Goal: Task Accomplishment & Management: Manage account settings

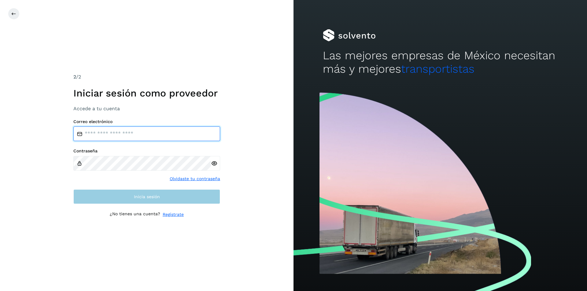
type input "**********"
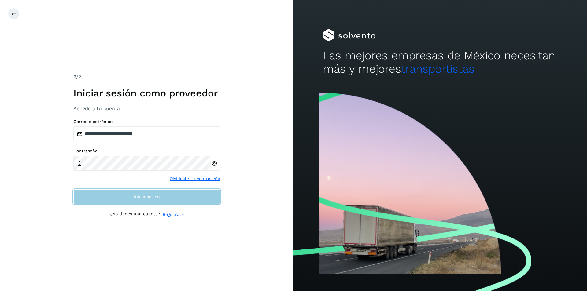
click at [157, 197] on span "Inicia sesión" at bounding box center [147, 197] width 26 height 4
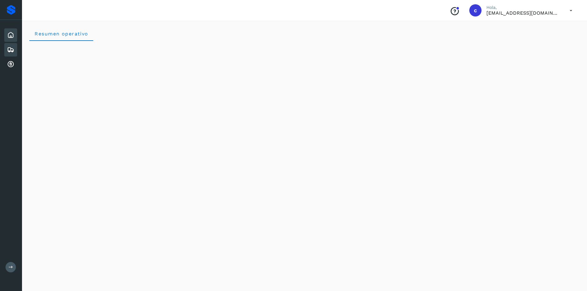
click at [8, 54] on div "Embarques" at bounding box center [10, 49] width 13 height 13
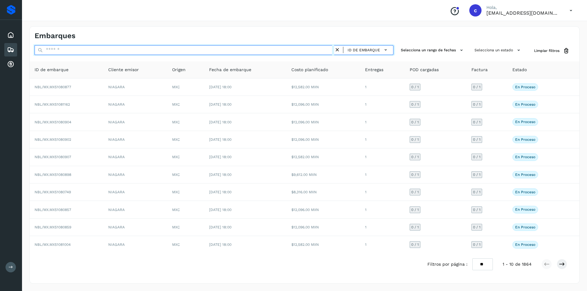
click at [237, 51] on input "text" at bounding box center [185, 50] width 300 height 10
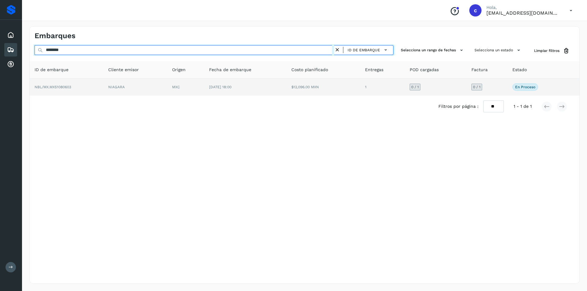
type input "********"
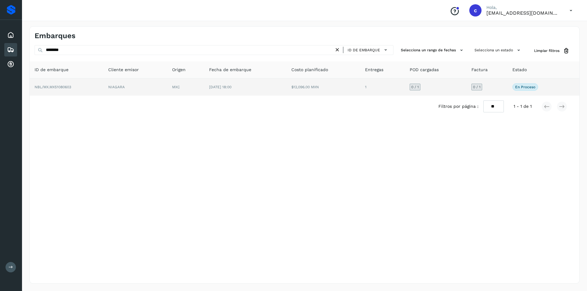
click at [169, 86] on td "MXC" at bounding box center [185, 87] width 37 height 17
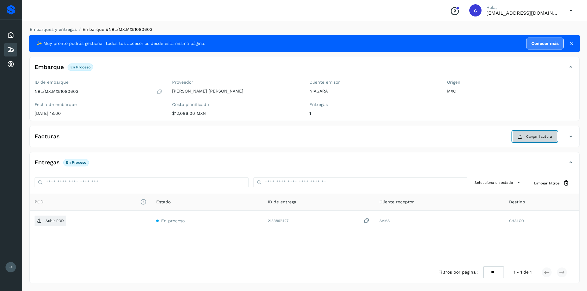
click at [539, 137] on span "Cargar factura" at bounding box center [539, 137] width 26 height 6
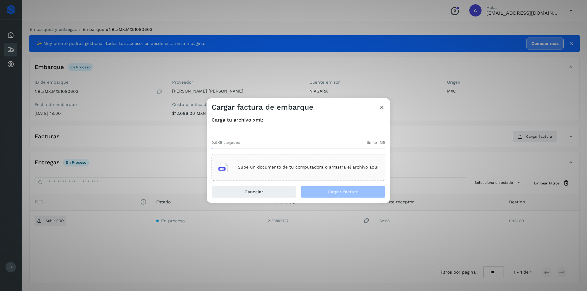
click at [346, 167] on p "Sube un documento de tu computadora o arrastra el archivo aquí" at bounding box center [308, 167] width 141 height 5
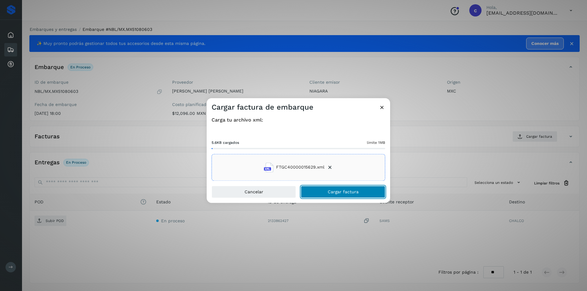
click at [325, 194] on button "Cargar factura" at bounding box center [343, 192] width 84 height 12
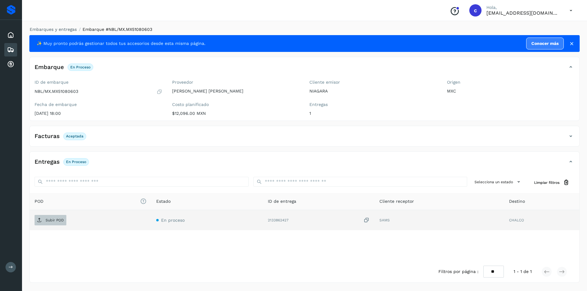
click at [43, 220] on span "Subir POD" at bounding box center [51, 221] width 32 height 10
click at [54, 222] on span "PDF" at bounding box center [45, 221] width 20 height 10
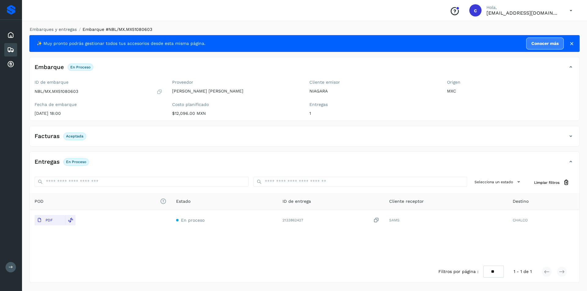
click at [11, 48] on icon at bounding box center [10, 49] width 7 height 7
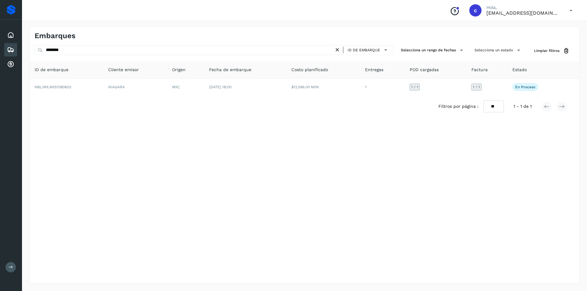
click at [339, 52] on icon at bounding box center [337, 50] width 6 height 6
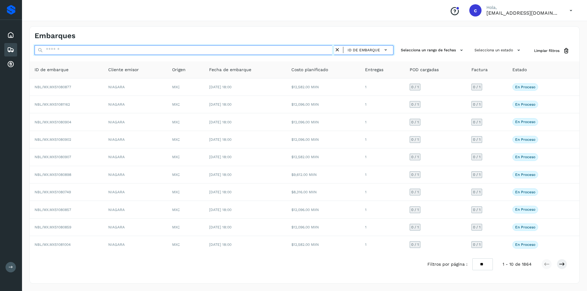
click at [276, 51] on input "text" at bounding box center [185, 50] width 300 height 10
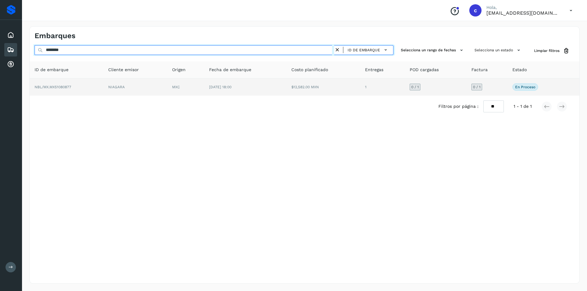
type input "********"
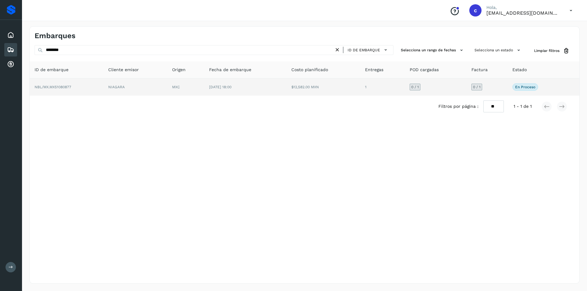
click at [174, 83] on td "MXC" at bounding box center [185, 87] width 37 height 17
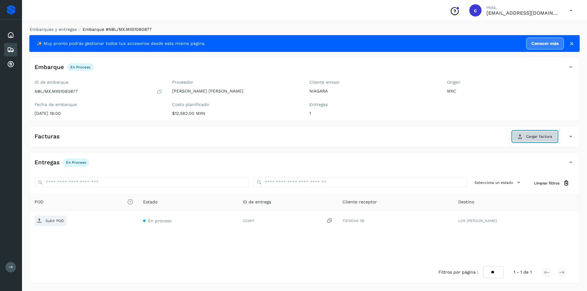
click at [520, 139] on icon at bounding box center [520, 136] width 5 height 5
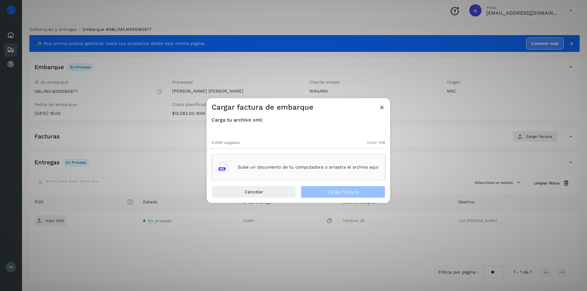
click at [294, 174] on div "Sube un documento de tu computadora o arrastra el archivo aquí" at bounding box center [298, 167] width 160 height 17
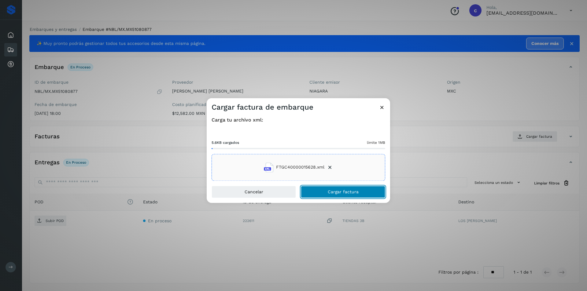
click at [365, 194] on button "Cargar factura" at bounding box center [343, 192] width 84 height 12
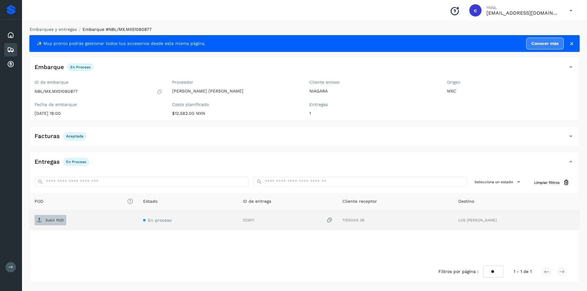
click at [40, 223] on span "Subir POD" at bounding box center [51, 221] width 32 height 10
click at [37, 215] on button "PDF" at bounding box center [50, 220] width 31 height 10
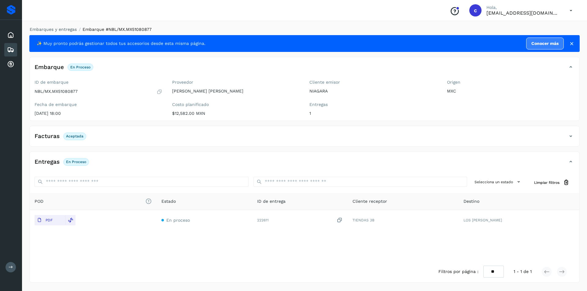
click at [7, 48] on div "Embarques" at bounding box center [10, 49] width 13 height 13
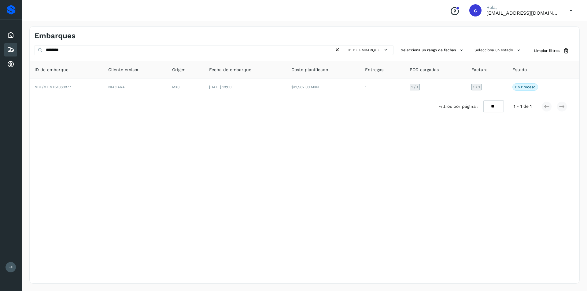
click at [337, 47] on icon at bounding box center [337, 50] width 6 height 6
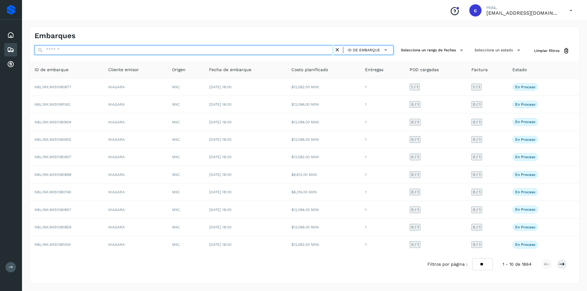
click at [260, 52] on input "text" at bounding box center [185, 50] width 300 height 10
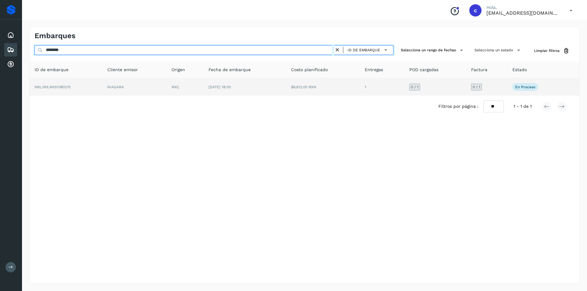
type input "********"
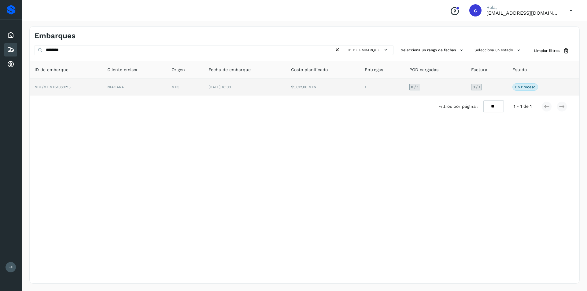
click at [200, 91] on td "MXC" at bounding box center [185, 87] width 37 height 17
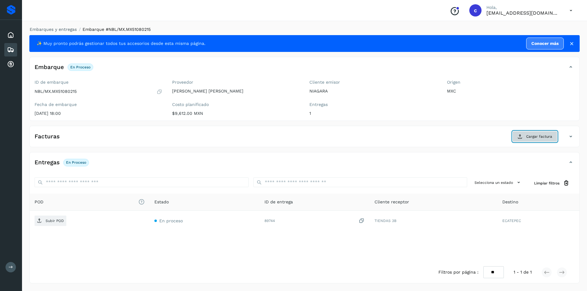
click at [525, 140] on button "Cargar factura" at bounding box center [534, 136] width 45 height 11
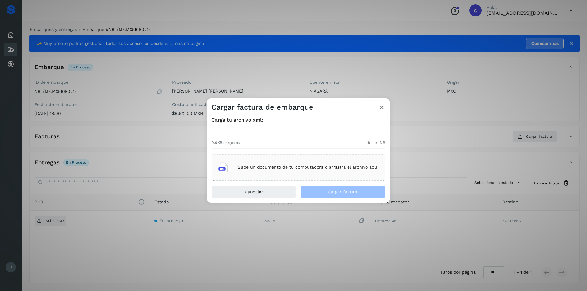
click at [355, 164] on div "Sube un documento de tu computadora o arrastra el archivo aquí" at bounding box center [298, 167] width 160 height 17
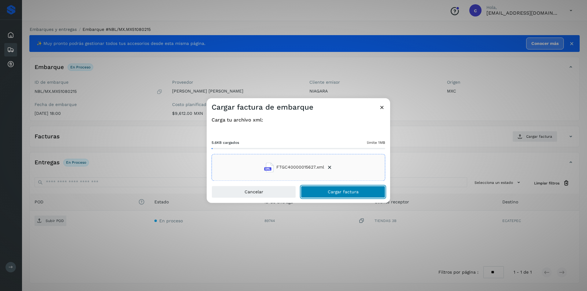
click at [353, 191] on span "Cargar factura" at bounding box center [343, 192] width 31 height 4
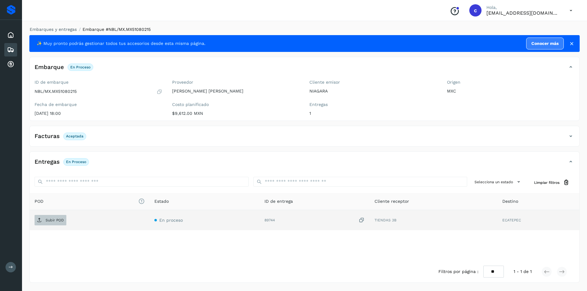
click at [61, 219] on p "Subir POD" at bounding box center [55, 220] width 18 height 4
click at [47, 218] on p "PDF" at bounding box center [49, 220] width 7 height 4
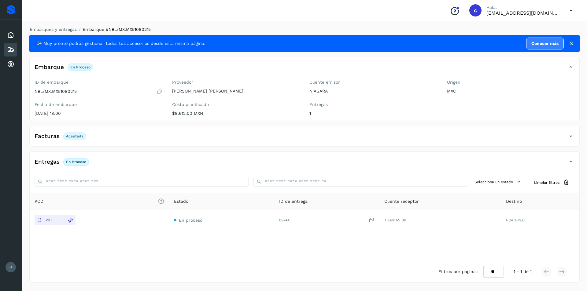
click at [13, 49] on icon at bounding box center [10, 49] width 7 height 7
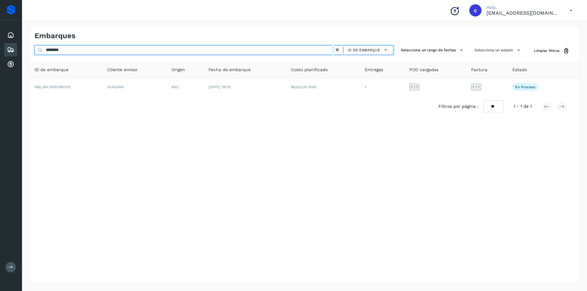
click at [136, 52] on input "********" at bounding box center [185, 50] width 300 height 10
type input "*"
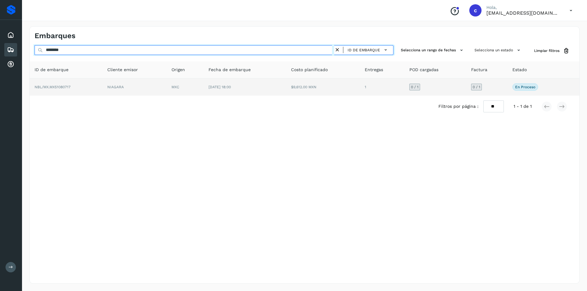
type input "********"
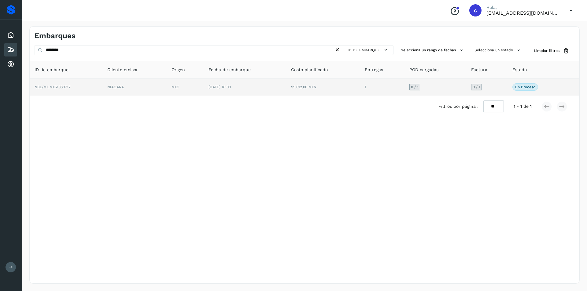
click at [96, 87] on td "NBL/MX.MX51080717" at bounding box center [66, 87] width 73 height 17
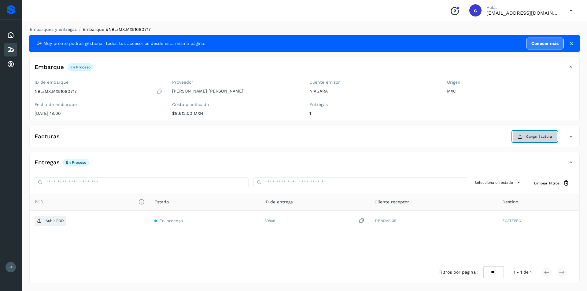
click at [526, 136] on button "Cargar factura" at bounding box center [534, 136] width 45 height 11
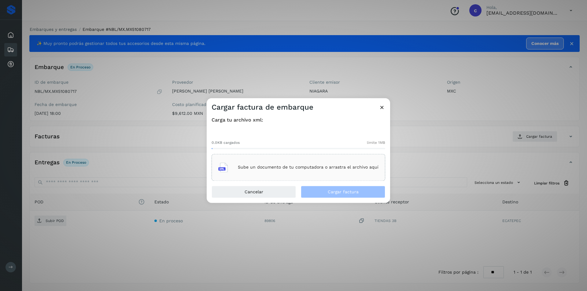
click at [348, 169] on p "Sube un documento de tu computadora o arrastra el archivo aquí" at bounding box center [308, 167] width 141 height 5
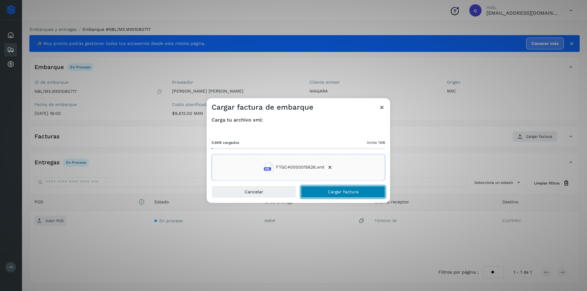
click at [377, 191] on button "Cargar factura" at bounding box center [343, 192] width 84 height 12
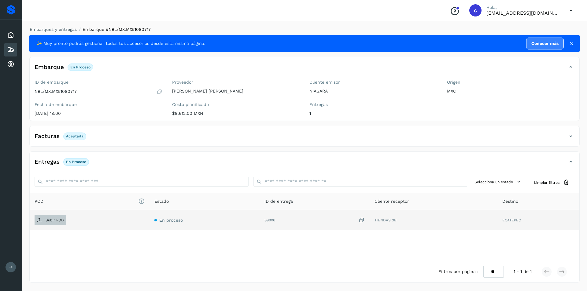
click at [36, 218] on span "Subir POD" at bounding box center [51, 221] width 32 height 10
click at [44, 221] on span "PDF" at bounding box center [45, 221] width 20 height 10
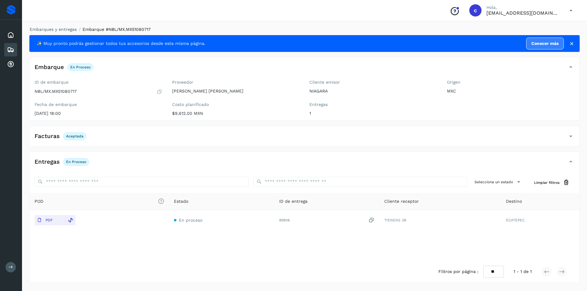
click at [9, 50] on icon at bounding box center [10, 49] width 7 height 7
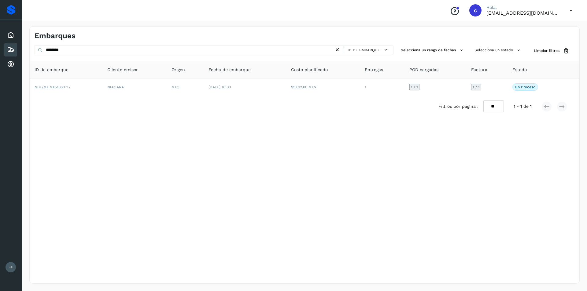
click at [341, 48] on icon at bounding box center [337, 50] width 6 height 6
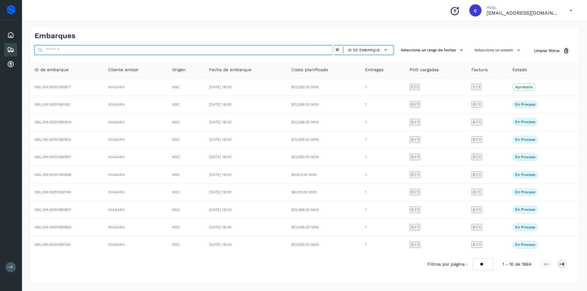
click at [292, 53] on input "text" at bounding box center [185, 50] width 300 height 10
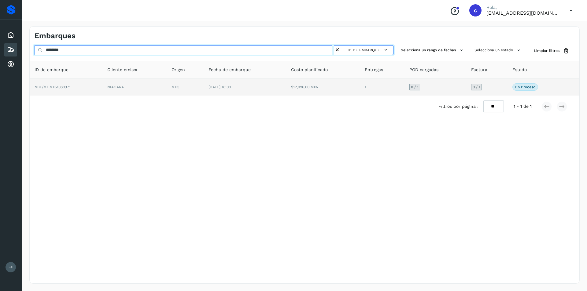
type input "********"
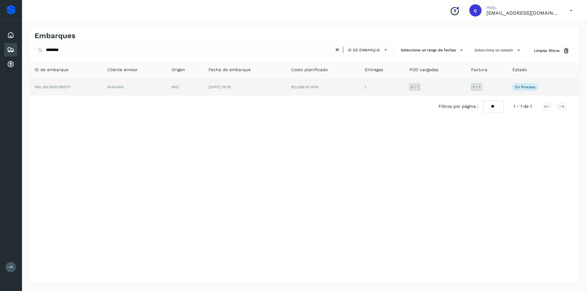
click at [179, 88] on td "MXC" at bounding box center [185, 87] width 37 height 17
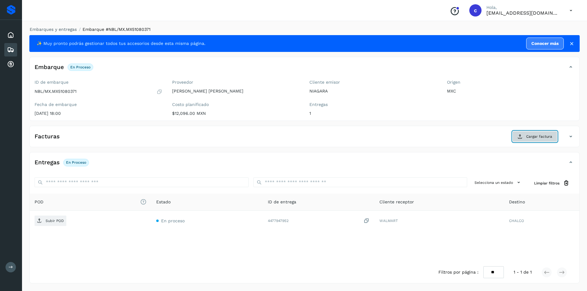
click at [541, 133] on button "Cargar factura" at bounding box center [534, 136] width 45 height 11
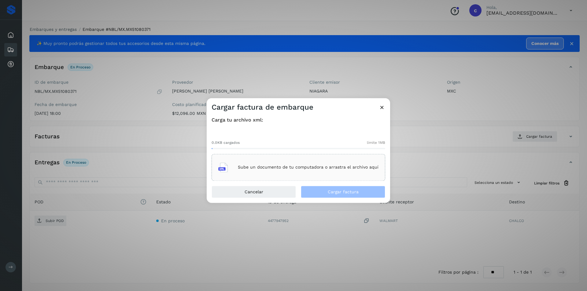
click at [268, 155] on div "Sube un documento de tu computadora o arrastra el archivo aquí" at bounding box center [299, 167] width 174 height 27
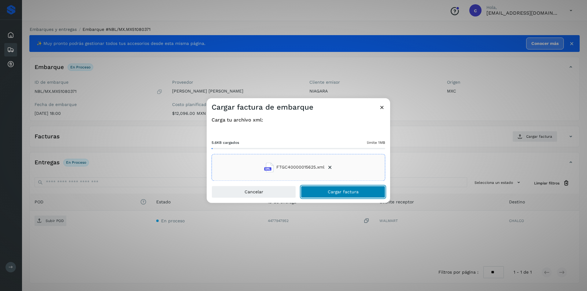
click at [356, 194] on button "Cargar factura" at bounding box center [343, 192] width 84 height 12
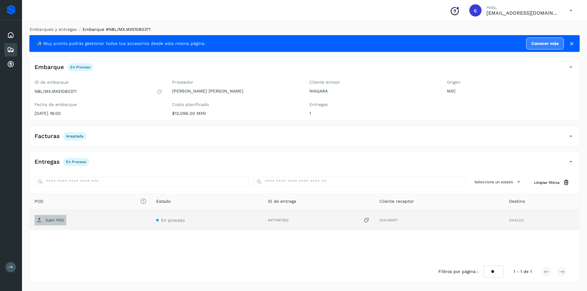
click at [42, 224] on span "Subir POD" at bounding box center [51, 221] width 32 height 10
click at [50, 216] on span "PDF" at bounding box center [45, 221] width 20 height 10
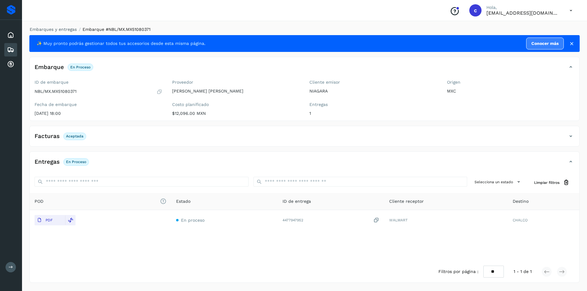
click at [10, 49] on icon at bounding box center [10, 49] width 7 height 7
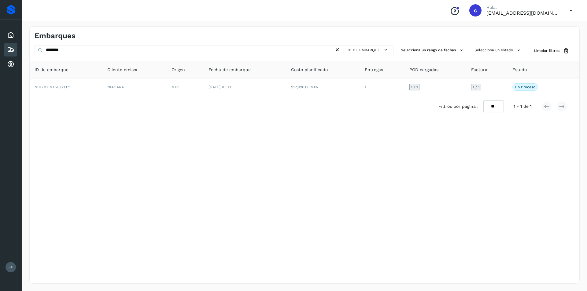
click at [339, 52] on icon at bounding box center [337, 50] width 6 height 6
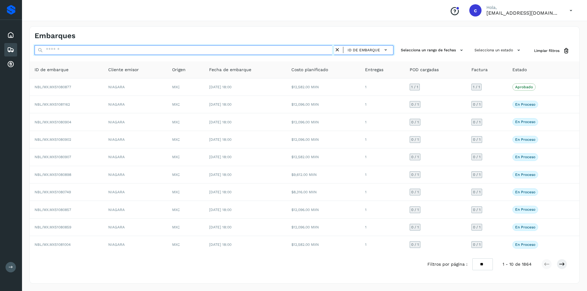
click at [269, 47] on input "text" at bounding box center [185, 50] width 300 height 10
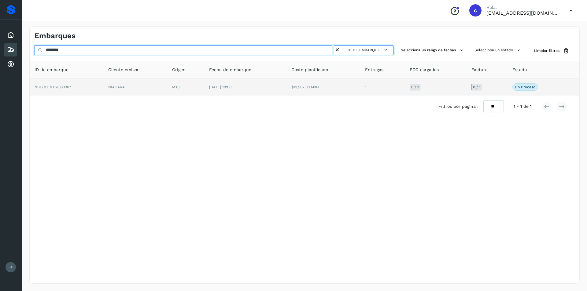
type input "********"
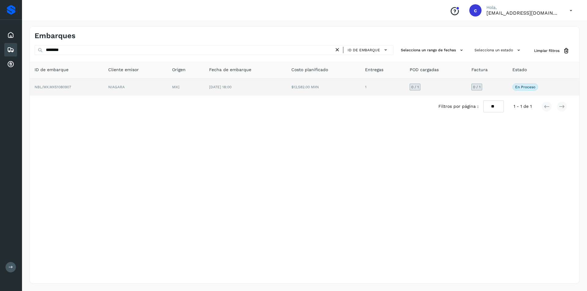
click at [164, 94] on td "NIAGARA" at bounding box center [135, 87] width 64 height 17
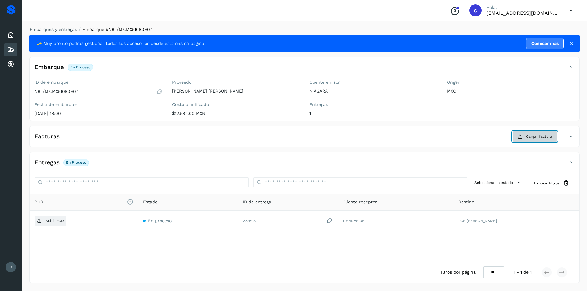
click at [534, 135] on span "Cargar factura" at bounding box center [539, 137] width 26 height 6
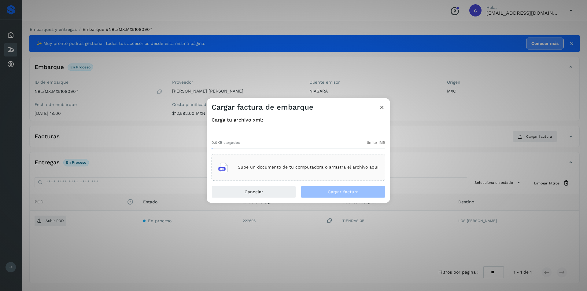
click at [301, 173] on div "Sube un documento de tu computadora o arrastra el archivo aquí" at bounding box center [298, 167] width 160 height 17
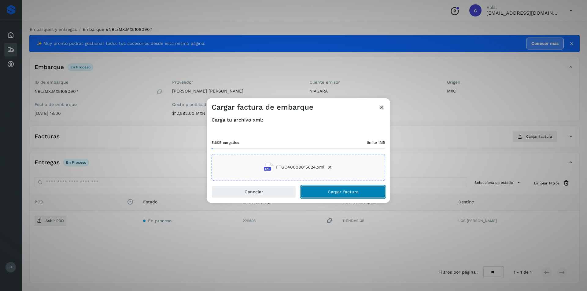
click at [350, 189] on button "Cargar factura" at bounding box center [343, 192] width 84 height 12
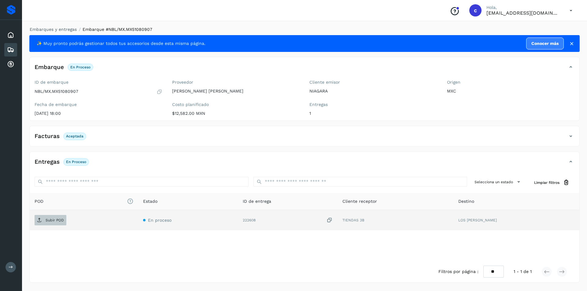
click at [51, 224] on span "Subir POD" at bounding box center [51, 221] width 32 height 10
click at [56, 224] on button "PDF" at bounding box center [50, 220] width 31 height 10
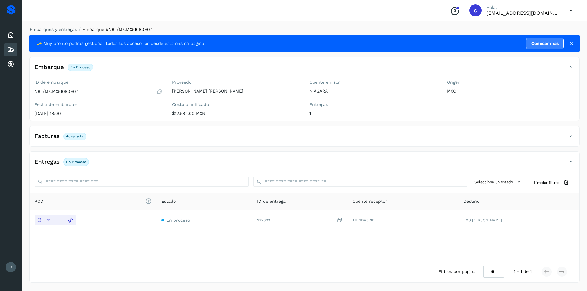
click at [11, 47] on icon at bounding box center [10, 49] width 7 height 7
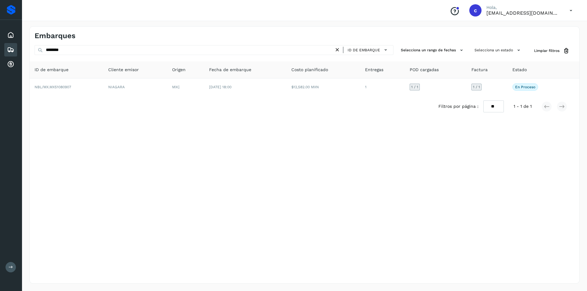
click at [337, 49] on icon at bounding box center [337, 50] width 6 height 6
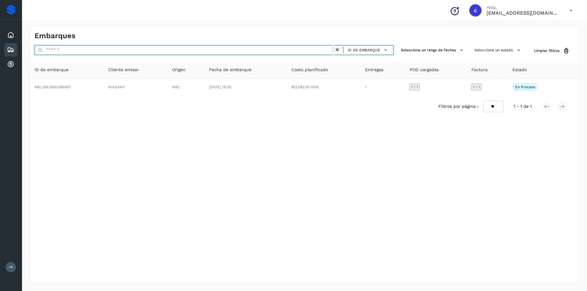
click at [270, 51] on input "text" at bounding box center [185, 50] width 300 height 10
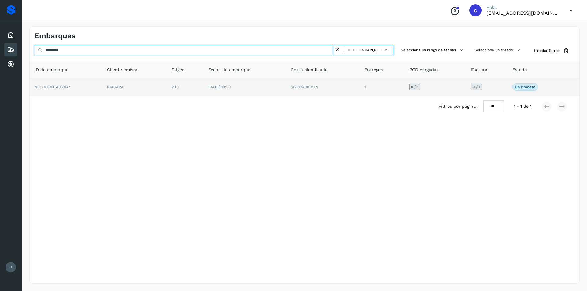
type input "********"
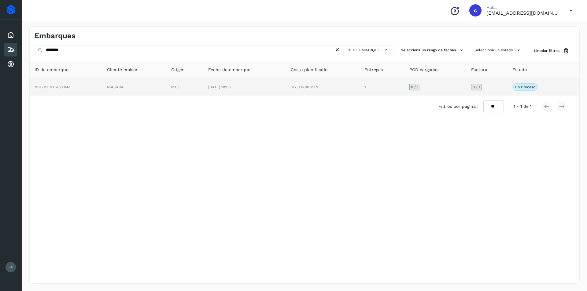
click at [185, 89] on td "MXC" at bounding box center [184, 87] width 37 height 17
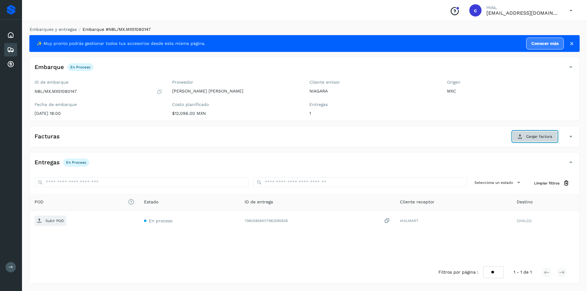
click at [544, 136] on span "Cargar factura" at bounding box center [539, 137] width 26 height 6
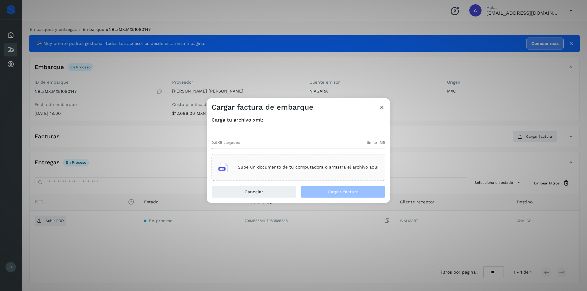
click at [301, 163] on div "Sube un documento de tu computadora o arrastra el archivo aquí" at bounding box center [298, 167] width 160 height 17
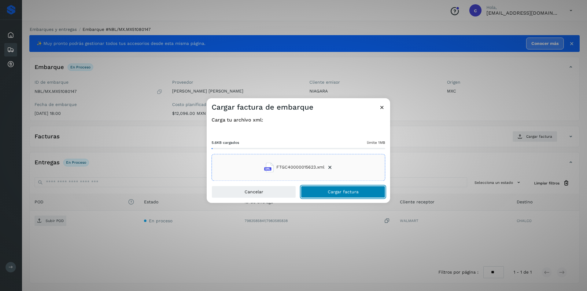
click at [338, 189] on button "Cargar factura" at bounding box center [343, 192] width 84 height 12
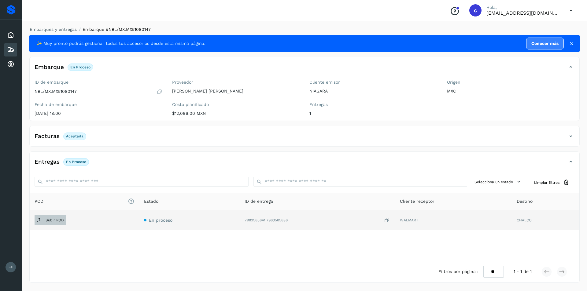
click at [49, 216] on span "Subir POD" at bounding box center [51, 221] width 32 height 10
click at [54, 221] on span "PDF" at bounding box center [45, 221] width 20 height 10
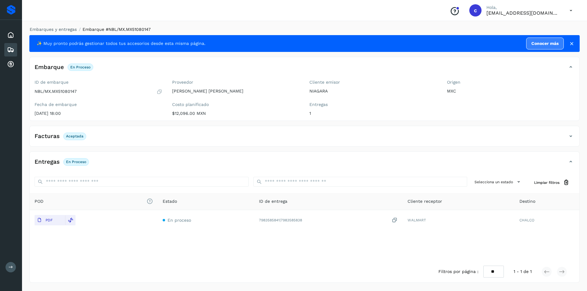
click at [12, 49] on icon at bounding box center [10, 49] width 7 height 7
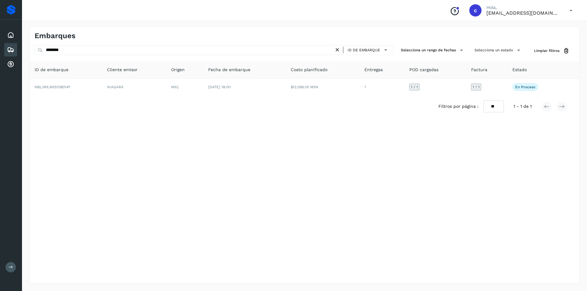
click at [337, 49] on icon at bounding box center [337, 50] width 6 height 6
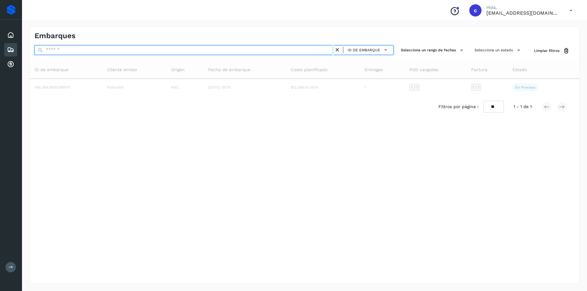
click at [217, 51] on input "text" at bounding box center [185, 50] width 300 height 10
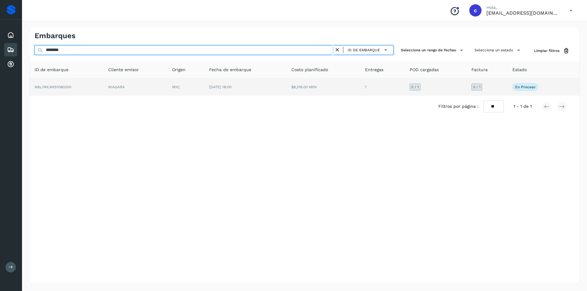
type input "********"
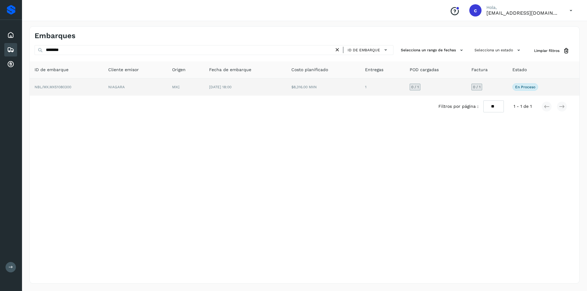
click at [176, 84] on td "MXC" at bounding box center [185, 87] width 37 height 17
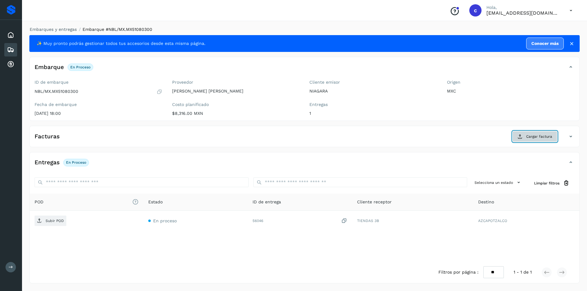
click at [535, 142] on button "Cargar factura" at bounding box center [534, 136] width 45 height 11
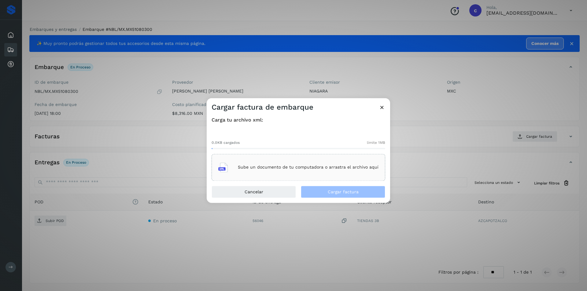
click at [347, 171] on div "Sube un documento de tu computadora o arrastra el archivo aquí" at bounding box center [298, 167] width 160 height 17
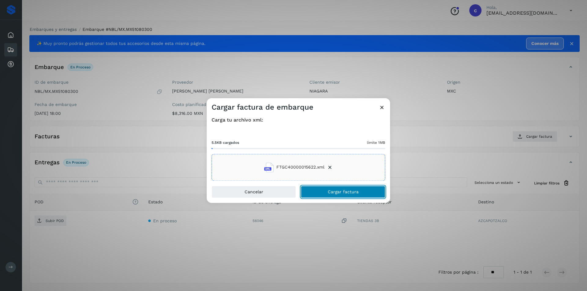
click at [364, 195] on button "Cargar factura" at bounding box center [343, 192] width 84 height 12
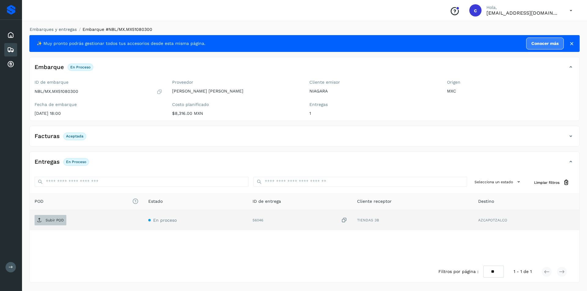
click at [51, 219] on p "Subir POD" at bounding box center [55, 220] width 18 height 4
click at [37, 221] on icon at bounding box center [39, 220] width 5 height 5
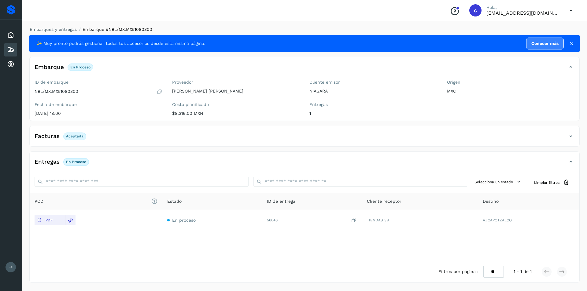
click at [4, 48] on div "Inicio Embarques Cuentas por cobrar" at bounding box center [11, 50] width 22 height 60
click at [6, 48] on div "Embarques" at bounding box center [10, 49] width 13 height 13
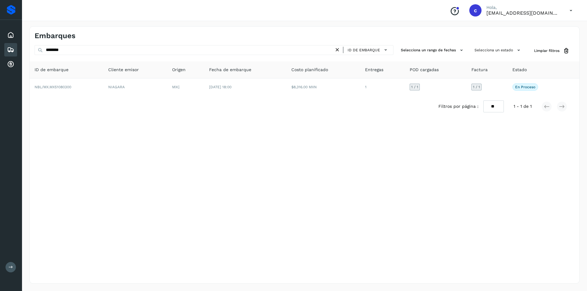
click at [336, 52] on icon at bounding box center [337, 50] width 6 height 6
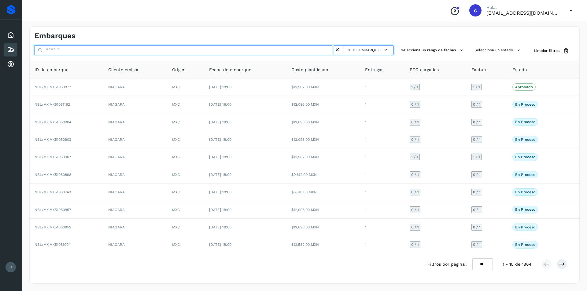
click at [293, 51] on input "text" at bounding box center [185, 50] width 300 height 10
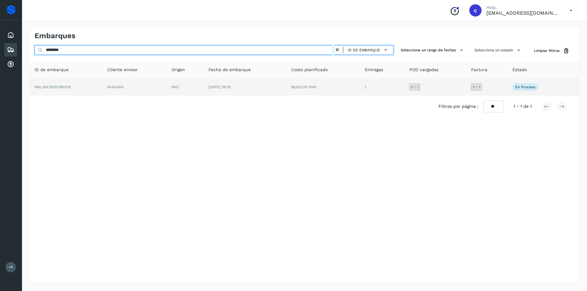
type input "********"
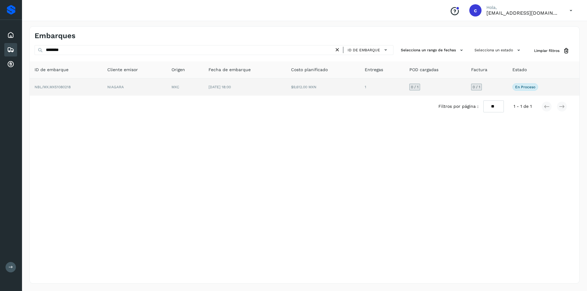
click at [214, 86] on span "[DATE] 18:00" at bounding box center [220, 87] width 22 height 4
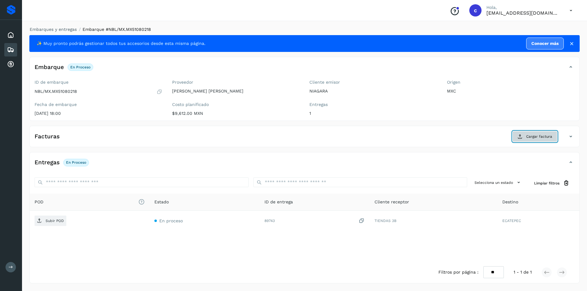
click at [539, 138] on span "Cargar factura" at bounding box center [539, 137] width 26 height 6
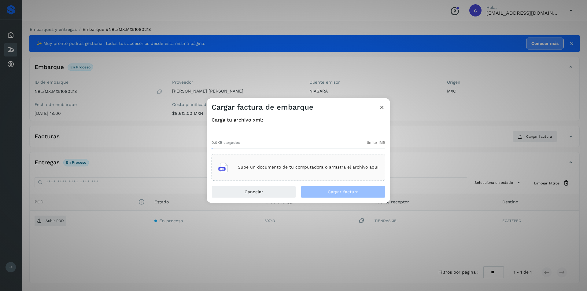
click at [355, 164] on div "Sube un documento de tu computadora o arrastra el archivo aquí" at bounding box center [298, 167] width 160 height 17
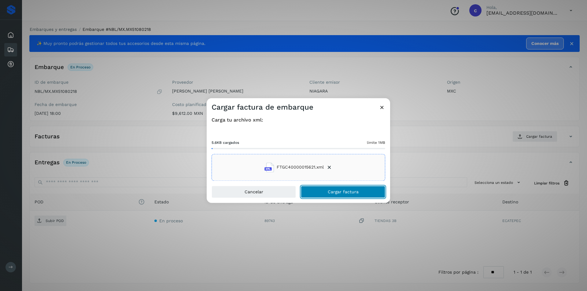
click at [337, 196] on button "Cargar factura" at bounding box center [343, 192] width 84 height 12
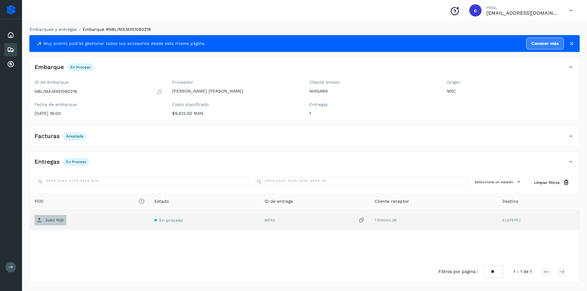
click at [41, 218] on icon at bounding box center [39, 220] width 5 height 5
click at [51, 222] on p "PDF" at bounding box center [49, 220] width 7 height 4
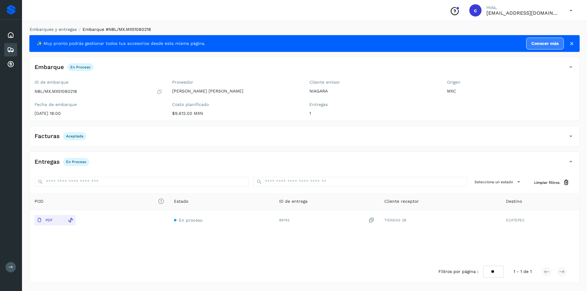
click at [11, 50] on icon at bounding box center [10, 49] width 7 height 7
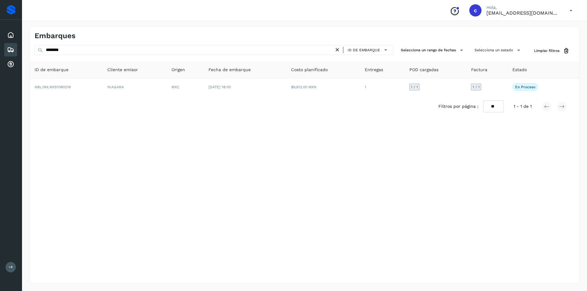
click at [338, 47] on icon at bounding box center [337, 50] width 6 height 6
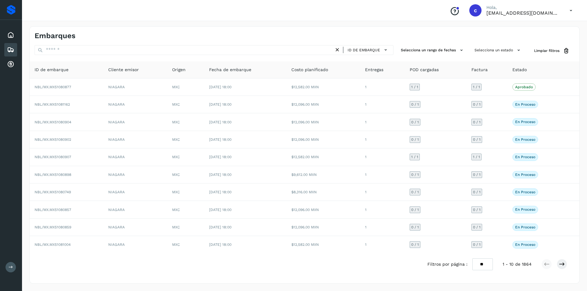
click at [257, 57] on div "ID de embarque Selecciona un rango de fechas Selecciona un estado Limpiar filtr…" at bounding box center [305, 160] width 550 height 230
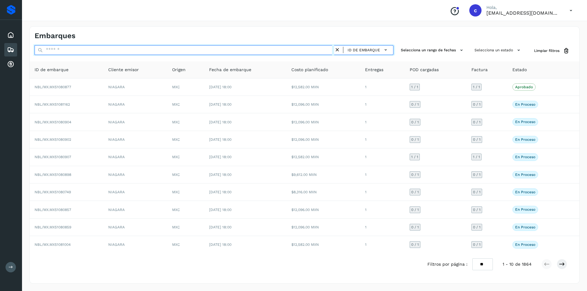
click at [257, 47] on input "text" at bounding box center [185, 50] width 300 height 10
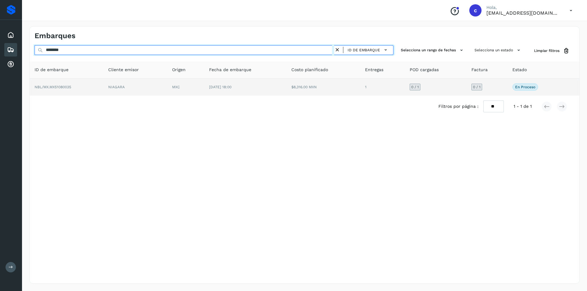
type input "********"
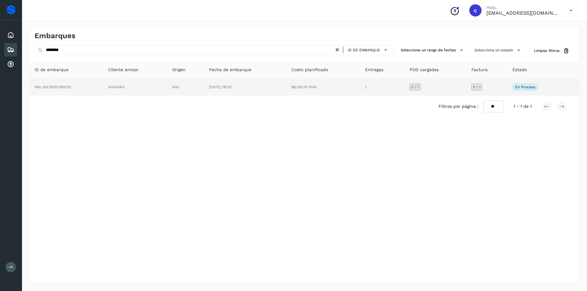
click at [170, 85] on td "MXC" at bounding box center [185, 87] width 37 height 17
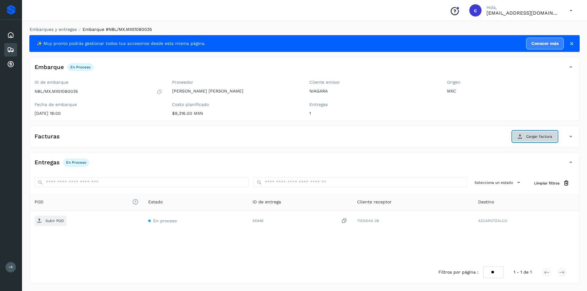
click at [527, 132] on button "Cargar factura" at bounding box center [534, 136] width 45 height 11
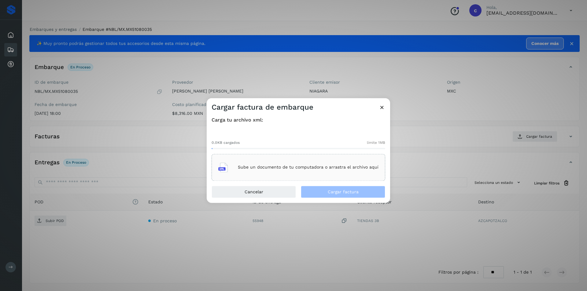
click at [268, 162] on div "Sube un documento de tu computadora o arrastra el archivo aquí" at bounding box center [298, 167] width 160 height 17
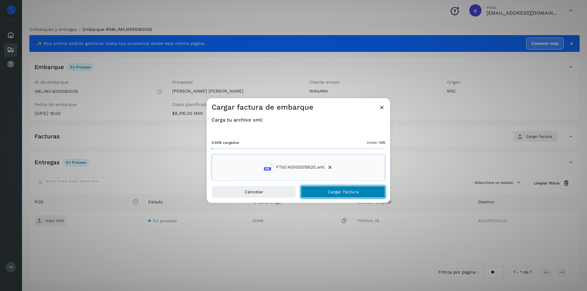
click at [327, 188] on button "Cargar factura" at bounding box center [343, 192] width 84 height 12
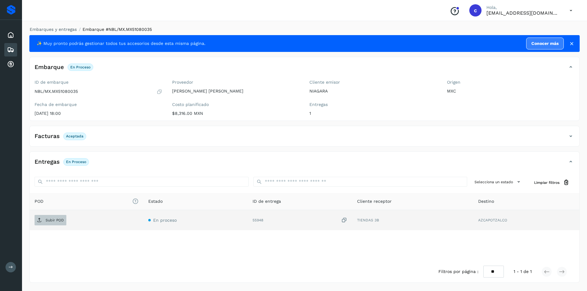
click at [39, 217] on span "Subir POD" at bounding box center [51, 221] width 32 height 10
click at [50, 227] on td "PDF" at bounding box center [96, 220] width 133 height 20
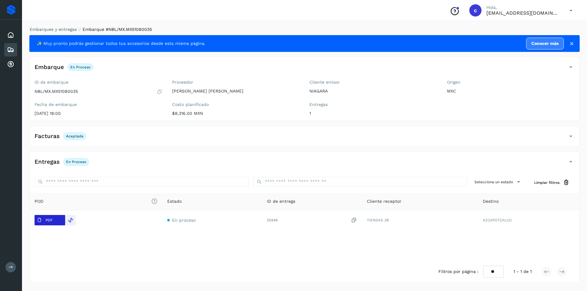
click at [51, 224] on span "PDF" at bounding box center [45, 221] width 20 height 10
click at [12, 49] on icon at bounding box center [10, 49] width 7 height 7
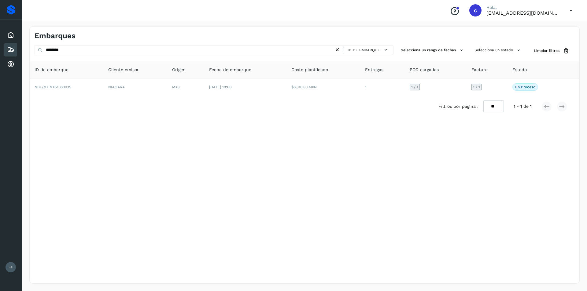
click at [337, 49] on icon at bounding box center [337, 50] width 6 height 6
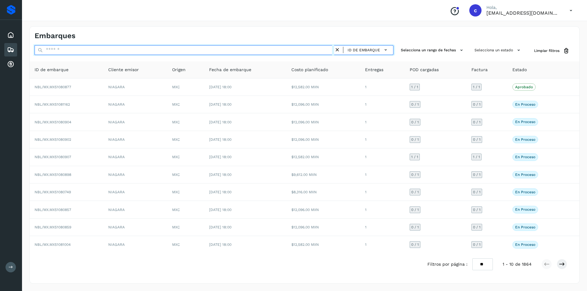
click at [237, 51] on input "text" at bounding box center [185, 50] width 300 height 10
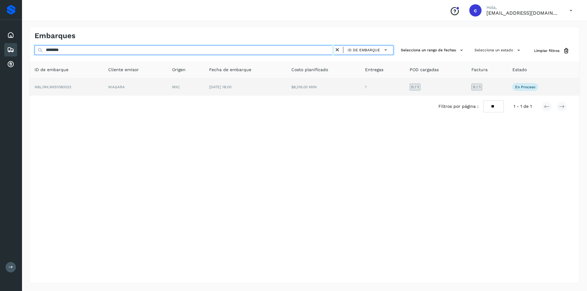
type input "********"
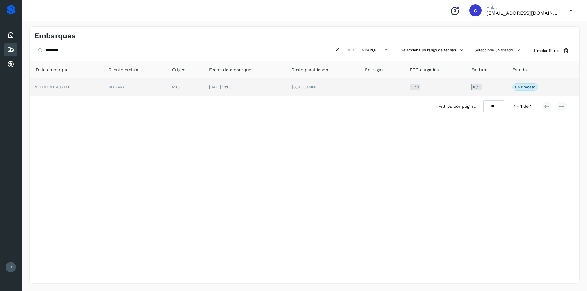
click at [115, 84] on td "NIAGARA" at bounding box center [135, 87] width 64 height 17
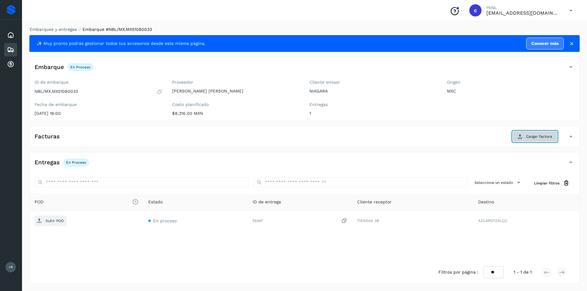
click at [523, 135] on button "Cargar factura" at bounding box center [534, 136] width 45 height 11
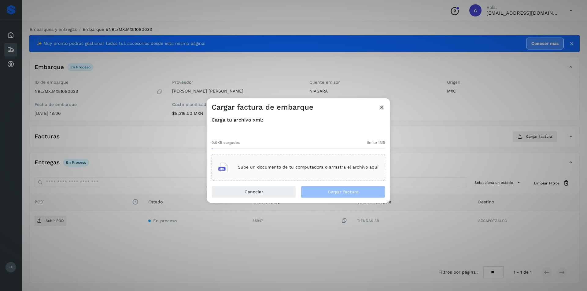
click at [306, 164] on div "Sube un documento de tu computadora o arrastra el archivo aquí" at bounding box center [298, 167] width 160 height 17
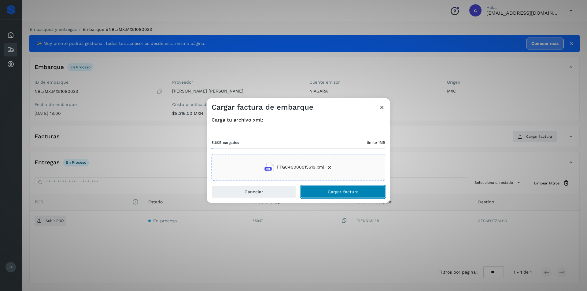
click at [369, 194] on button "Cargar factura" at bounding box center [343, 192] width 84 height 12
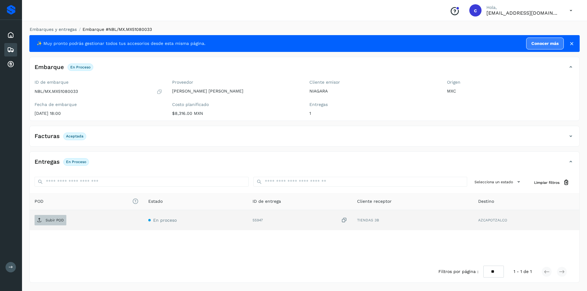
click at [51, 221] on p "Subir POD" at bounding box center [55, 220] width 18 height 4
click at [55, 224] on span "PDF" at bounding box center [45, 221] width 20 height 10
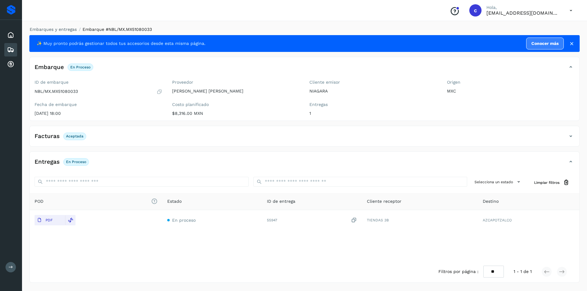
click at [5, 47] on div "Embarques" at bounding box center [10, 49] width 13 height 13
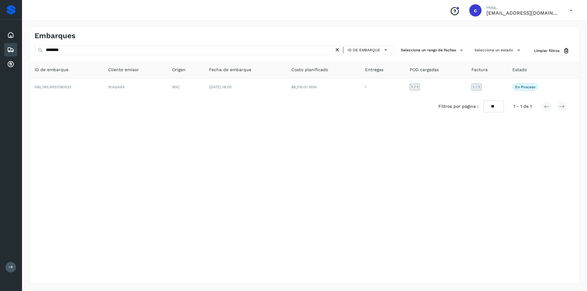
click at [340, 49] on icon at bounding box center [337, 50] width 6 height 6
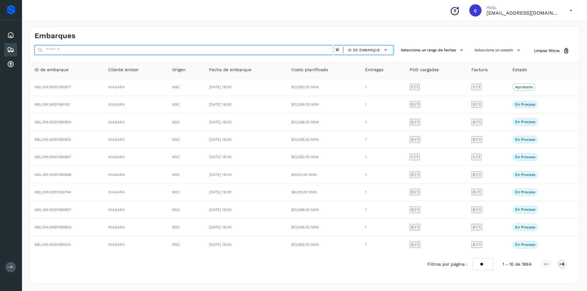
click at [268, 52] on input "text" at bounding box center [185, 50] width 300 height 10
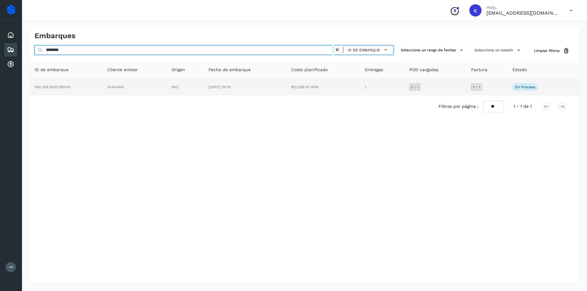
type input "********"
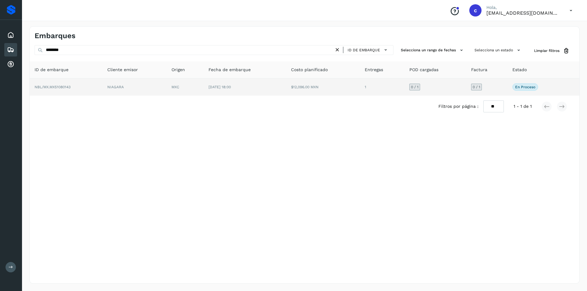
click at [168, 82] on td "MXC" at bounding box center [185, 87] width 37 height 17
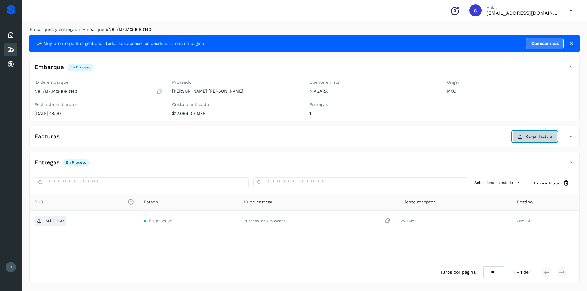
click at [532, 138] on span "Cargar factura" at bounding box center [539, 137] width 26 height 6
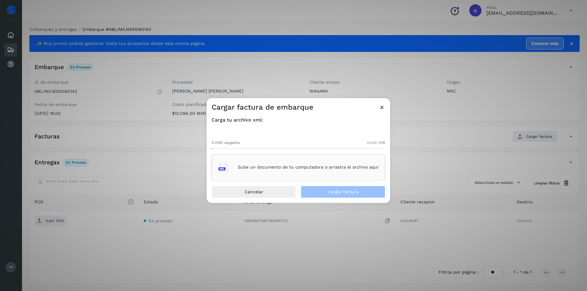
click at [281, 167] on p "Sube un documento de tu computadora o arrastra el archivo aquí" at bounding box center [308, 167] width 141 height 5
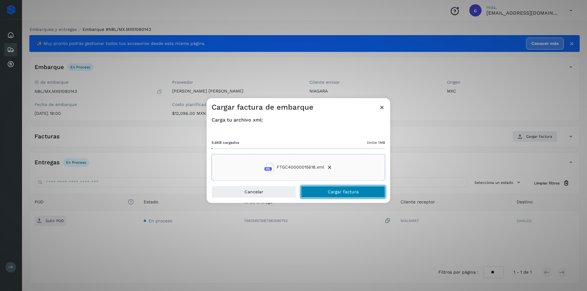
click at [328, 191] on button "Cargar factura" at bounding box center [343, 192] width 84 height 12
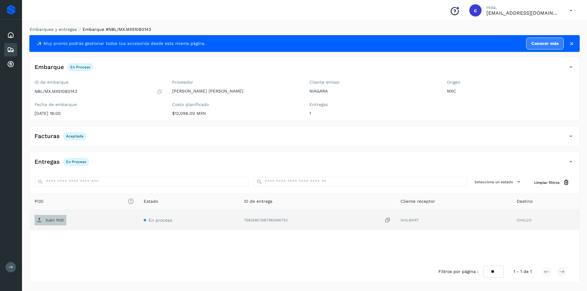
click at [49, 217] on span "Subir POD" at bounding box center [51, 221] width 32 height 10
click at [53, 222] on span "PDF" at bounding box center [45, 221] width 20 height 10
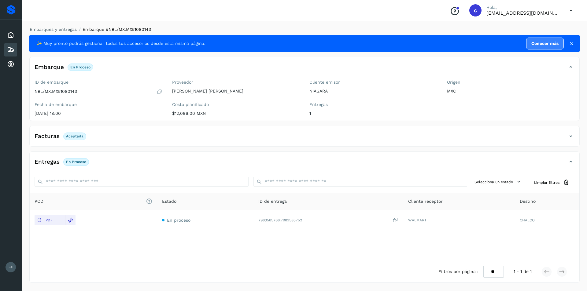
click at [12, 54] on div "Embarques" at bounding box center [10, 49] width 13 height 13
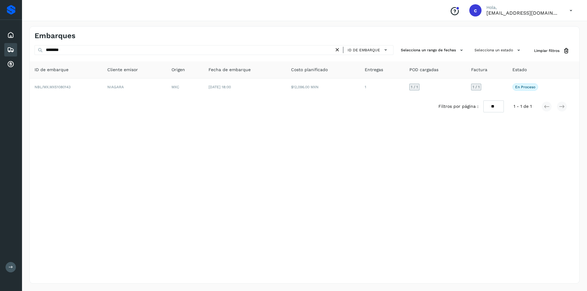
click at [338, 48] on icon at bounding box center [337, 50] width 6 height 6
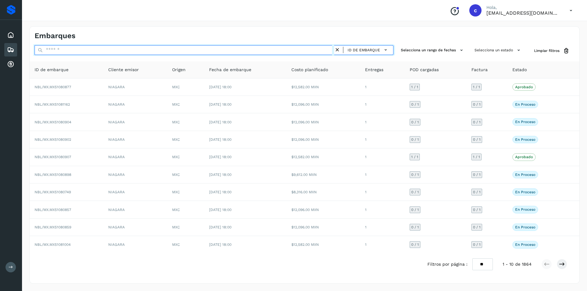
click at [280, 53] on input "text" at bounding box center [185, 50] width 300 height 10
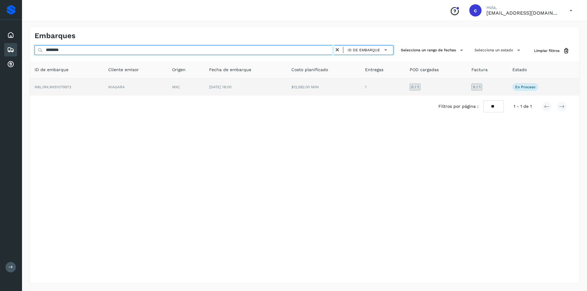
type input "********"
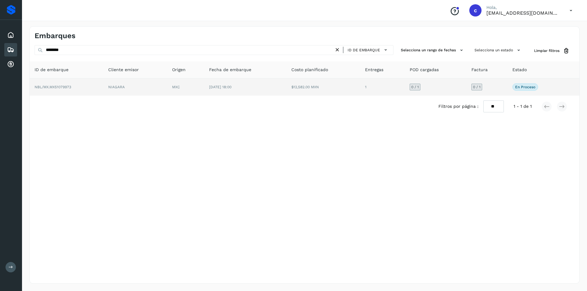
click at [164, 83] on td "NIAGARA" at bounding box center [135, 87] width 64 height 17
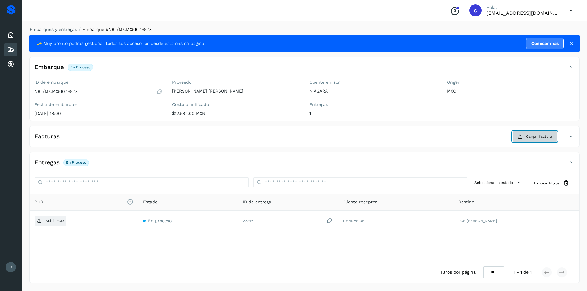
click at [524, 138] on button "Cargar factura" at bounding box center [534, 136] width 45 height 11
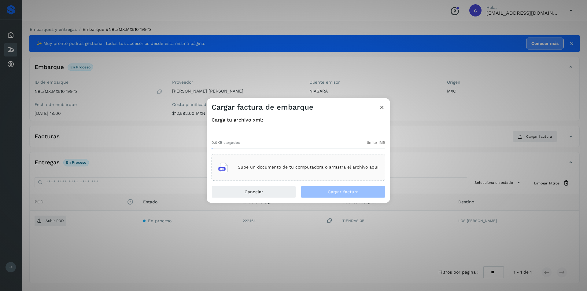
click at [336, 164] on div "Sube un documento de tu computadora o arrastra el archivo aquí" at bounding box center [298, 167] width 160 height 17
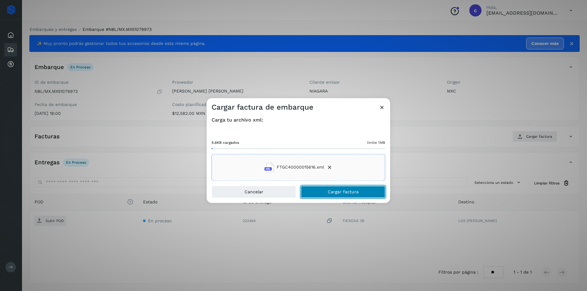
click at [373, 195] on button "Cargar factura" at bounding box center [343, 192] width 84 height 12
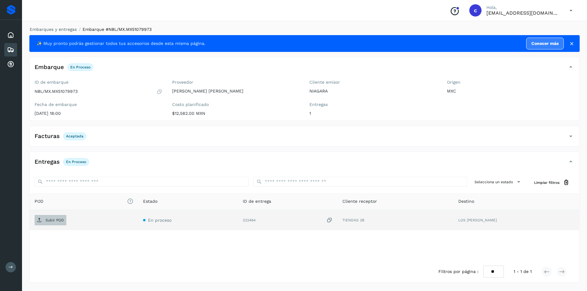
click at [40, 222] on icon at bounding box center [39, 220] width 5 height 5
click at [41, 220] on icon at bounding box center [39, 220] width 5 height 5
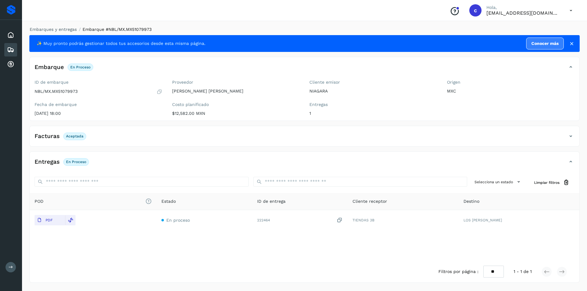
click at [8, 48] on icon at bounding box center [10, 49] width 7 height 7
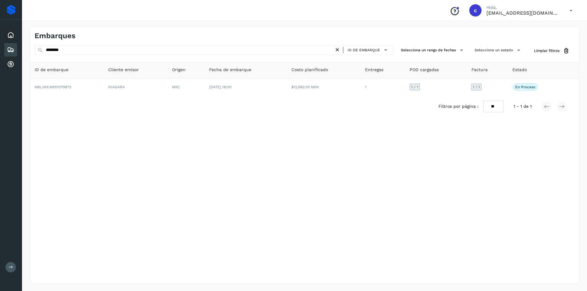
click at [337, 51] on icon at bounding box center [337, 50] width 6 height 6
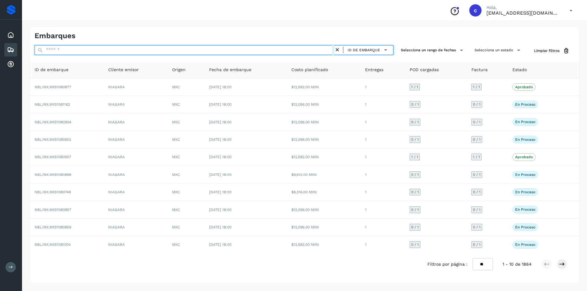
click at [312, 51] on input "text" at bounding box center [185, 50] width 300 height 10
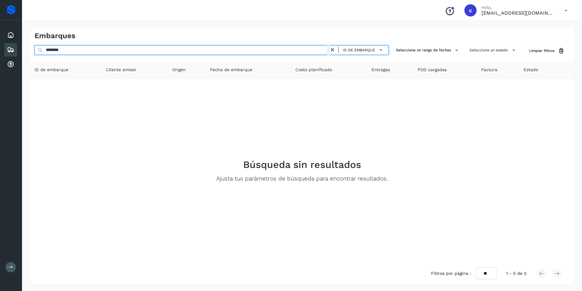
type input "********"
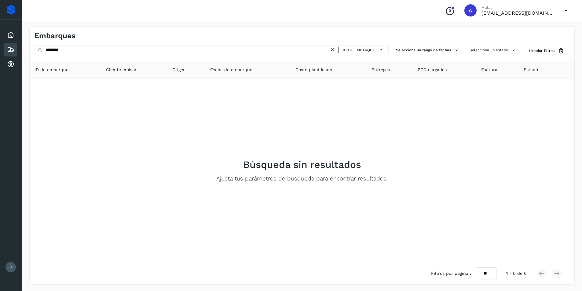
click at [335, 50] on icon at bounding box center [333, 50] width 6 height 6
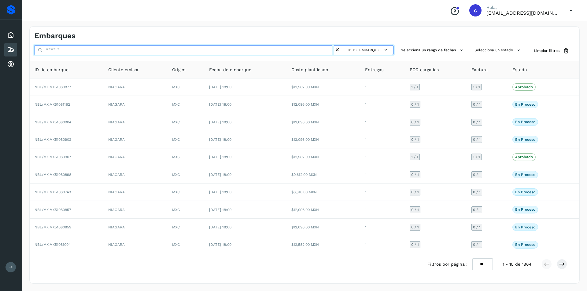
click at [206, 53] on input "text" at bounding box center [185, 50] width 300 height 10
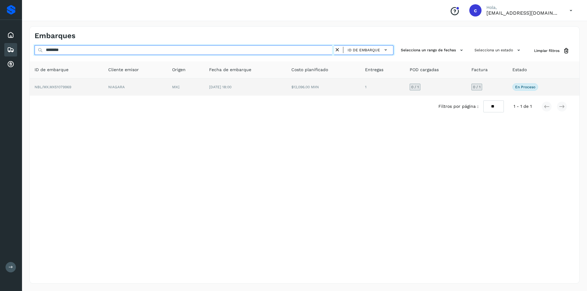
type input "********"
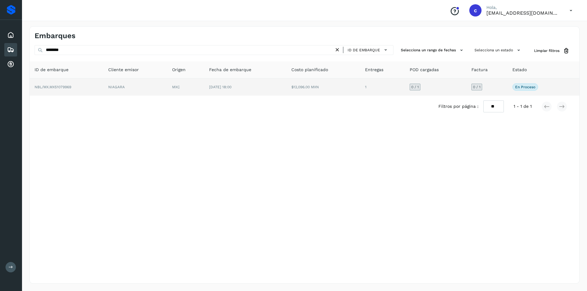
click at [199, 85] on td "MXC" at bounding box center [185, 87] width 37 height 17
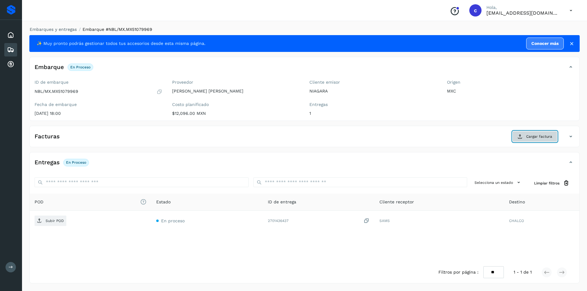
click at [551, 139] on span "Cargar factura" at bounding box center [539, 137] width 26 height 6
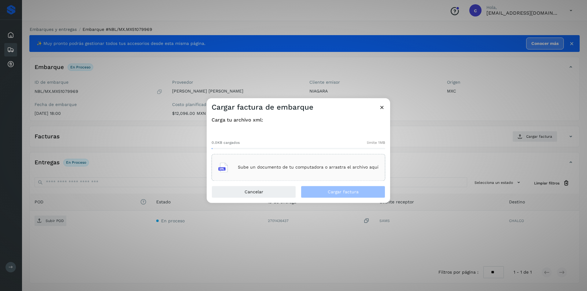
click at [361, 165] on p "Sube un documento de tu computadora o arrastra el archivo aquí" at bounding box center [308, 167] width 141 height 5
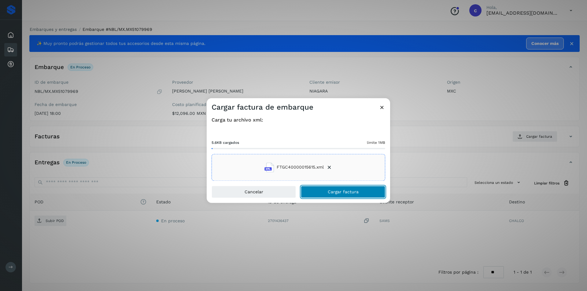
click at [370, 193] on button "Cargar factura" at bounding box center [343, 192] width 84 height 12
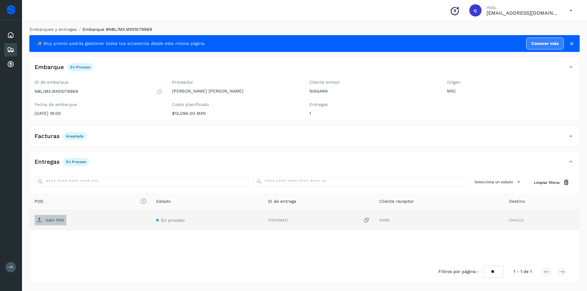
click at [46, 220] on p "Subir POD" at bounding box center [55, 220] width 18 height 4
click at [54, 222] on span "PDF" at bounding box center [45, 221] width 20 height 10
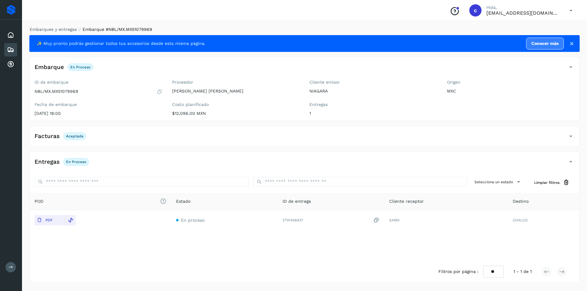
click at [9, 54] on div "Embarques" at bounding box center [10, 49] width 13 height 13
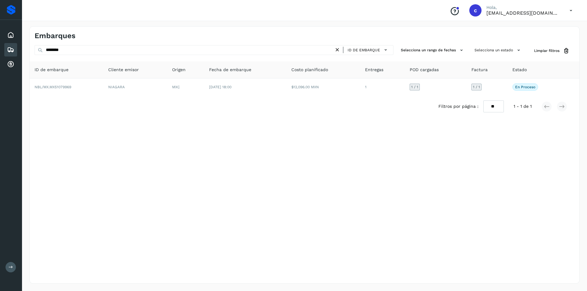
click at [337, 50] on icon at bounding box center [337, 50] width 6 height 6
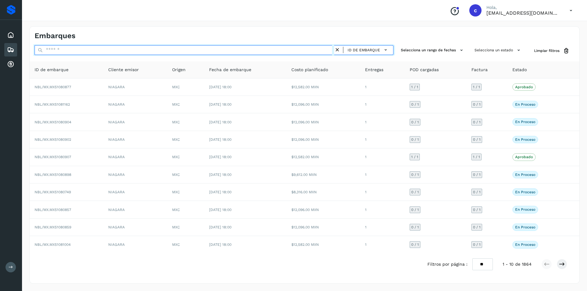
click at [268, 52] on input "text" at bounding box center [185, 50] width 300 height 10
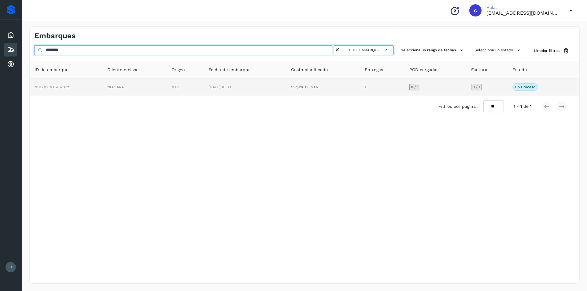
type input "********"
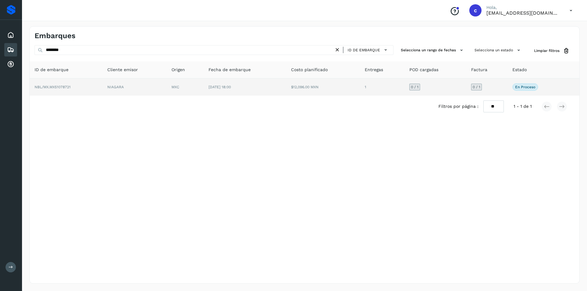
click at [228, 87] on span "[DATE] 18:00" at bounding box center [220, 87] width 22 height 4
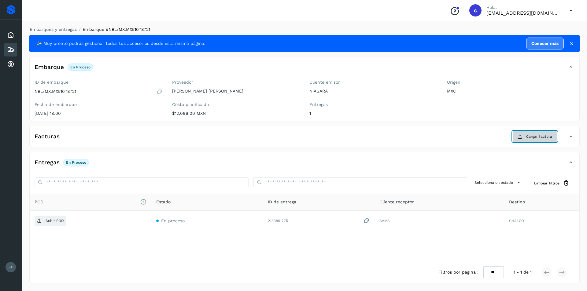
click at [538, 138] on span "Cargar factura" at bounding box center [539, 137] width 26 height 6
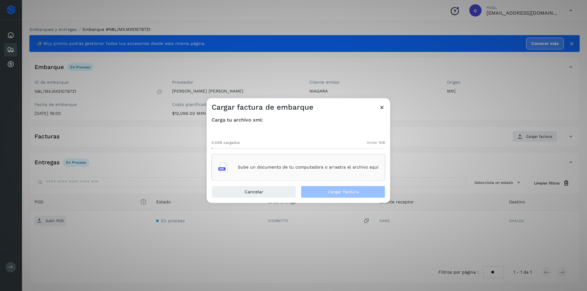
click at [357, 170] on p "Sube un documento de tu computadora o arrastra el archivo aquí" at bounding box center [308, 167] width 141 height 5
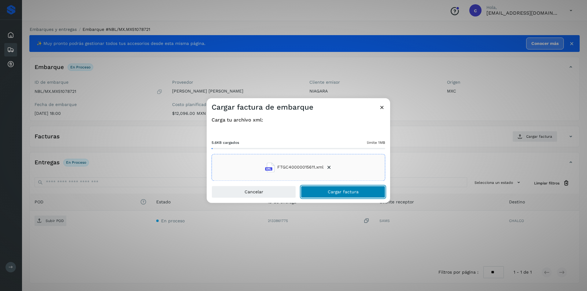
click at [369, 194] on button "Cargar factura" at bounding box center [343, 192] width 84 height 12
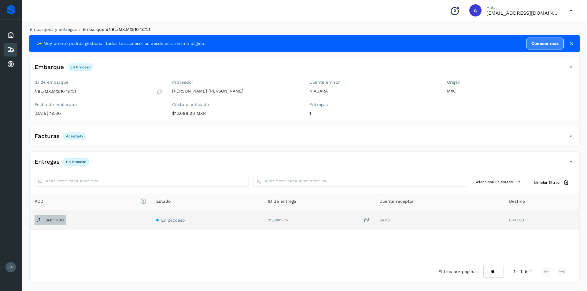
click at [50, 219] on p "Subir POD" at bounding box center [55, 220] width 18 height 4
click at [53, 222] on span "PDF" at bounding box center [45, 221] width 20 height 10
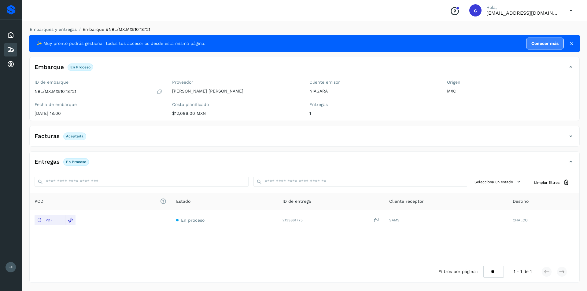
click at [13, 52] on icon at bounding box center [10, 49] width 7 height 7
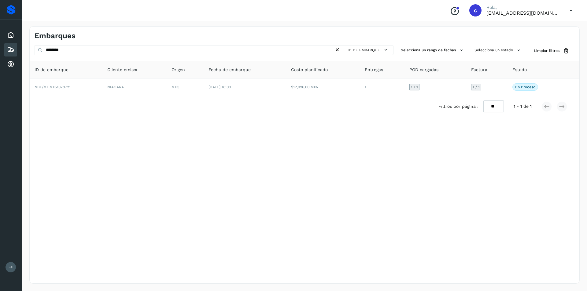
click at [337, 50] on icon at bounding box center [337, 50] width 6 height 6
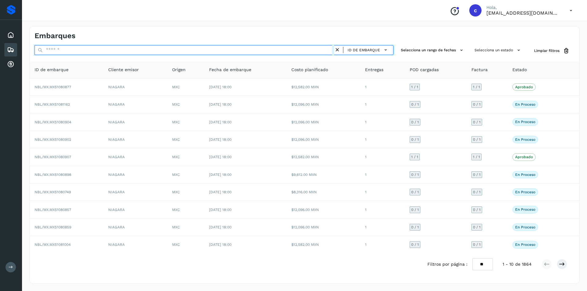
click at [316, 50] on input "text" at bounding box center [185, 50] width 300 height 10
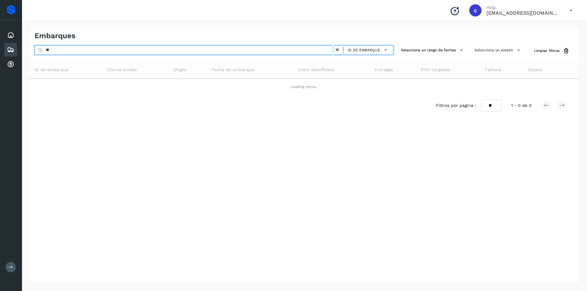
type input "*"
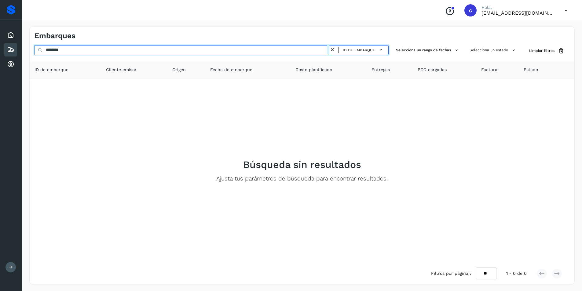
type input "********"
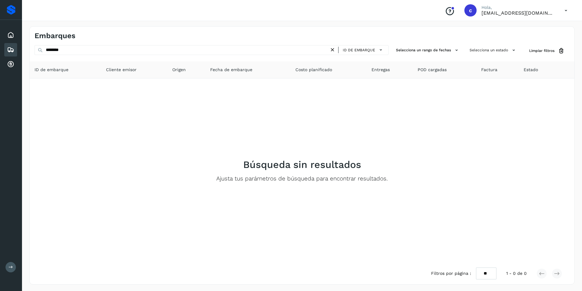
click at [335, 50] on icon at bounding box center [333, 50] width 6 height 6
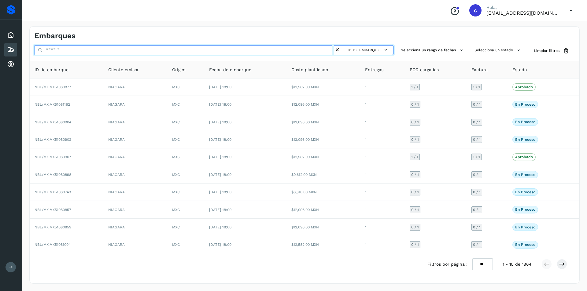
click at [314, 50] on input "text" at bounding box center [185, 50] width 300 height 10
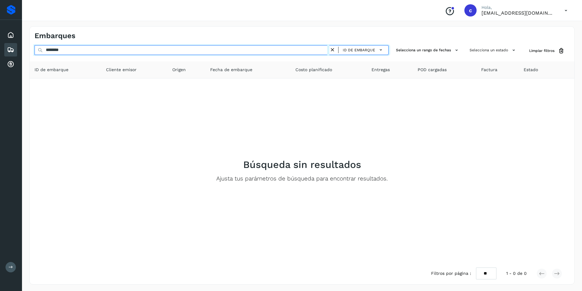
type input "********"
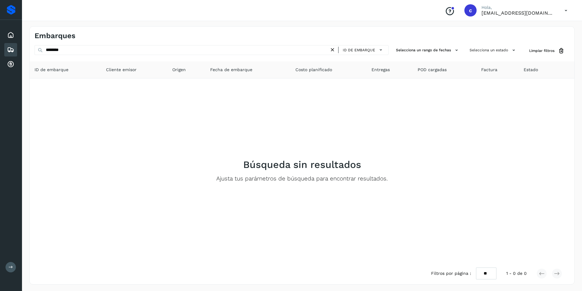
click at [335, 49] on icon at bounding box center [333, 50] width 6 height 6
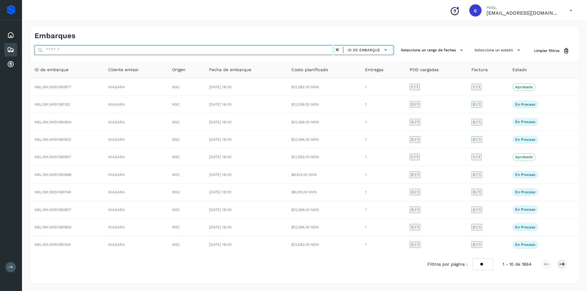
click at [290, 51] on input "text" at bounding box center [185, 50] width 300 height 10
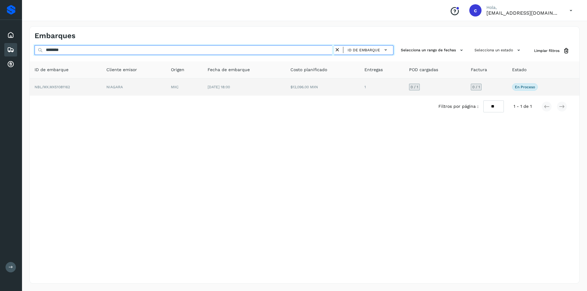
type input "********"
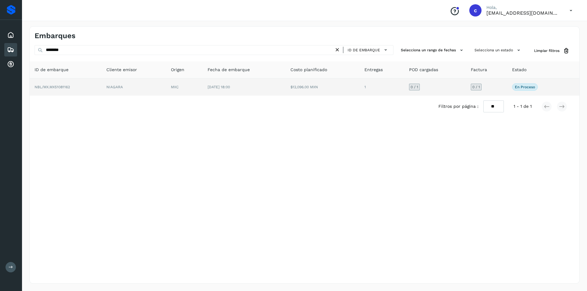
click at [254, 86] on td "[DATE] 18:00" at bounding box center [244, 87] width 83 height 17
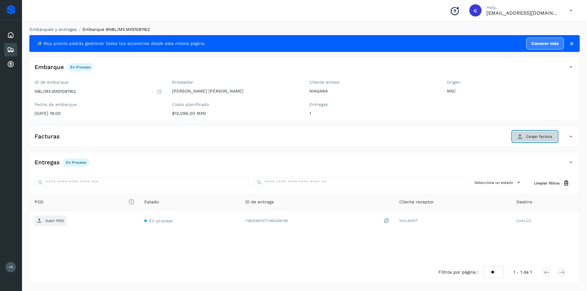
click at [531, 133] on button "Cargar factura" at bounding box center [534, 136] width 45 height 11
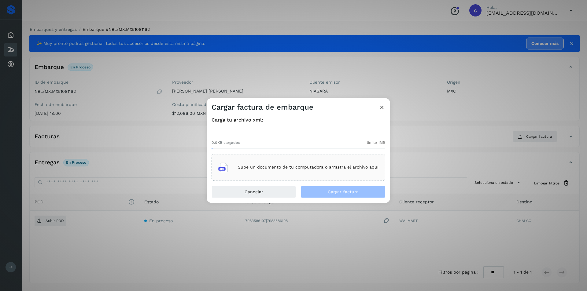
click at [345, 174] on div "Sube un documento de tu computadora o arrastra el archivo aquí" at bounding box center [298, 167] width 160 height 17
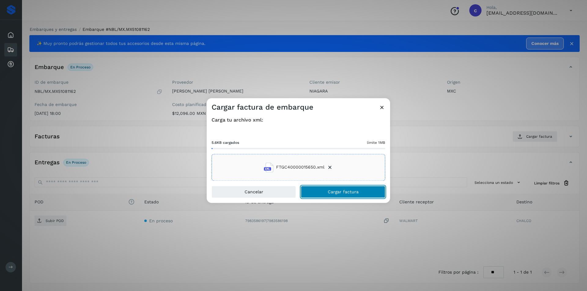
click at [339, 190] on span "Cargar factura" at bounding box center [343, 192] width 31 height 4
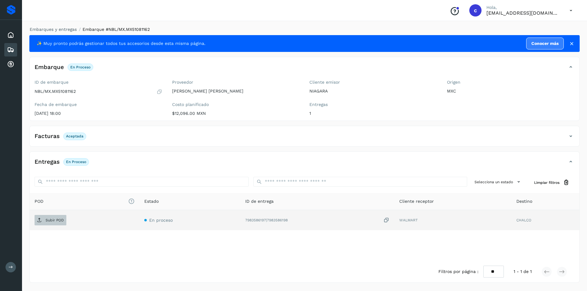
click at [50, 223] on p "Subir POD" at bounding box center [55, 220] width 18 height 4
click at [36, 220] on span "PDF" at bounding box center [45, 221] width 20 height 10
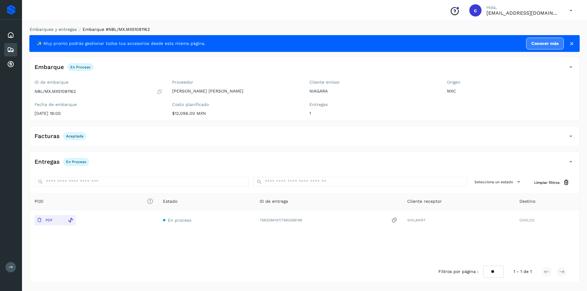
click at [12, 51] on icon at bounding box center [10, 49] width 7 height 7
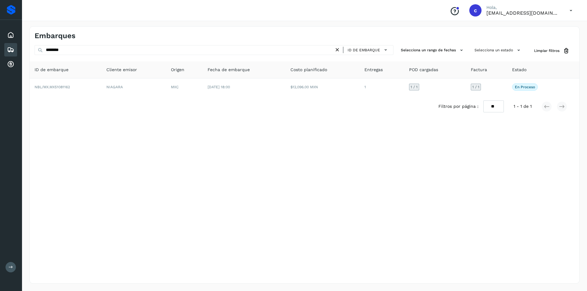
click at [340, 51] on icon at bounding box center [337, 50] width 6 height 6
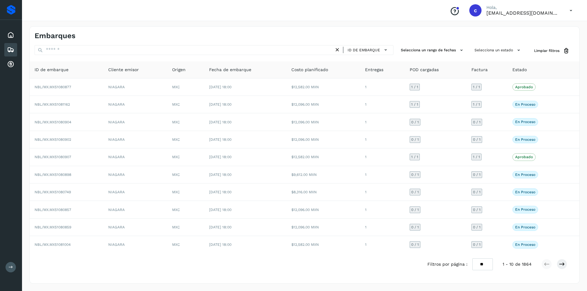
click at [340, 51] on icon at bounding box center [337, 50] width 6 height 6
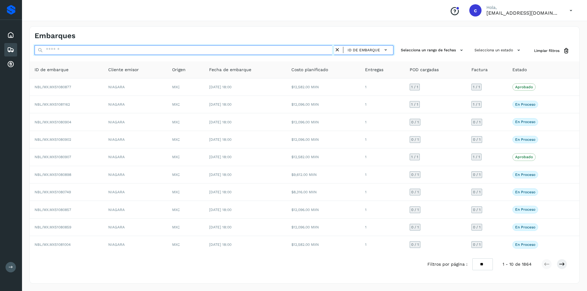
click at [317, 51] on input "text" at bounding box center [185, 50] width 300 height 10
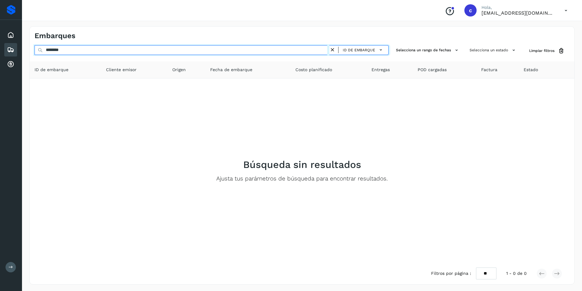
type input "********"
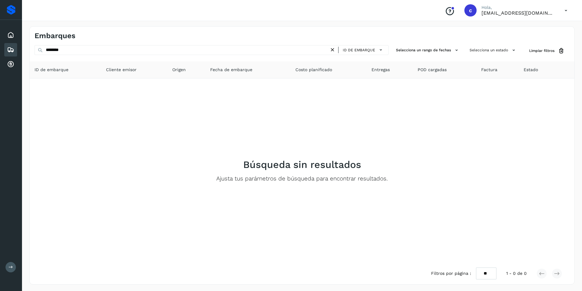
click at [333, 51] on icon at bounding box center [333, 50] width 6 height 6
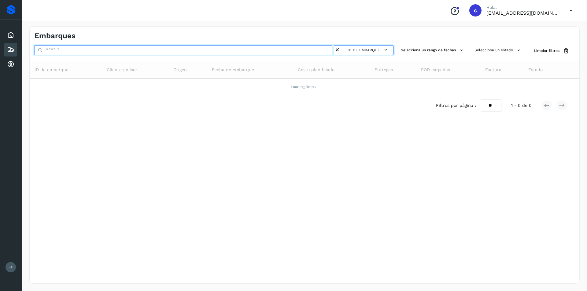
click at [256, 54] on input "text" at bounding box center [185, 50] width 300 height 10
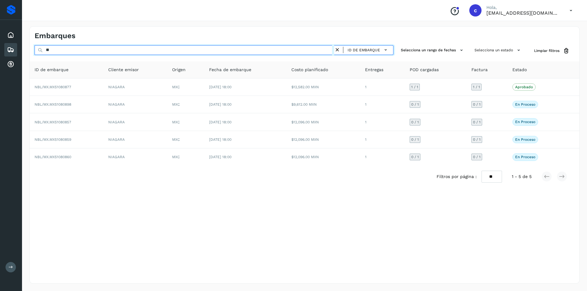
type input "*"
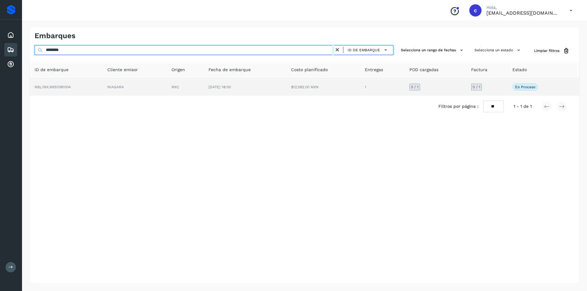
type input "********"
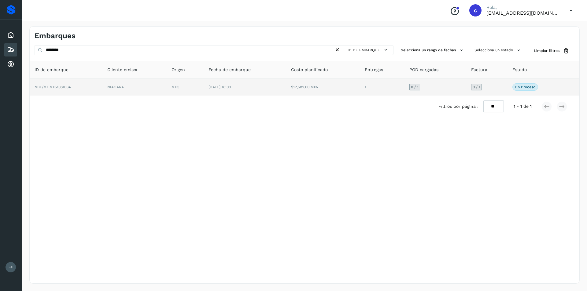
click at [254, 91] on td "[DATE] 18:00" at bounding box center [245, 87] width 83 height 17
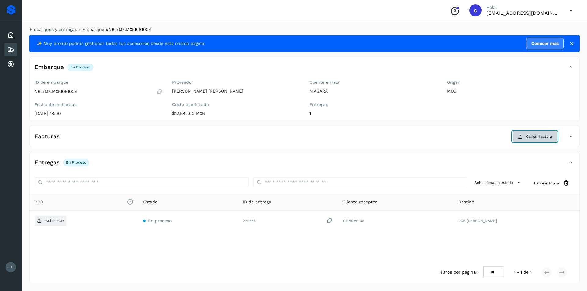
click at [533, 139] on span "Cargar factura" at bounding box center [539, 137] width 26 height 6
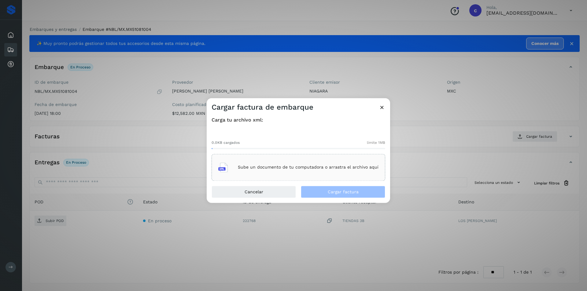
click at [278, 165] on p "Sube un documento de tu computadora o arrastra el archivo aquí" at bounding box center [308, 167] width 141 height 5
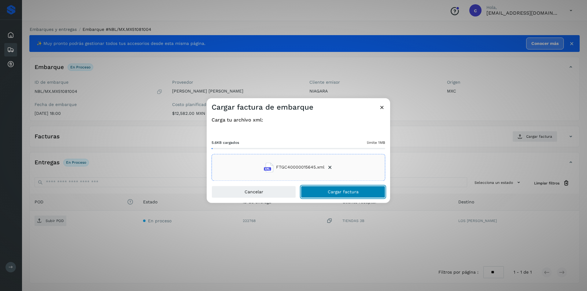
click at [327, 190] on button "Cargar factura" at bounding box center [343, 192] width 84 height 12
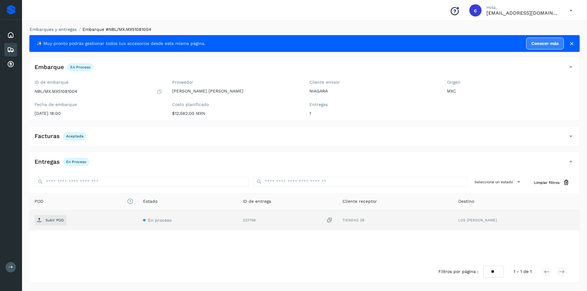
click at [51, 215] on td "Subir POD" at bounding box center [84, 220] width 109 height 20
click at [54, 225] on span "Subir POD" at bounding box center [51, 221] width 32 height 10
click at [53, 224] on span "PDF" at bounding box center [45, 221] width 20 height 10
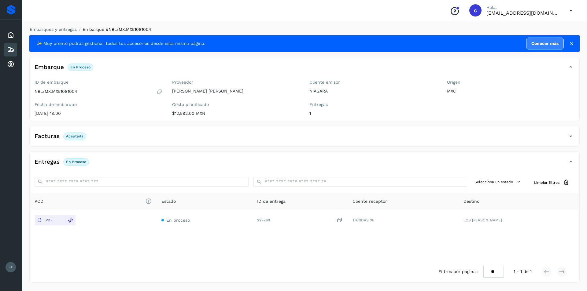
click at [9, 48] on icon at bounding box center [10, 49] width 7 height 7
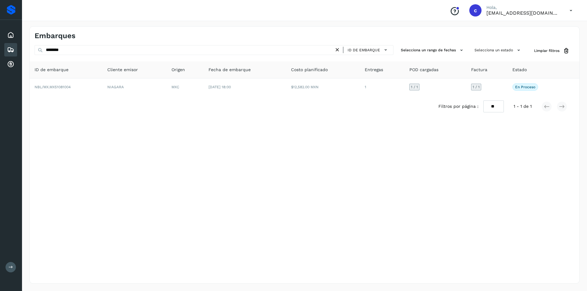
click at [338, 50] on icon at bounding box center [337, 50] width 6 height 6
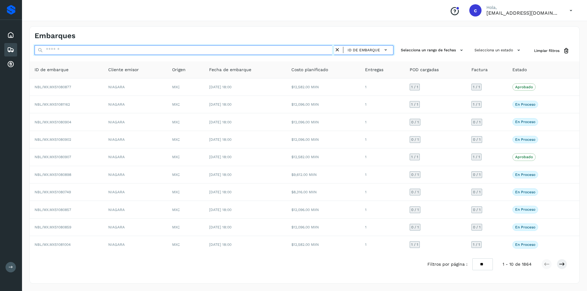
click at [252, 50] on input "text" at bounding box center [185, 50] width 300 height 10
type input "********"
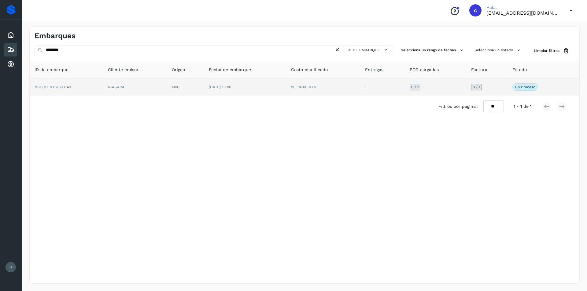
click at [142, 90] on td "NIAGARA" at bounding box center [135, 87] width 64 height 17
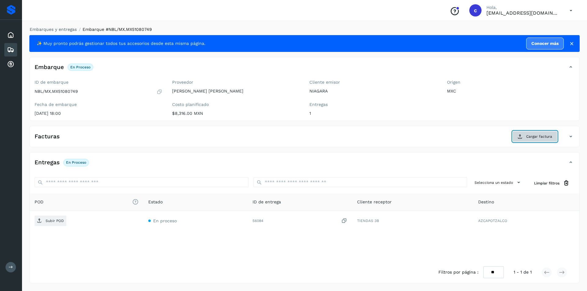
click at [537, 137] on span "Cargar factura" at bounding box center [539, 137] width 26 height 6
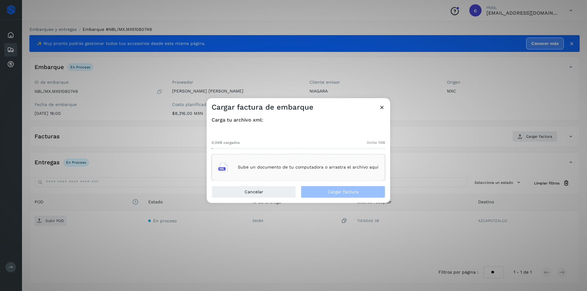
click at [326, 176] on div "Sube un documento de tu computadora o arrastra el archivo aquí" at bounding box center [298, 167] width 160 height 17
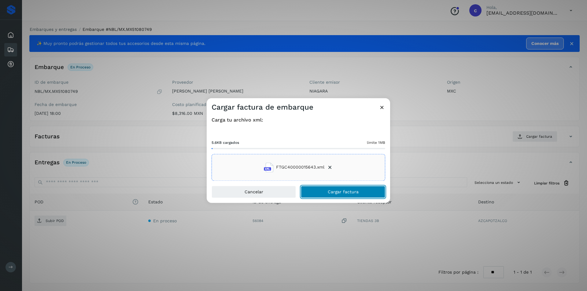
click at [332, 192] on span "Cargar factura" at bounding box center [343, 192] width 31 height 4
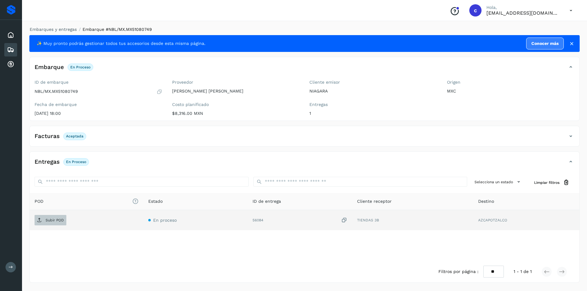
click at [51, 225] on span "Subir POD" at bounding box center [51, 221] width 32 height 10
click at [42, 218] on span "PDF" at bounding box center [45, 221] width 20 height 10
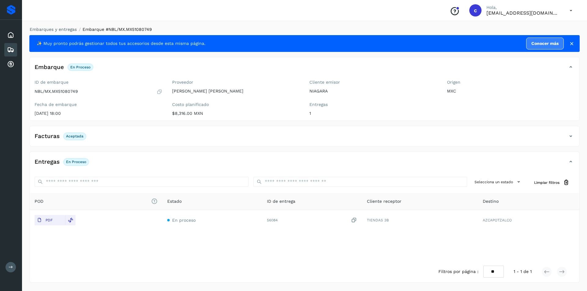
click at [6, 50] on div "Embarques" at bounding box center [10, 49] width 13 height 13
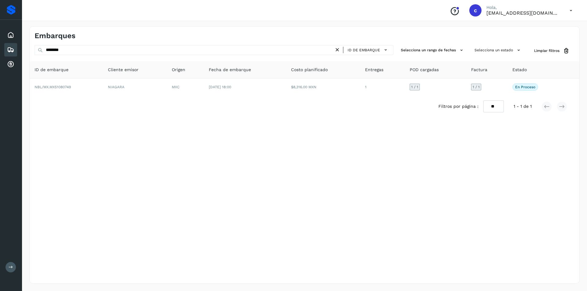
click at [339, 48] on icon at bounding box center [337, 50] width 6 height 6
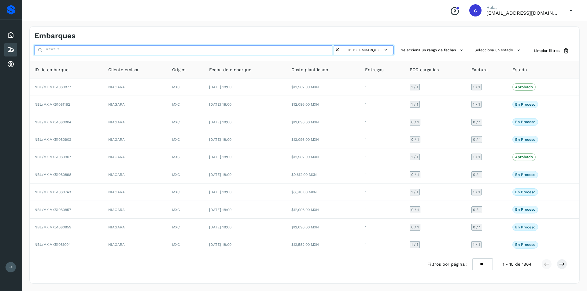
click at [247, 51] on input "text" at bounding box center [185, 50] width 300 height 10
type input "********"
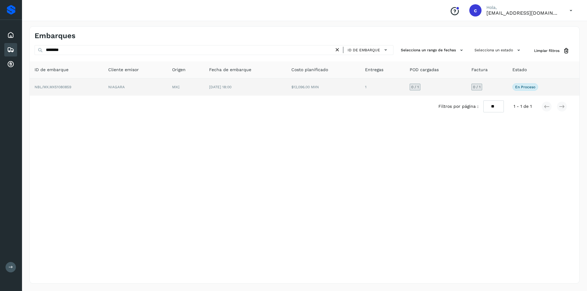
click at [181, 84] on td "MXC" at bounding box center [185, 87] width 37 height 17
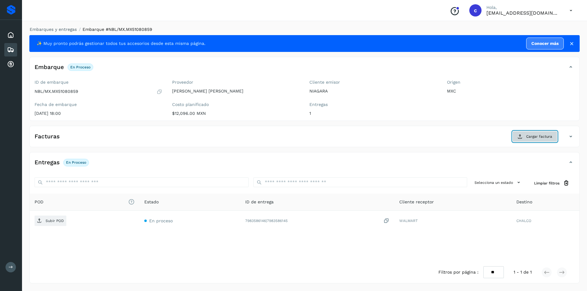
click at [525, 140] on button "Cargar factura" at bounding box center [534, 136] width 45 height 11
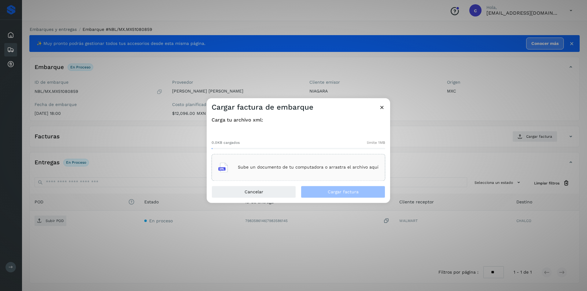
click at [287, 172] on div "Sube un documento de tu computadora o arrastra el archivo aquí" at bounding box center [298, 167] width 160 height 17
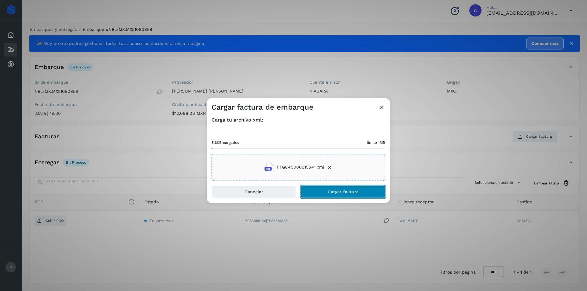
click at [353, 196] on button "Cargar factura" at bounding box center [343, 192] width 84 height 12
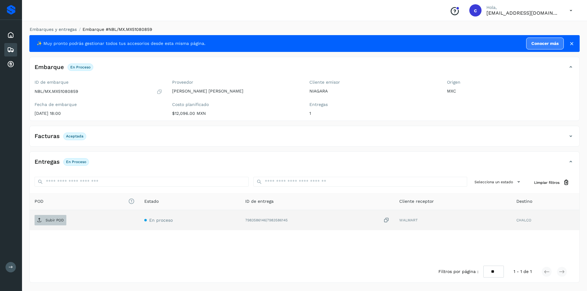
click at [45, 219] on span "Subir POD" at bounding box center [51, 221] width 32 height 10
click at [58, 222] on button "PDF" at bounding box center [50, 220] width 31 height 10
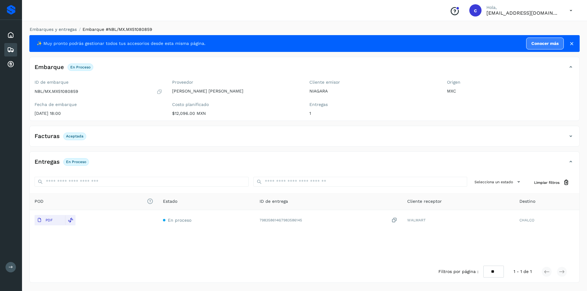
click at [11, 51] on icon at bounding box center [10, 49] width 7 height 7
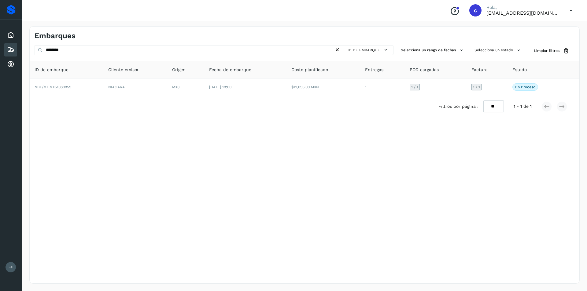
click at [337, 51] on icon at bounding box center [337, 50] width 6 height 6
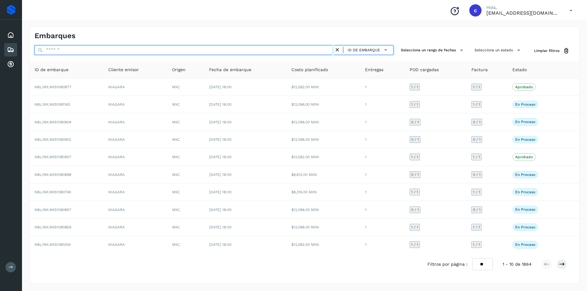
click at [252, 50] on input "text" at bounding box center [185, 50] width 300 height 10
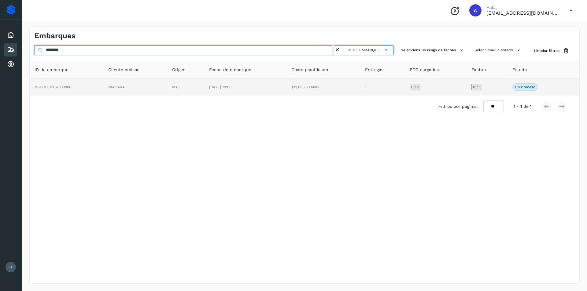
type input "********"
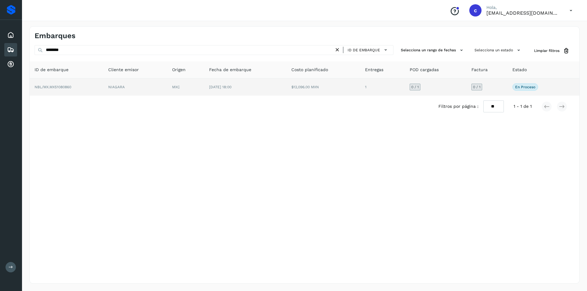
click at [162, 88] on td "NIAGARA" at bounding box center [135, 87] width 64 height 17
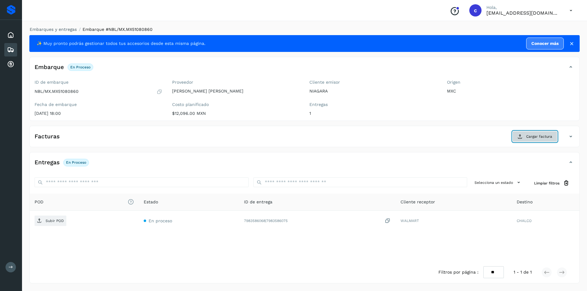
click at [546, 139] on span "Cargar factura" at bounding box center [539, 137] width 26 height 6
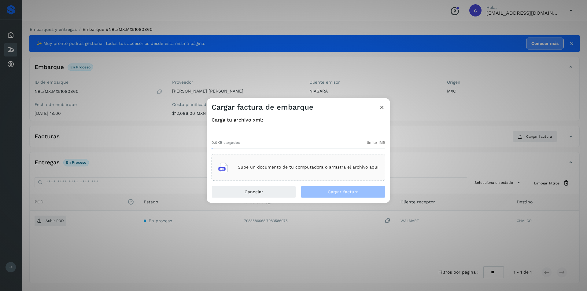
click at [327, 168] on p "Sube un documento de tu computadora o arrastra el archivo aquí" at bounding box center [308, 167] width 141 height 5
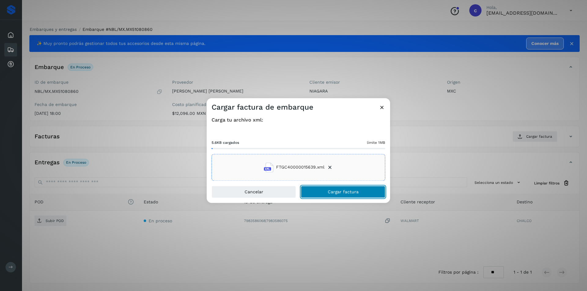
click at [363, 190] on button "Cargar factura" at bounding box center [343, 192] width 84 height 12
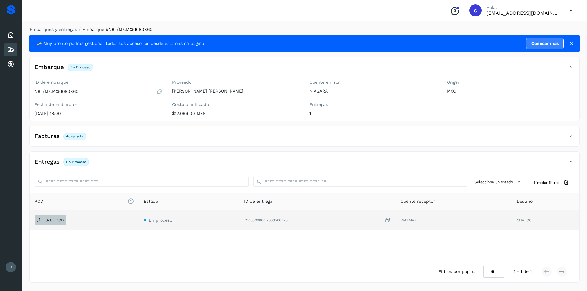
click at [41, 219] on icon at bounding box center [39, 220] width 5 height 5
click at [44, 223] on span "PDF" at bounding box center [45, 221] width 20 height 10
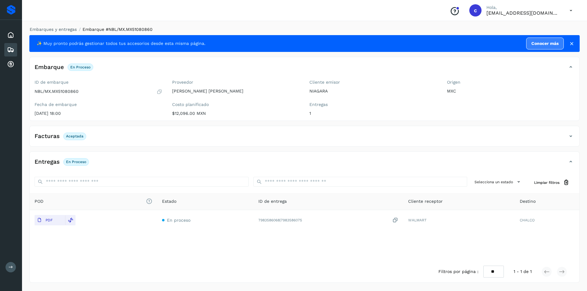
click at [13, 48] on icon at bounding box center [10, 49] width 7 height 7
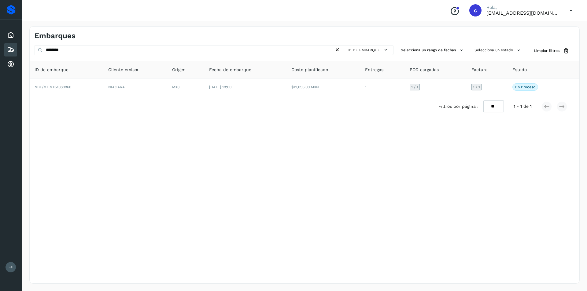
click at [337, 48] on icon at bounding box center [337, 50] width 6 height 6
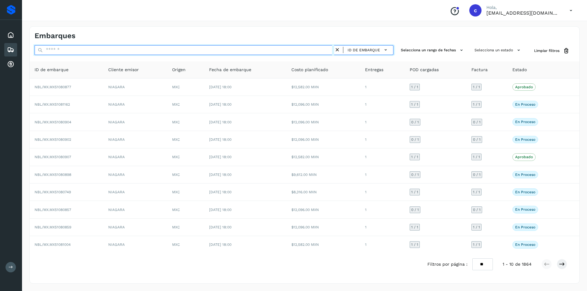
click at [291, 51] on input "text" at bounding box center [185, 50] width 300 height 10
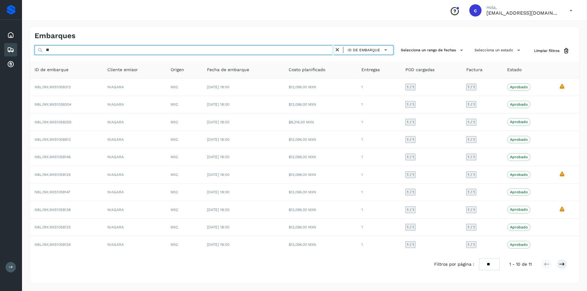
type input "*"
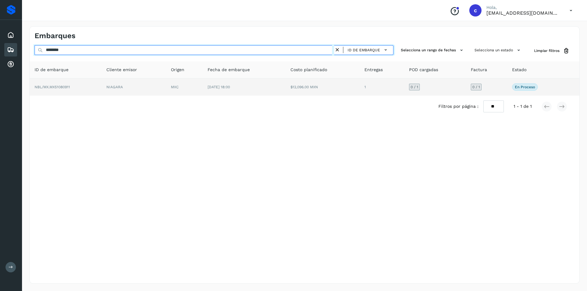
type input "********"
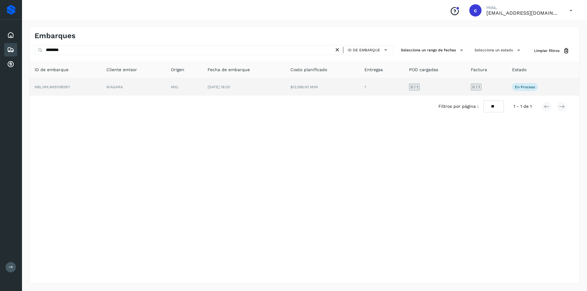
click at [141, 90] on td "NIAGARA" at bounding box center [134, 87] width 64 height 17
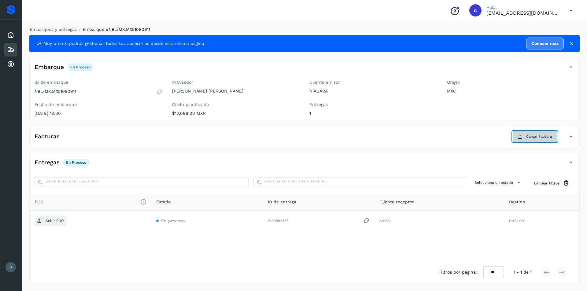
click at [518, 140] on button "Cargar factura" at bounding box center [534, 136] width 45 height 11
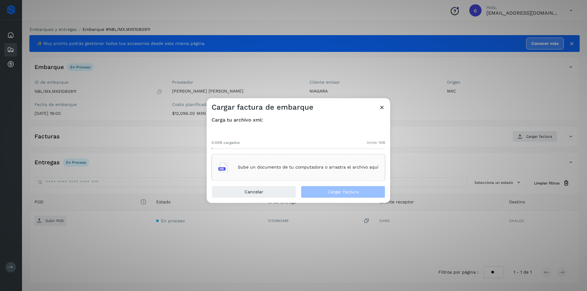
click at [295, 167] on p "Sube un documento de tu computadora o arrastra el archivo aquí" at bounding box center [308, 167] width 141 height 5
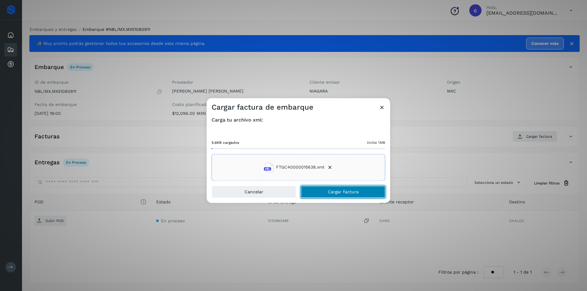
click at [338, 191] on span "Cargar factura" at bounding box center [343, 192] width 31 height 4
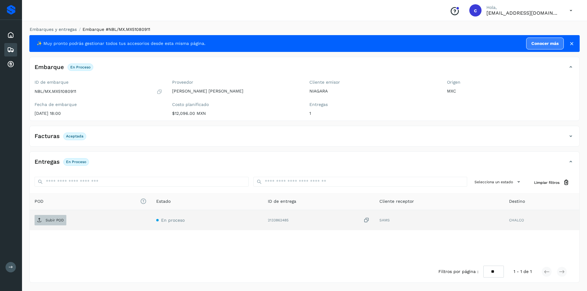
click at [55, 216] on span "Subir POD" at bounding box center [51, 221] width 32 height 10
click at [60, 220] on button "PDF" at bounding box center [50, 220] width 31 height 10
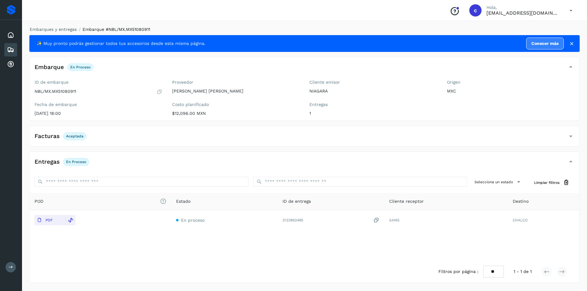
click at [10, 48] on icon at bounding box center [10, 49] width 7 height 7
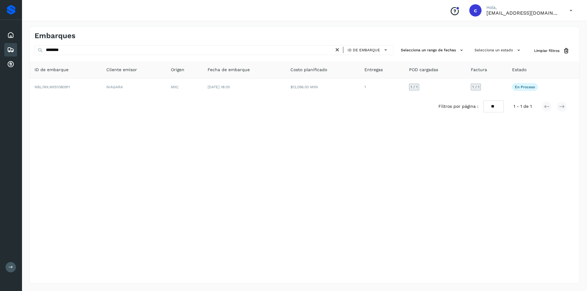
click at [338, 49] on icon at bounding box center [337, 50] width 6 height 6
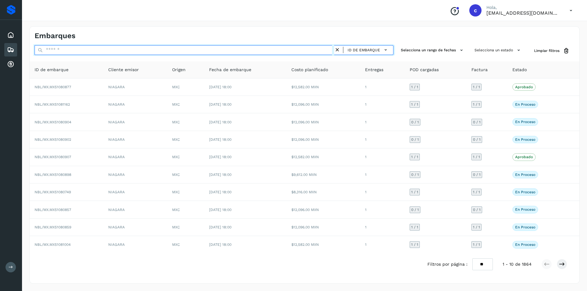
click at [296, 51] on input "text" at bounding box center [185, 50] width 300 height 10
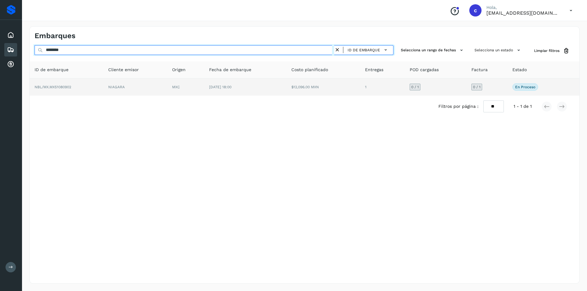
type input "********"
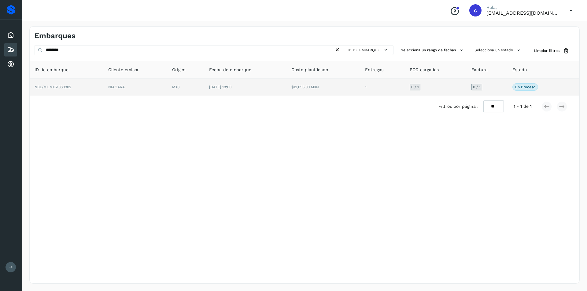
click at [202, 90] on td "MXC" at bounding box center [185, 87] width 37 height 17
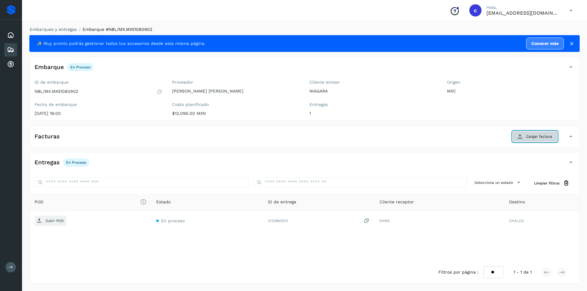
click at [530, 138] on span "Cargar factura" at bounding box center [539, 137] width 26 height 6
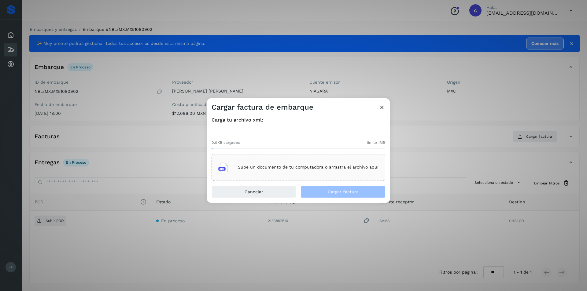
click at [331, 167] on p "Sube un documento de tu computadora o arrastra el archivo aquí" at bounding box center [308, 167] width 141 height 5
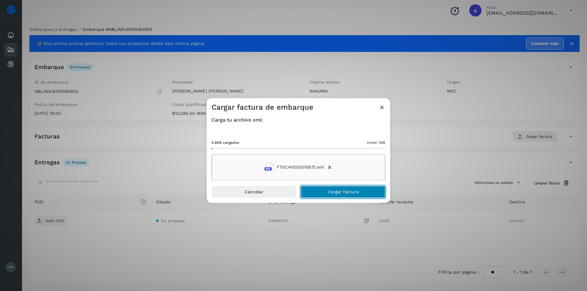
click at [333, 191] on span "Cargar factura" at bounding box center [343, 192] width 31 height 4
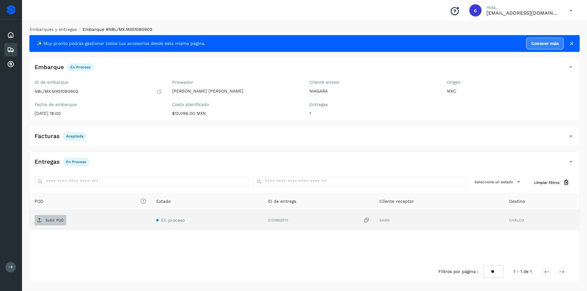
click at [57, 221] on p "Subir POD" at bounding box center [55, 220] width 18 height 4
click at [49, 223] on span "PDF" at bounding box center [45, 221] width 20 height 10
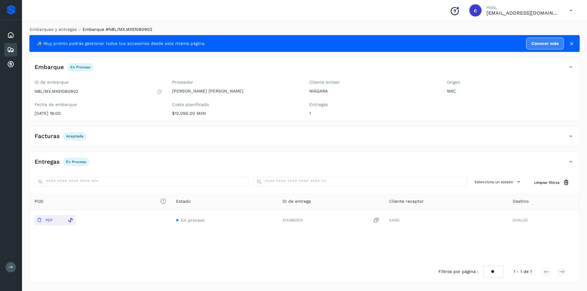
click at [15, 51] on div "Embarques" at bounding box center [10, 49] width 13 height 13
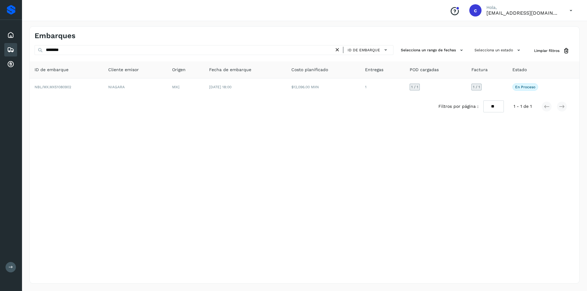
click at [338, 50] on icon at bounding box center [337, 50] width 6 height 6
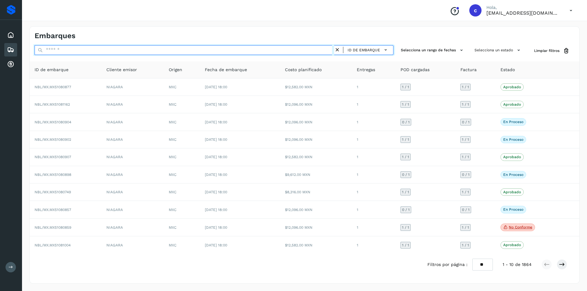
click at [247, 54] on input "text" at bounding box center [185, 50] width 300 height 10
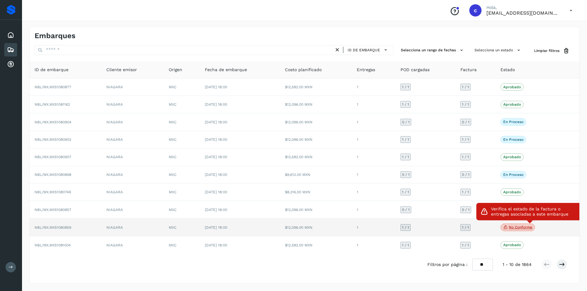
click at [510, 227] on p "No conforme" at bounding box center [521, 227] width 24 height 4
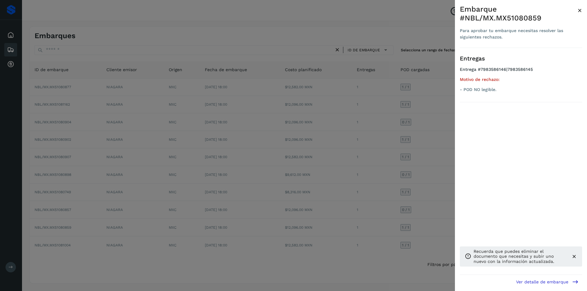
click at [582, 12] on span "×" at bounding box center [580, 10] width 5 height 9
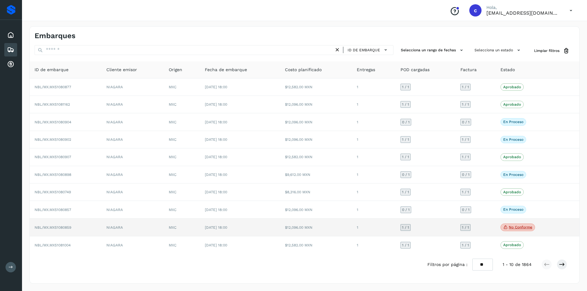
click at [456, 232] on td "1 / 1" at bounding box center [476, 228] width 40 height 18
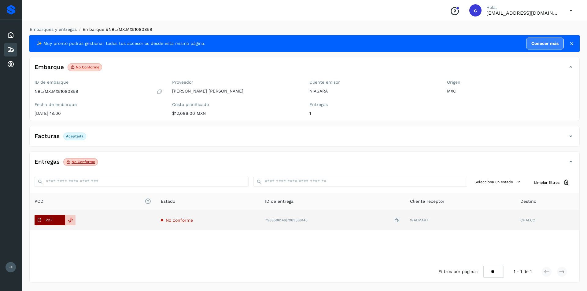
click at [43, 222] on span "PDF" at bounding box center [45, 221] width 20 height 10
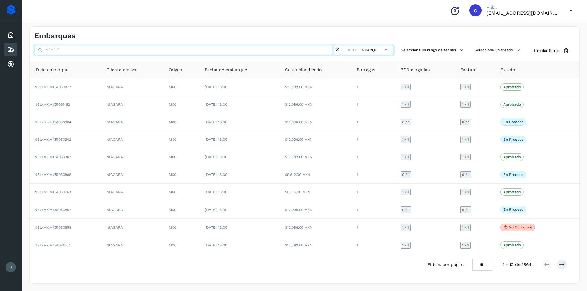
click at [237, 52] on input "text" at bounding box center [185, 50] width 300 height 10
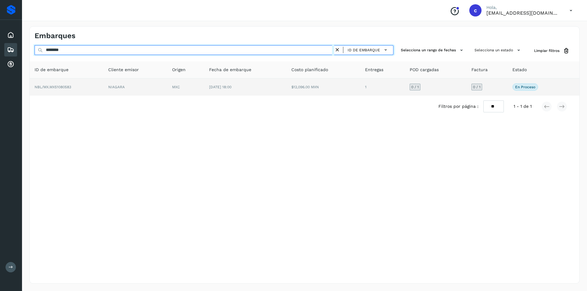
type input "********"
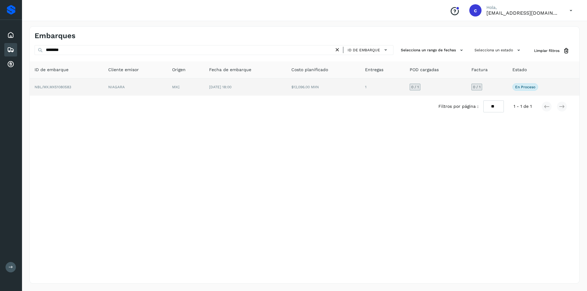
click at [116, 92] on td "NIAGARA" at bounding box center [135, 87] width 64 height 17
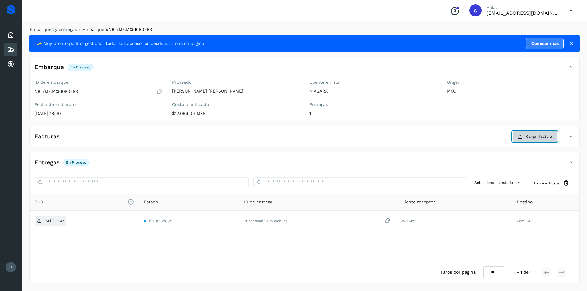
click at [536, 135] on span "Cargar factura" at bounding box center [539, 137] width 26 height 6
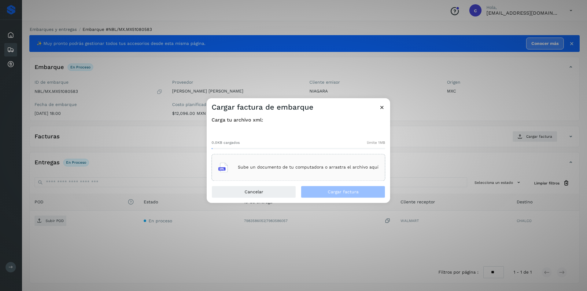
click at [257, 171] on div "Sube un documento de tu computadora o arrastra el archivo aquí" at bounding box center [298, 167] width 160 height 17
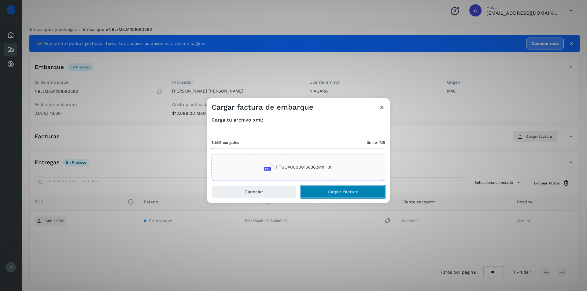
click at [361, 193] on button "Cargar factura" at bounding box center [343, 192] width 84 height 12
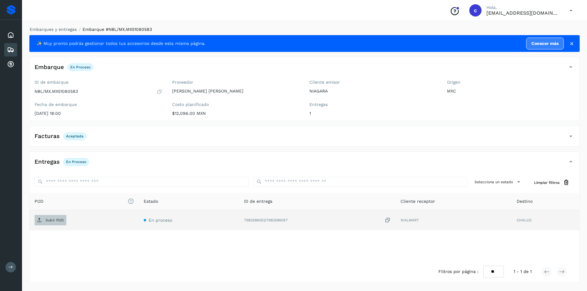
click at [50, 219] on p "Subir POD" at bounding box center [55, 220] width 18 height 4
click at [52, 220] on p "PDF" at bounding box center [49, 220] width 7 height 4
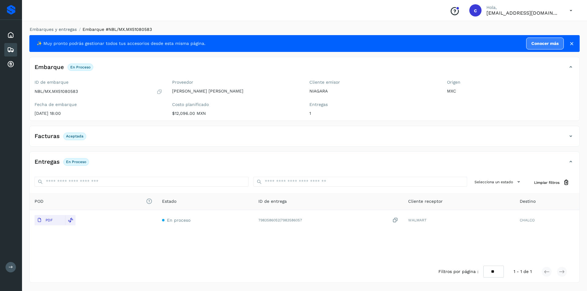
click at [9, 50] on icon at bounding box center [10, 49] width 7 height 7
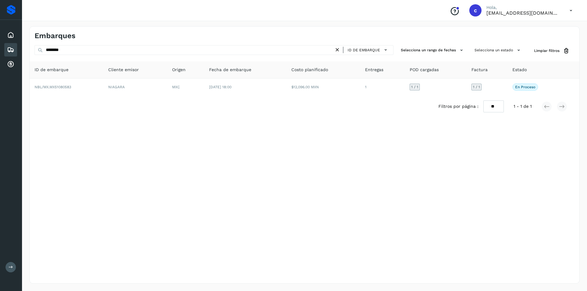
click at [338, 50] on icon at bounding box center [337, 50] width 6 height 6
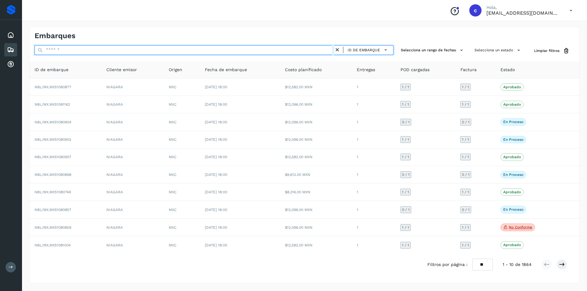
click at [242, 52] on input "text" at bounding box center [185, 50] width 300 height 10
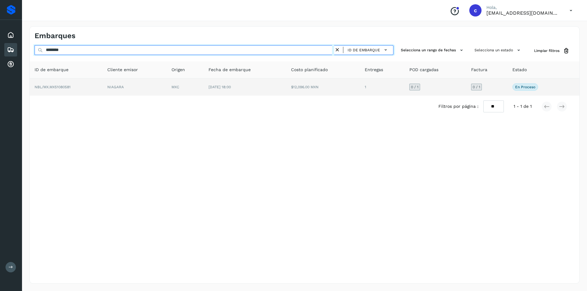
type input "********"
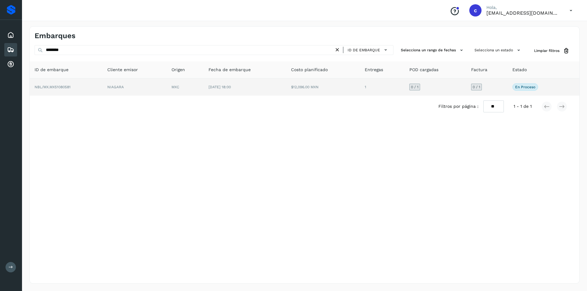
click at [136, 94] on td "NIAGARA" at bounding box center [134, 87] width 64 height 17
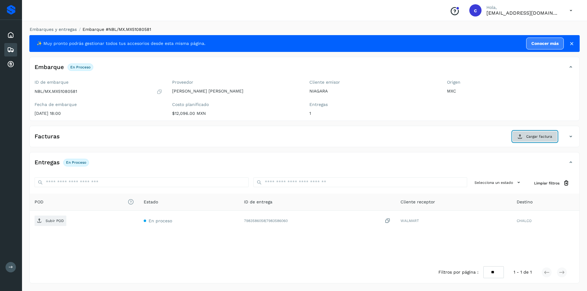
click at [522, 134] on button "Cargar factura" at bounding box center [534, 136] width 45 height 11
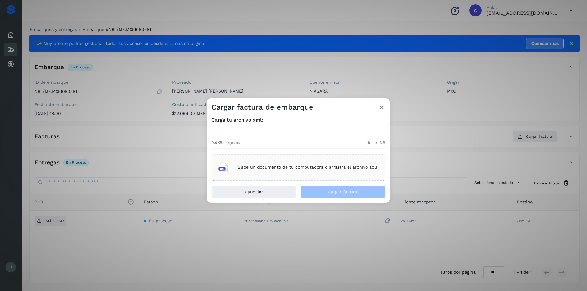
click at [338, 178] on div "Sube un documento de tu computadora o arrastra el archivo aquí" at bounding box center [299, 167] width 174 height 27
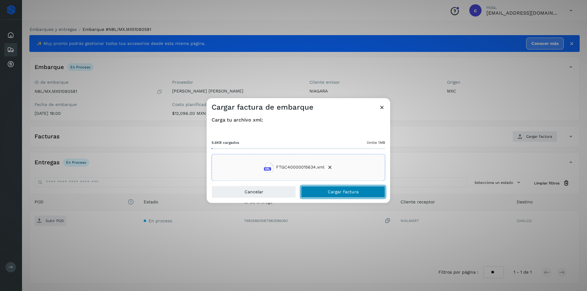
click at [337, 194] on span "Cargar factura" at bounding box center [343, 192] width 31 height 4
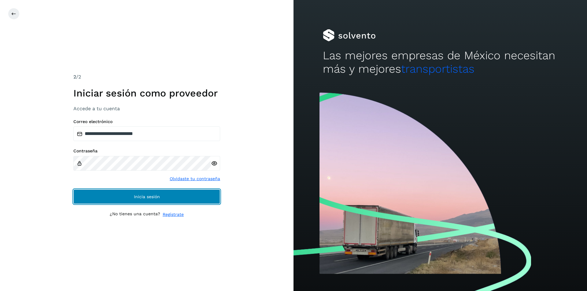
click at [120, 193] on button "Inicia sesión" at bounding box center [146, 197] width 147 height 15
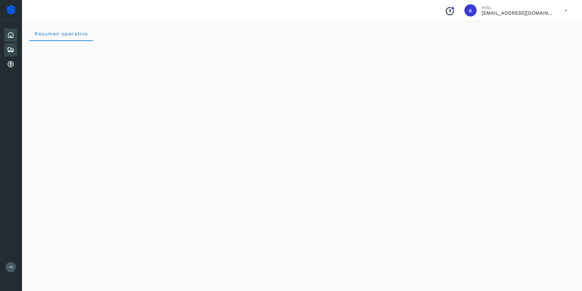
click at [5, 48] on div "Embarques" at bounding box center [10, 49] width 13 height 13
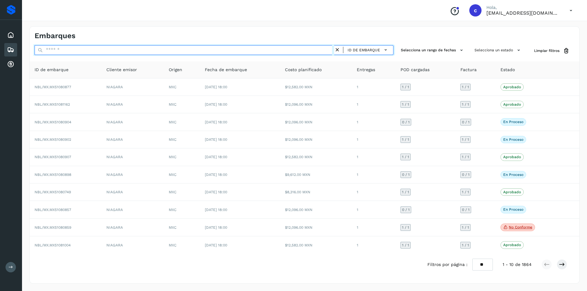
click at [244, 52] on input "text" at bounding box center [185, 50] width 300 height 10
type input "********"
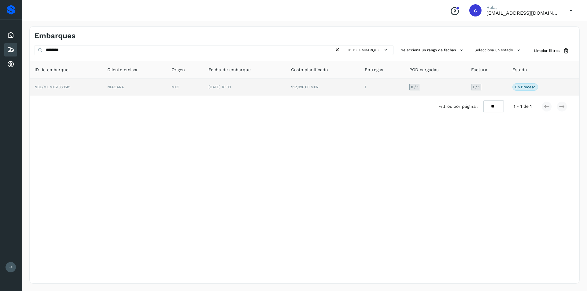
click at [167, 94] on td "NIAGARA" at bounding box center [134, 87] width 64 height 17
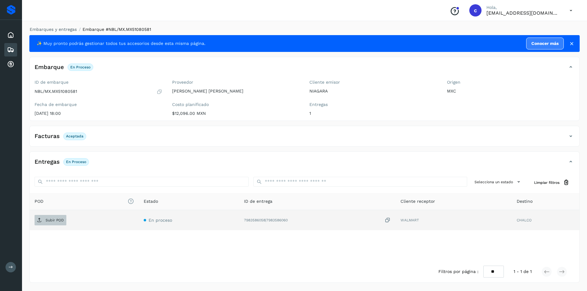
click at [43, 223] on span "Subir POD" at bounding box center [51, 221] width 32 height 10
click at [47, 219] on p "PDF" at bounding box center [49, 220] width 7 height 4
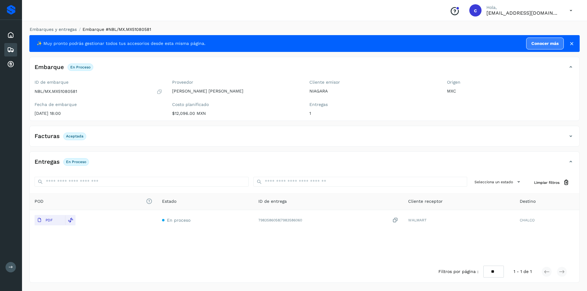
click at [13, 50] on icon at bounding box center [10, 49] width 7 height 7
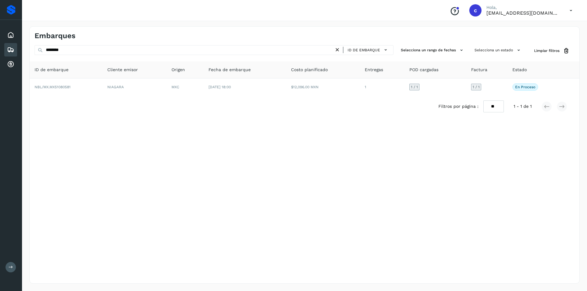
click at [337, 49] on icon at bounding box center [337, 50] width 6 height 6
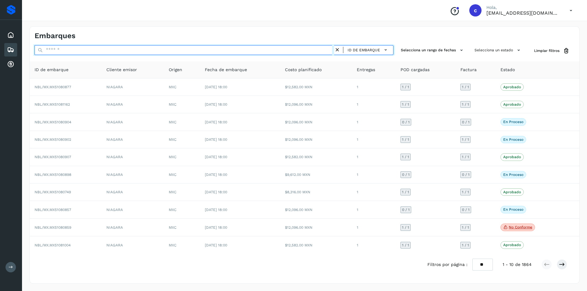
click at [228, 54] on input "text" at bounding box center [185, 50] width 300 height 10
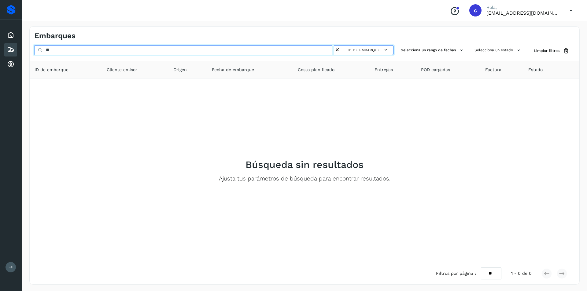
type input "*"
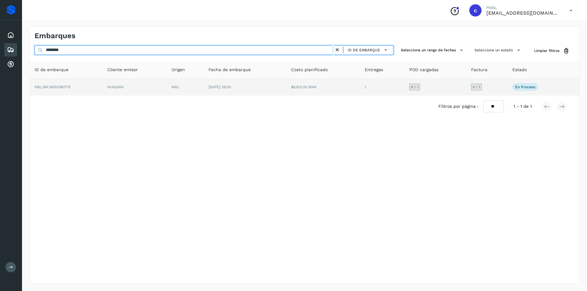
type input "********"
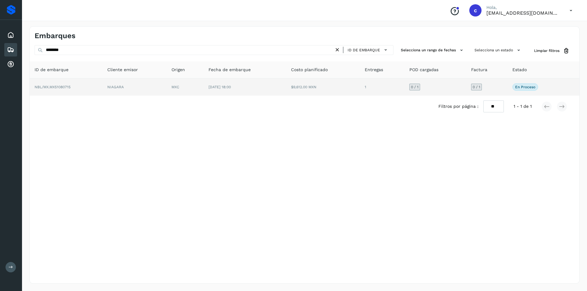
click at [191, 83] on td "MXC" at bounding box center [185, 87] width 37 height 17
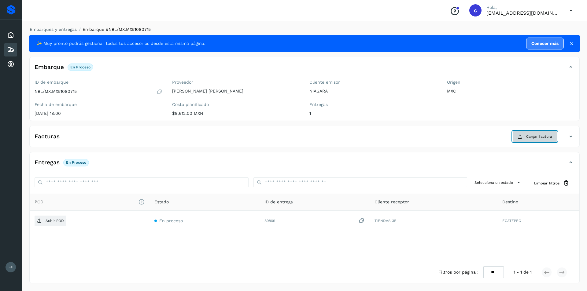
click at [523, 136] on button "Cargar factura" at bounding box center [534, 136] width 45 height 11
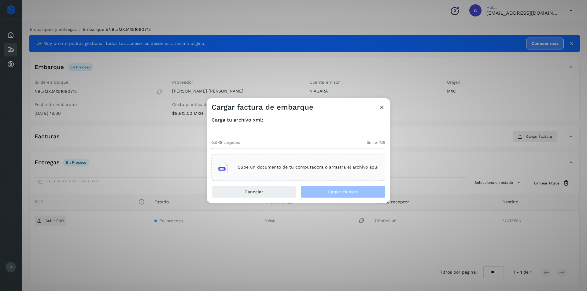
click at [353, 170] on p "Sube un documento de tu computadora o arrastra el archivo aquí" at bounding box center [308, 167] width 141 height 5
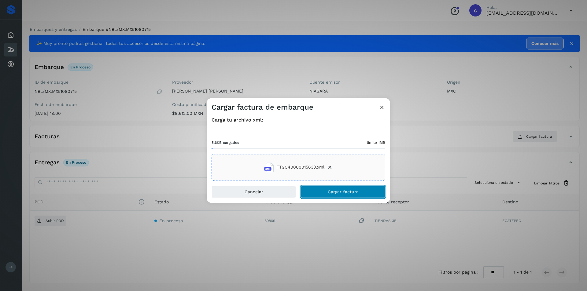
click at [362, 196] on button "Cargar factura" at bounding box center [343, 192] width 84 height 12
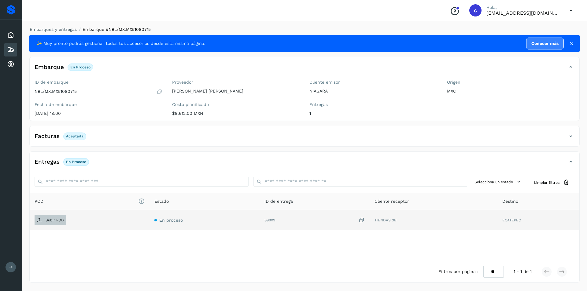
click at [50, 221] on p "Subir POD" at bounding box center [55, 220] width 18 height 4
click at [54, 216] on span "PDF" at bounding box center [45, 221] width 20 height 10
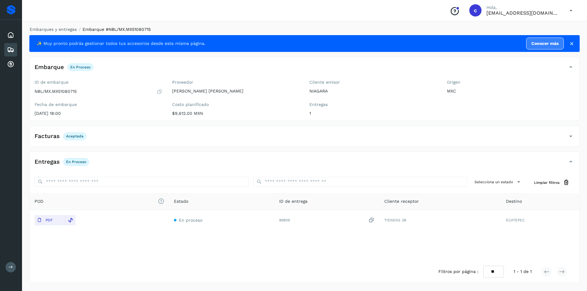
click at [7, 50] on icon at bounding box center [10, 49] width 7 height 7
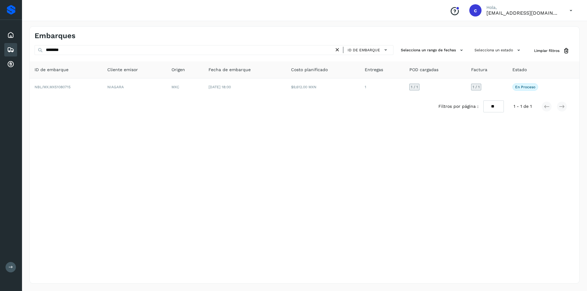
click at [338, 51] on icon at bounding box center [337, 50] width 6 height 6
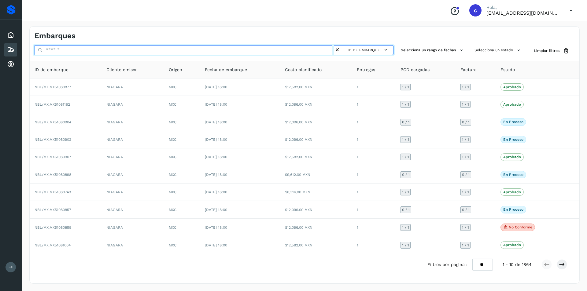
click at [262, 51] on input "text" at bounding box center [185, 50] width 300 height 10
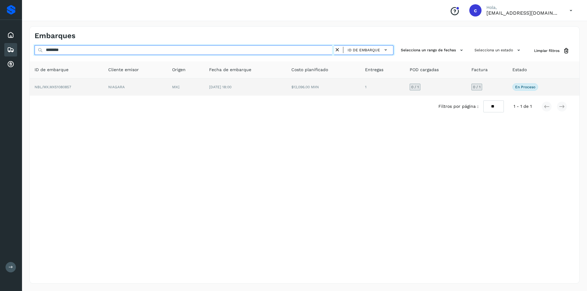
type input "********"
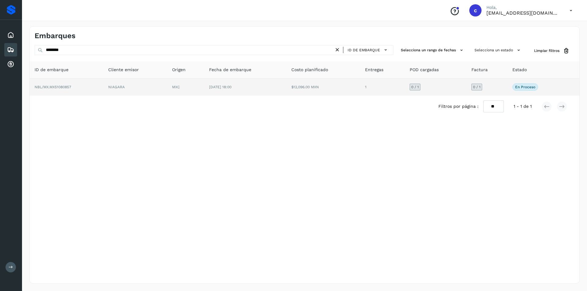
click at [334, 85] on td "$12,096.00 MXN" at bounding box center [324, 87] width 74 height 17
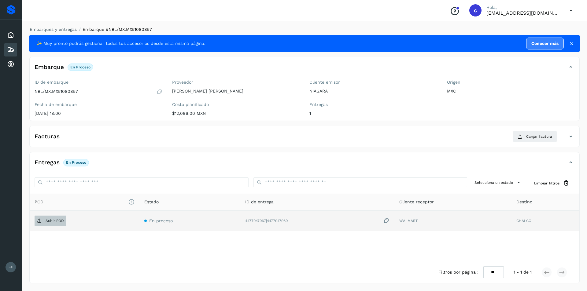
click at [42, 223] on span "Subir POD" at bounding box center [51, 221] width 32 height 10
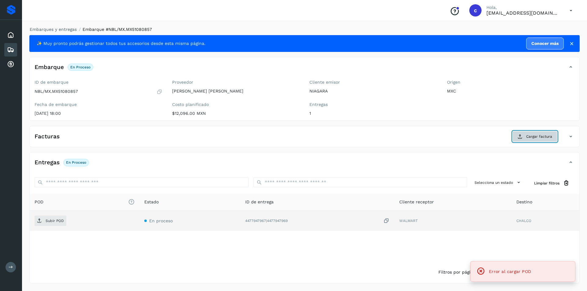
click at [526, 141] on button "Cargar factura" at bounding box center [534, 136] width 45 height 11
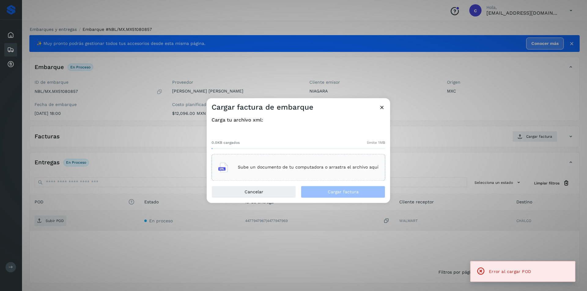
click at [325, 165] on p "Sube un documento de tu computadora o arrastra el archivo aquí" at bounding box center [308, 167] width 141 height 5
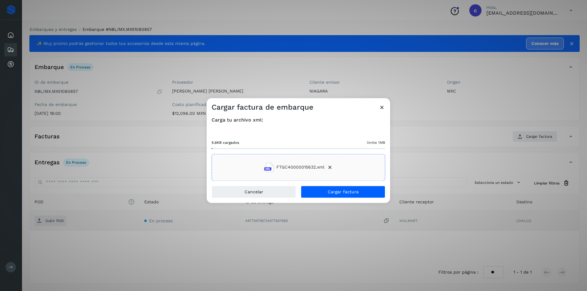
click at [364, 198] on div "Cancelar Cargar factura" at bounding box center [298, 194] width 183 height 17
click at [367, 194] on button "Cargar factura" at bounding box center [343, 192] width 84 height 12
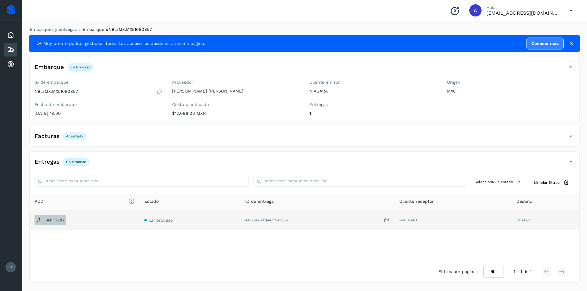
click at [46, 225] on span "Subir POD" at bounding box center [51, 221] width 32 height 10
click at [41, 222] on icon at bounding box center [39, 220] width 5 height 5
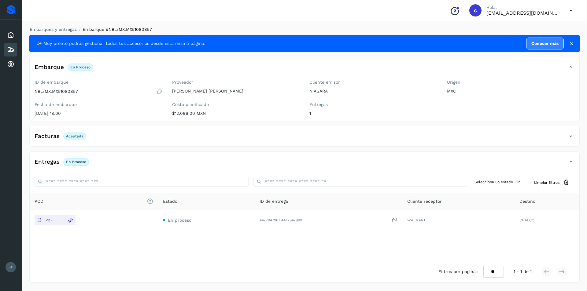
click at [13, 45] on div "Embarques" at bounding box center [10, 49] width 13 height 13
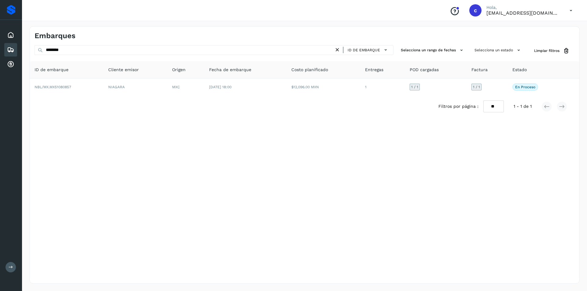
click at [337, 49] on icon at bounding box center [337, 50] width 6 height 6
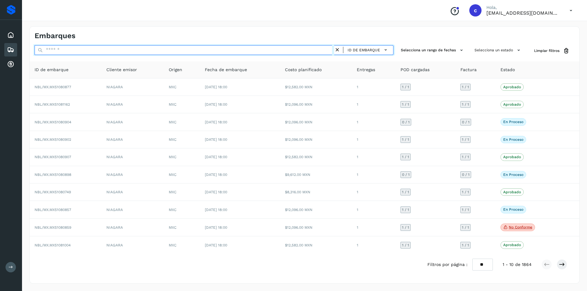
click at [313, 49] on input "text" at bounding box center [185, 50] width 300 height 10
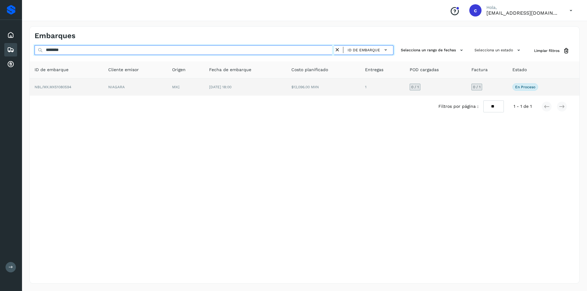
type input "********"
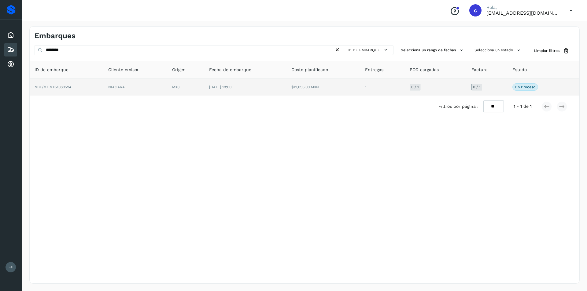
click at [189, 89] on td "MXC" at bounding box center [185, 87] width 37 height 17
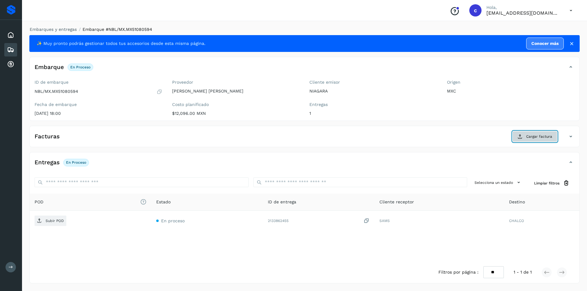
click at [523, 135] on button "Cargar factura" at bounding box center [534, 136] width 45 height 11
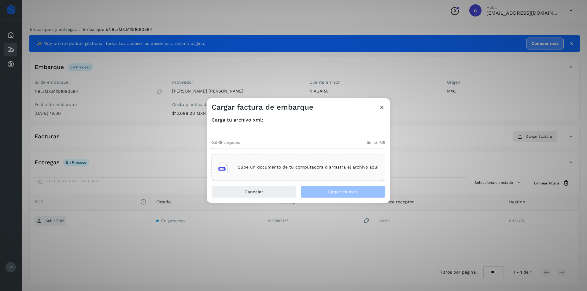
click at [318, 171] on div "Sube un documento de tu computadora o arrastra el archivo aquí" at bounding box center [298, 167] width 160 height 17
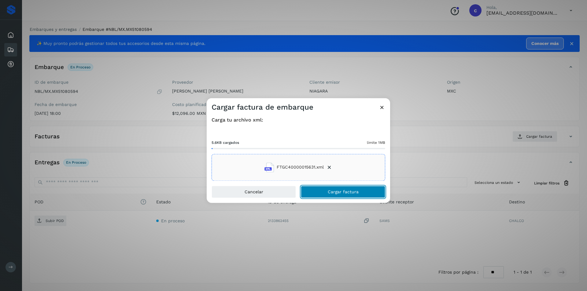
click at [319, 193] on button "Cargar factura" at bounding box center [343, 192] width 84 height 12
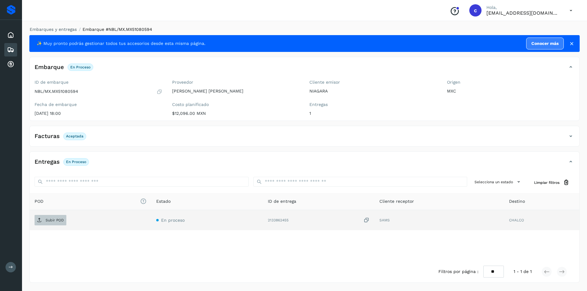
click at [41, 222] on icon at bounding box center [39, 220] width 5 height 5
click at [57, 220] on button "PDF" at bounding box center [50, 220] width 31 height 10
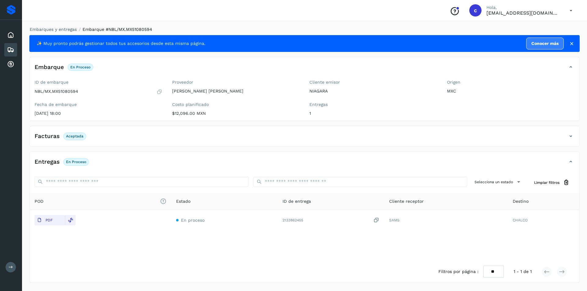
click at [15, 50] on div "Embarques" at bounding box center [10, 49] width 13 height 13
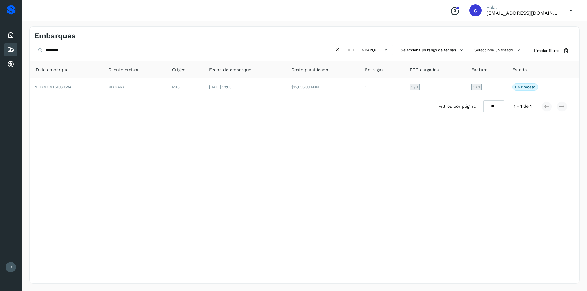
click at [338, 50] on icon at bounding box center [337, 50] width 6 height 6
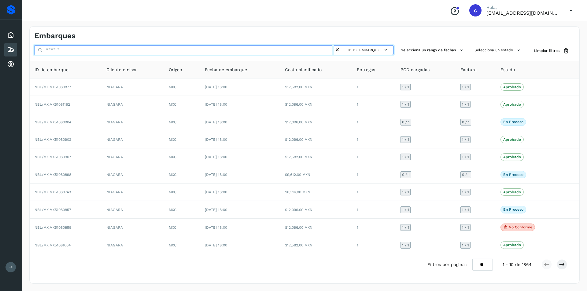
click at [251, 53] on input "text" at bounding box center [185, 50] width 300 height 10
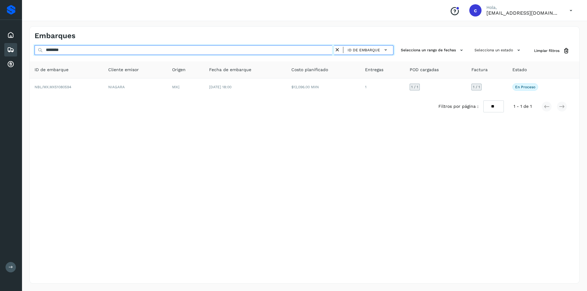
type input "********"
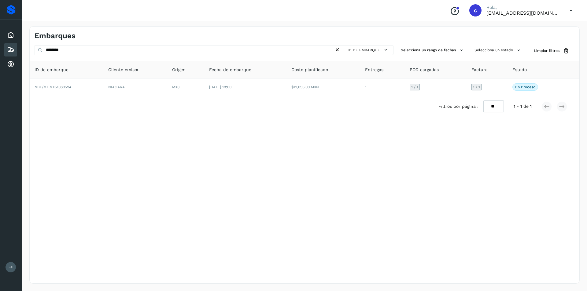
click at [338, 50] on icon at bounding box center [337, 50] width 6 height 6
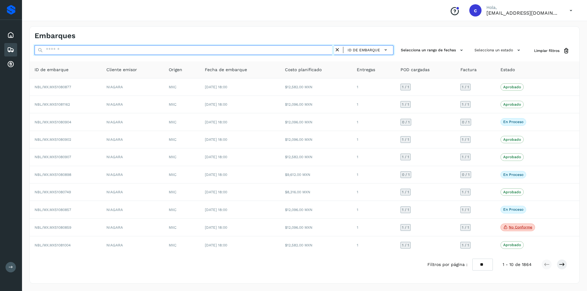
click at [287, 50] on input "text" at bounding box center [185, 50] width 300 height 10
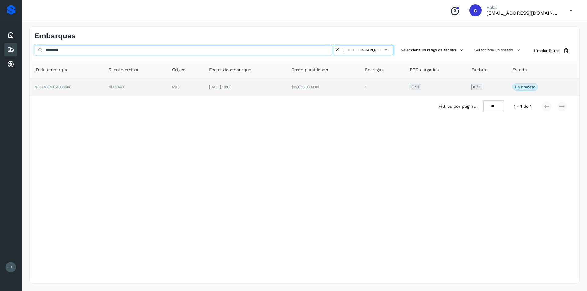
type input "********"
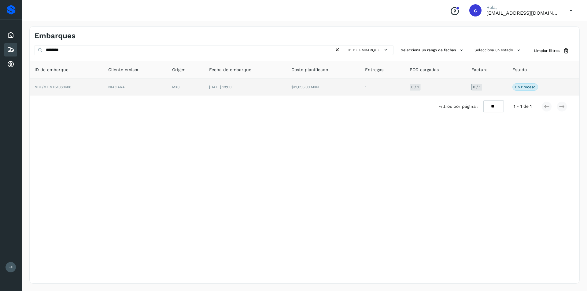
click at [178, 83] on td "MXC" at bounding box center [185, 87] width 37 height 17
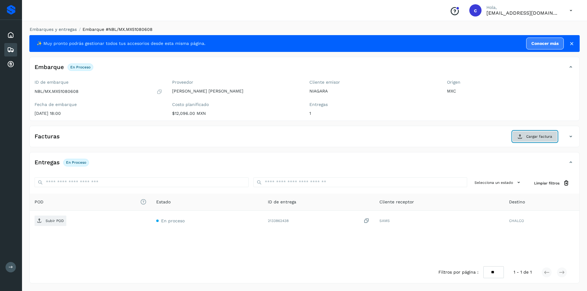
click at [521, 133] on button "Cargar factura" at bounding box center [534, 136] width 45 height 11
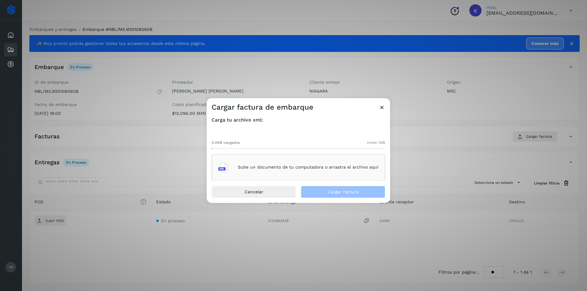
click at [284, 171] on div "Sube un documento de tu computadora o arrastra el archivo aquí" at bounding box center [298, 167] width 160 height 17
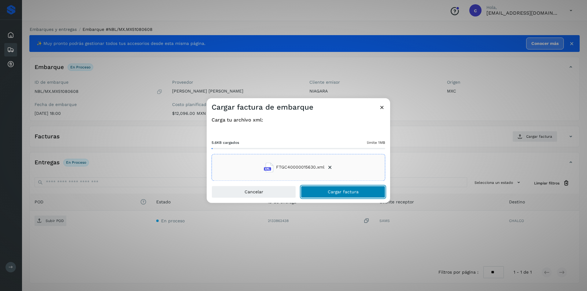
click at [364, 190] on button "Cargar factura" at bounding box center [343, 192] width 84 height 12
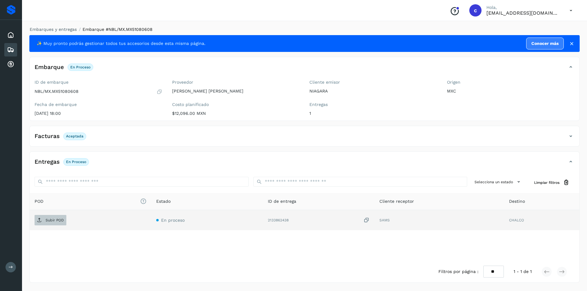
click at [48, 219] on p "Subir POD" at bounding box center [55, 220] width 18 height 4
click at [57, 222] on button "PDF" at bounding box center [50, 220] width 31 height 10
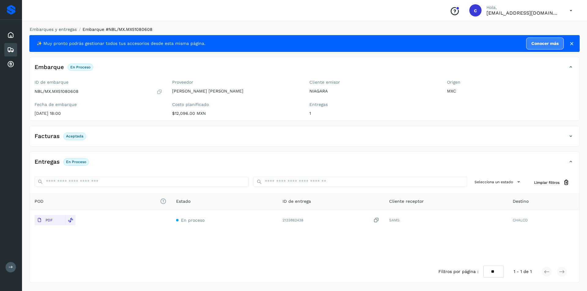
click at [7, 50] on icon at bounding box center [10, 49] width 7 height 7
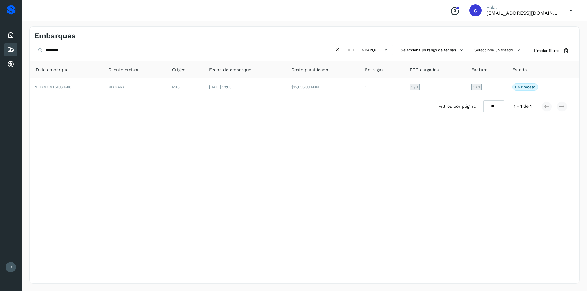
click at [339, 52] on icon at bounding box center [337, 50] width 6 height 6
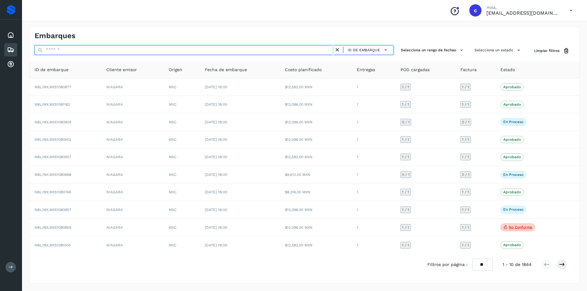
click at [318, 52] on input "text" at bounding box center [185, 50] width 300 height 10
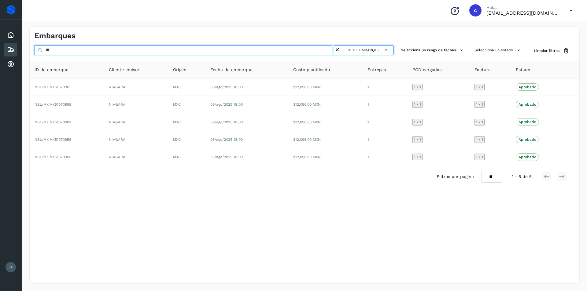
type input "*"
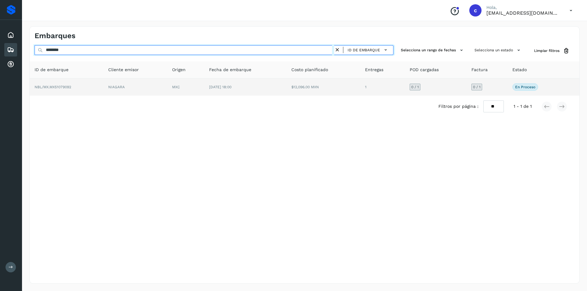
type input "********"
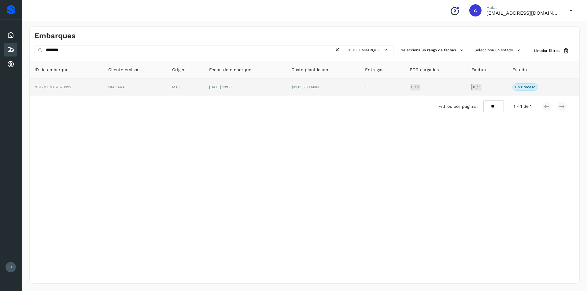
click at [182, 91] on td "MXC" at bounding box center [185, 87] width 37 height 17
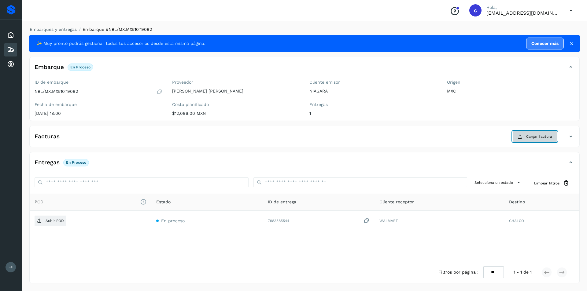
click at [530, 133] on button "Cargar factura" at bounding box center [534, 136] width 45 height 11
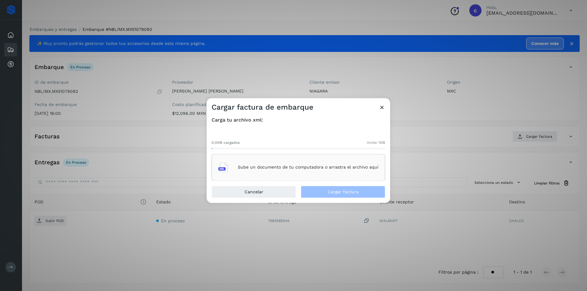
click at [312, 160] on div "Sube un documento de tu computadora o arrastra el archivo aquí" at bounding box center [298, 167] width 160 height 17
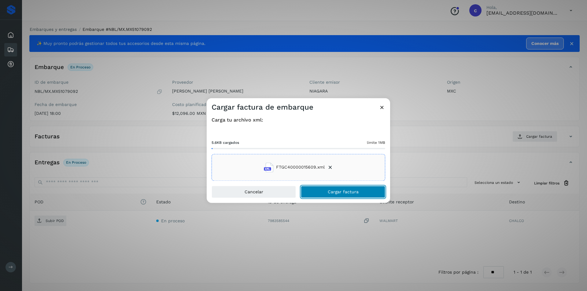
click at [349, 191] on span "Cargar factura" at bounding box center [343, 192] width 31 height 4
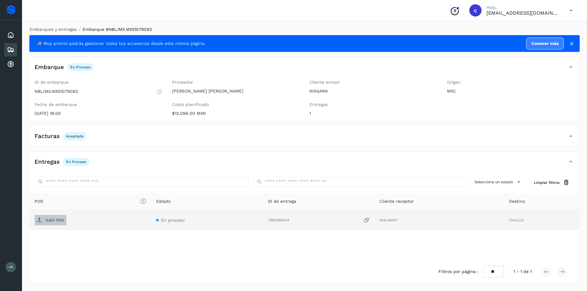
click at [57, 216] on span "Subir POD" at bounding box center [51, 221] width 32 height 10
click at [49, 218] on p "PDF" at bounding box center [49, 220] width 7 height 4
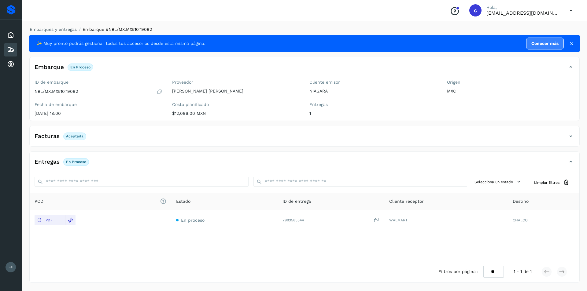
click at [9, 51] on icon at bounding box center [10, 49] width 7 height 7
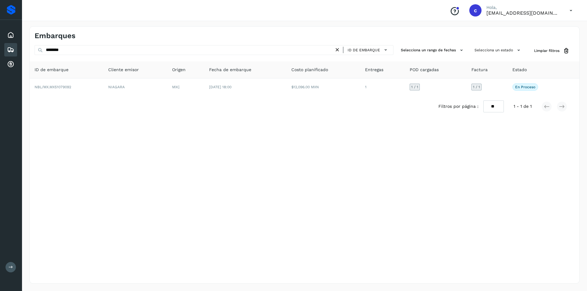
click at [335, 50] on icon at bounding box center [337, 50] width 6 height 6
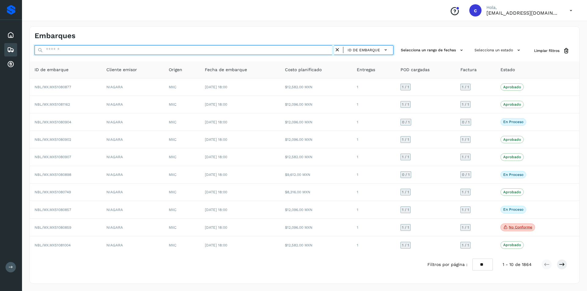
click at [305, 50] on input "text" at bounding box center [185, 50] width 300 height 10
type input "*"
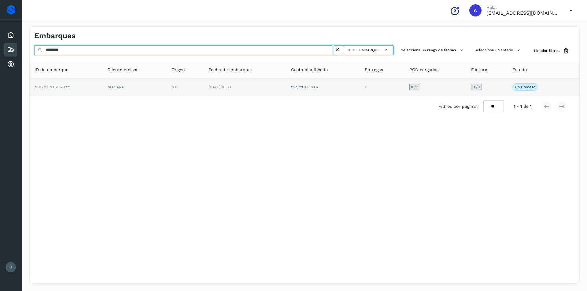
type input "********"
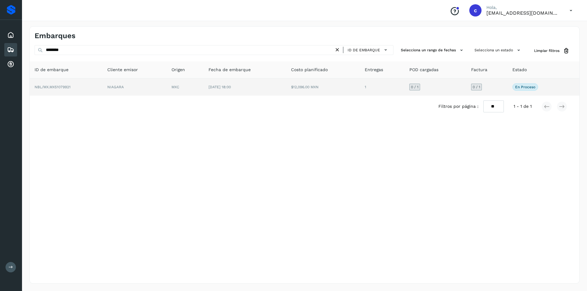
click at [231, 87] on span "[DATE] 18:00" at bounding box center [220, 87] width 22 height 4
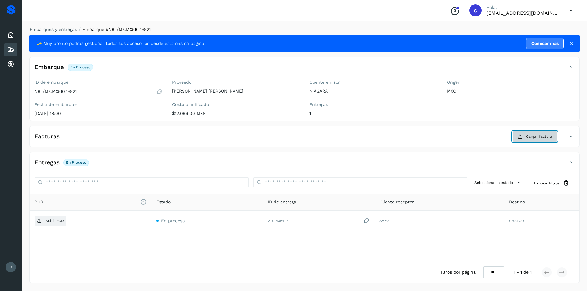
click at [537, 135] on span "Cargar factura" at bounding box center [539, 137] width 26 height 6
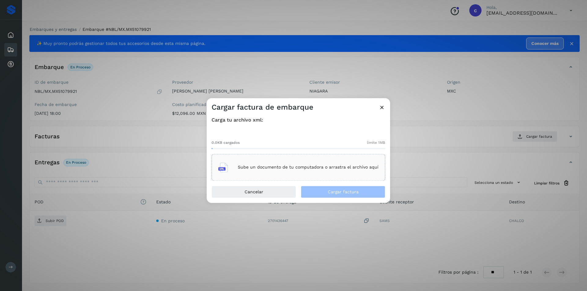
click at [350, 160] on div "Sube un documento de tu computadora o arrastra el archivo aquí" at bounding box center [298, 167] width 160 height 17
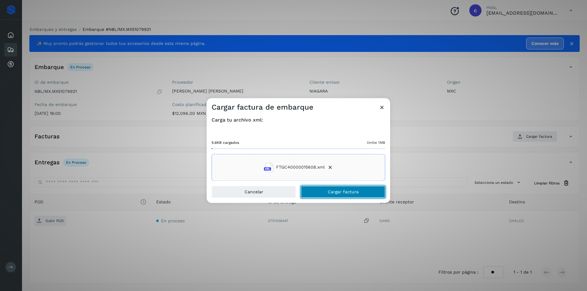
click at [363, 188] on button "Cargar factura" at bounding box center [343, 192] width 84 height 12
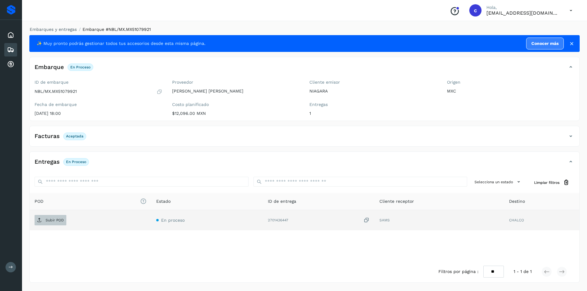
click at [52, 221] on p "Subir POD" at bounding box center [55, 220] width 18 height 4
click at [56, 222] on button "PDF" at bounding box center [50, 220] width 31 height 10
click at [15, 50] on div "Embarques" at bounding box center [10, 49] width 13 height 13
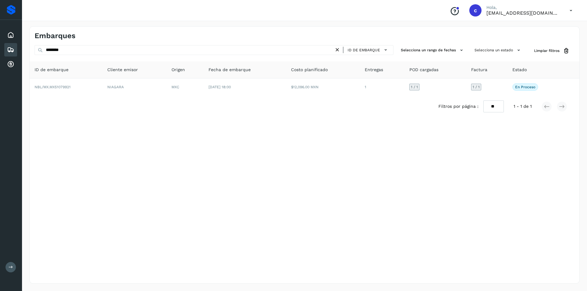
click at [338, 51] on icon at bounding box center [337, 50] width 6 height 6
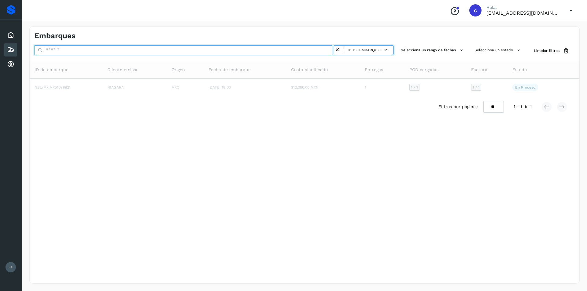
click at [295, 50] on input "text" at bounding box center [185, 50] width 300 height 10
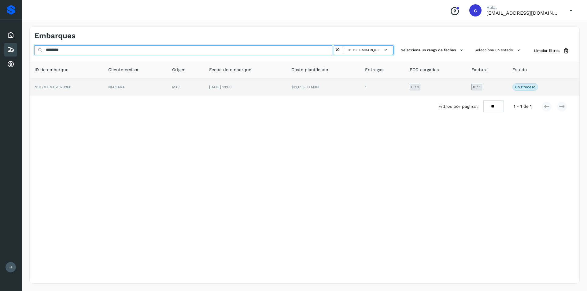
type input "********"
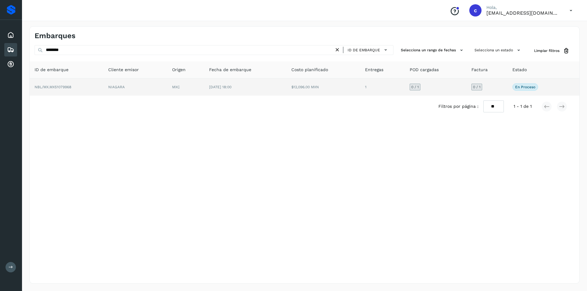
click at [167, 83] on td "NIAGARA" at bounding box center [135, 87] width 64 height 17
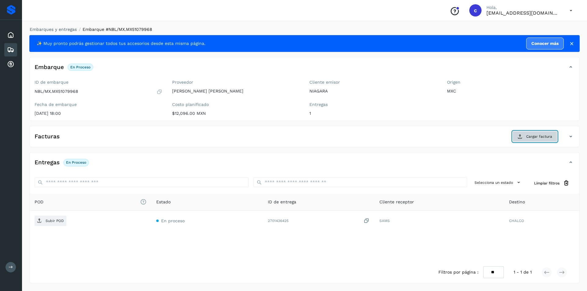
click at [538, 135] on span "Cargar factura" at bounding box center [539, 137] width 26 height 6
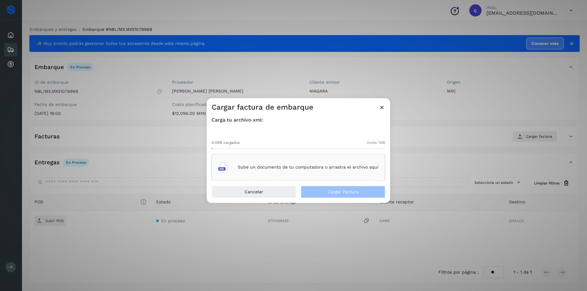
click at [290, 169] on p "Sube un documento de tu computadora o arrastra el archivo aquí" at bounding box center [308, 167] width 141 height 5
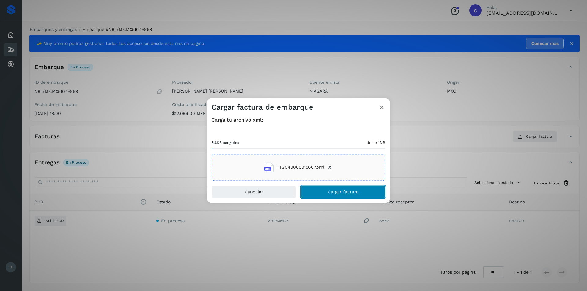
click at [334, 193] on span "Cargar factura" at bounding box center [343, 192] width 31 height 4
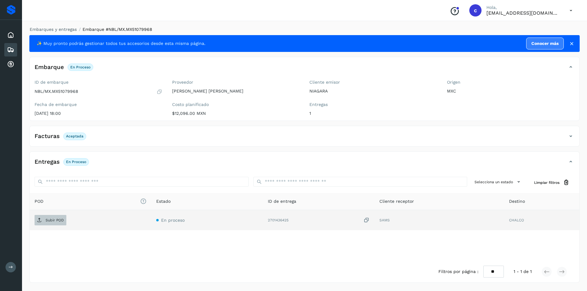
click at [42, 222] on span "Subir POD" at bounding box center [51, 221] width 32 height 10
click at [43, 218] on span "PDF" at bounding box center [45, 221] width 20 height 10
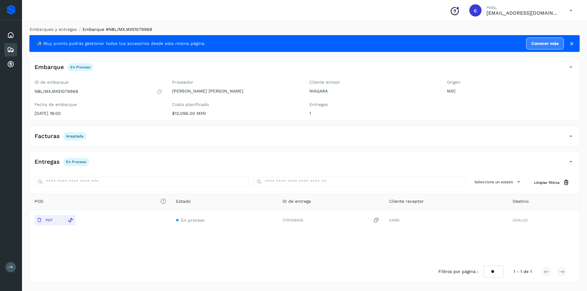
click at [12, 50] on icon at bounding box center [10, 49] width 7 height 7
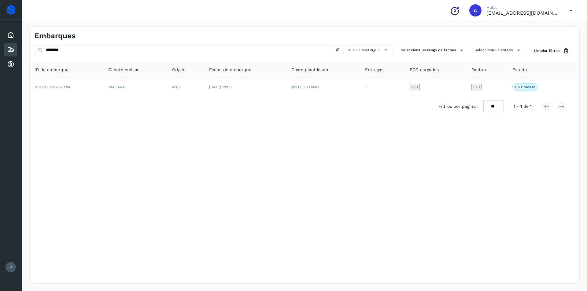
click at [338, 50] on icon at bounding box center [337, 50] width 6 height 6
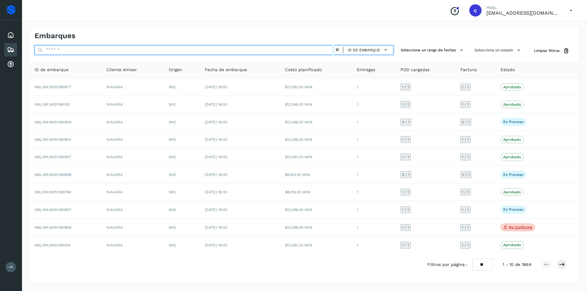
click at [285, 50] on input "text" at bounding box center [185, 50] width 300 height 10
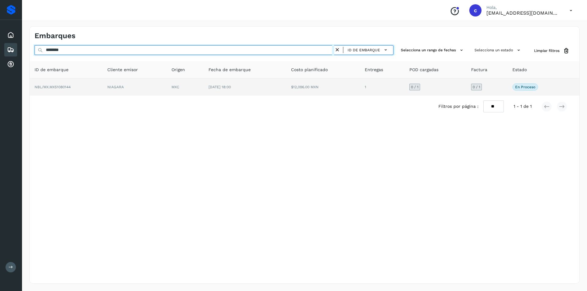
type input "********"
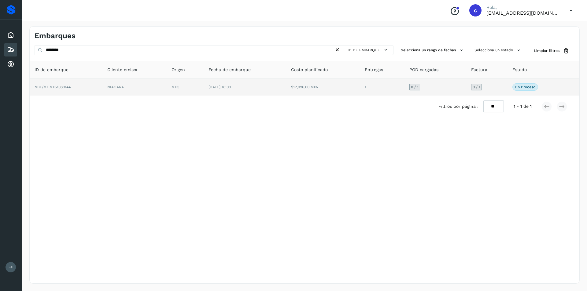
click at [231, 86] on span "[DATE] 18:00" at bounding box center [220, 87] width 22 height 4
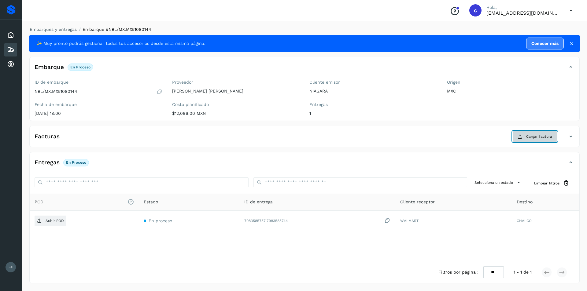
click at [533, 138] on span "Cargar factura" at bounding box center [539, 137] width 26 height 6
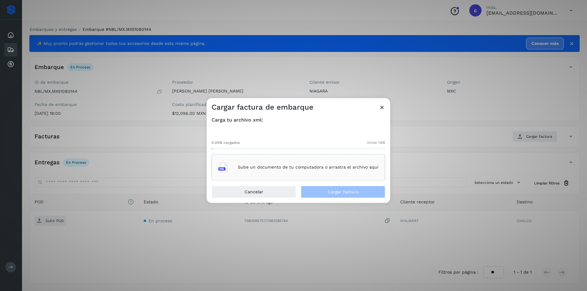
click at [280, 165] on p "Sube un documento de tu computadora o arrastra el archivo aquí" at bounding box center [308, 167] width 141 height 5
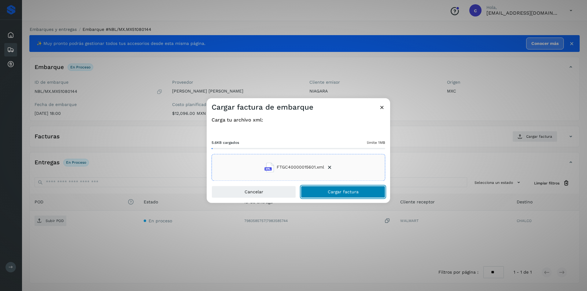
click at [362, 189] on button "Cargar factura" at bounding box center [343, 192] width 84 height 12
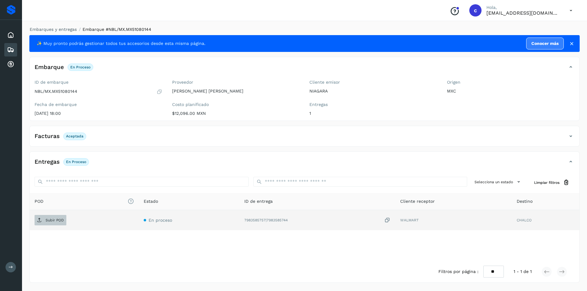
click at [40, 218] on icon at bounding box center [39, 220] width 5 height 5
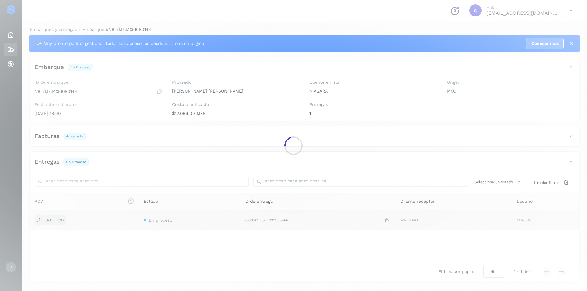
click at [52, 215] on td "Subir POD" at bounding box center [84, 220] width 109 height 20
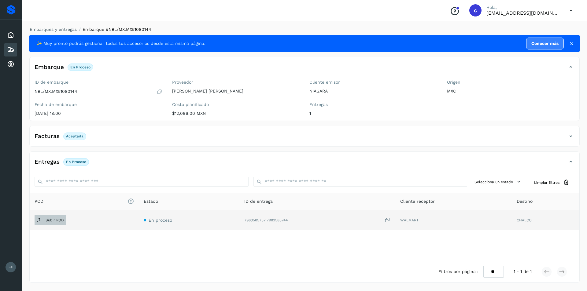
click at [50, 220] on p "Subir POD" at bounding box center [55, 220] width 18 height 4
click at [52, 221] on p "PDF" at bounding box center [49, 220] width 7 height 4
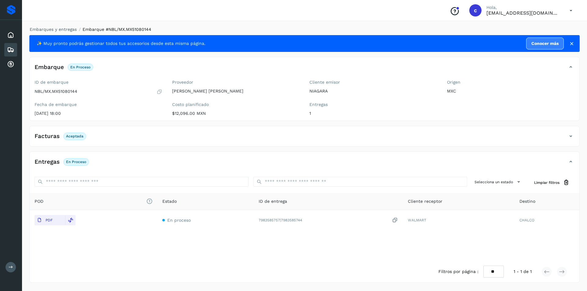
drag, startPoint x: 11, startPoint y: 51, endPoint x: 14, endPoint y: 49, distance: 3.7
click at [11, 51] on icon at bounding box center [10, 49] width 7 height 7
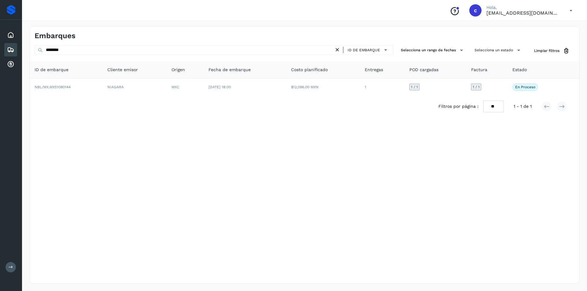
click at [340, 52] on icon at bounding box center [337, 50] width 6 height 6
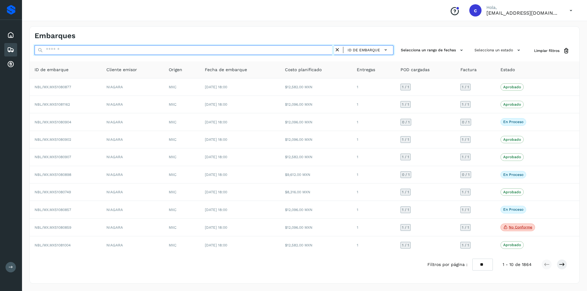
click at [298, 53] on input "text" at bounding box center [185, 50] width 300 height 10
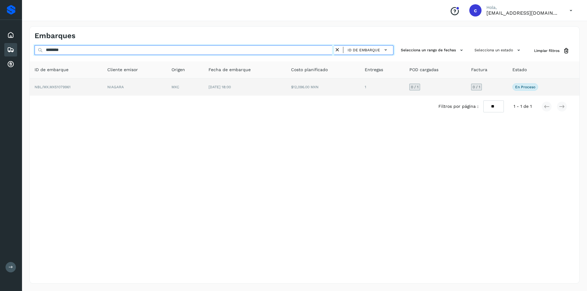
type input "********"
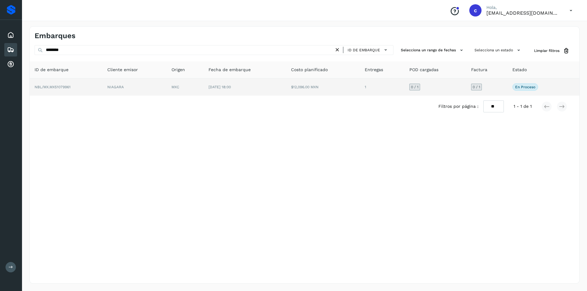
click at [298, 81] on td "$12,096.00 MXN" at bounding box center [323, 87] width 74 height 17
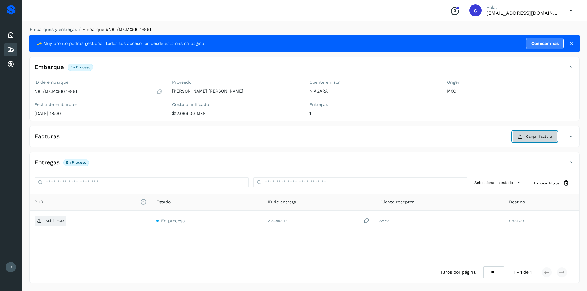
click at [525, 134] on button "Cargar factura" at bounding box center [534, 136] width 45 height 11
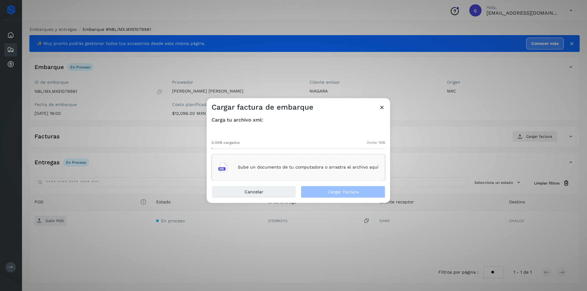
click at [274, 170] on p "Sube un documento de tu computadora o arrastra el archivo aquí" at bounding box center [308, 167] width 141 height 5
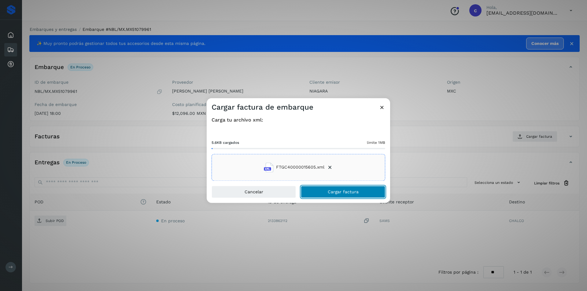
click at [347, 191] on span "Cargar factura" at bounding box center [343, 192] width 31 height 4
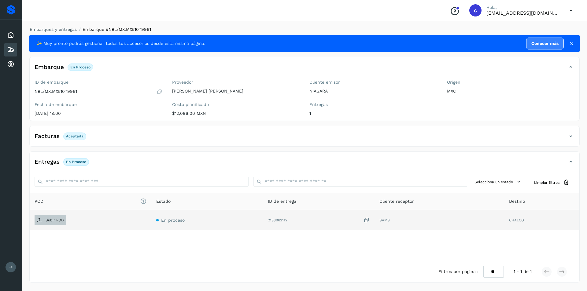
click at [58, 223] on span "Subir POD" at bounding box center [51, 221] width 32 height 10
click at [39, 220] on icon at bounding box center [39, 220] width 5 height 5
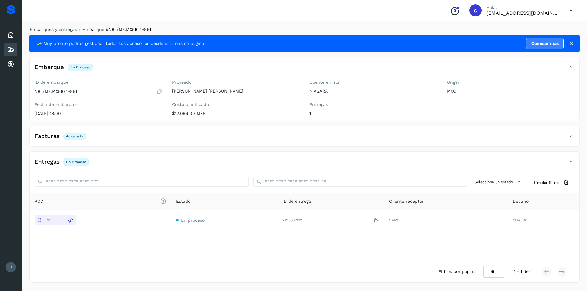
click at [10, 47] on icon at bounding box center [10, 49] width 7 height 7
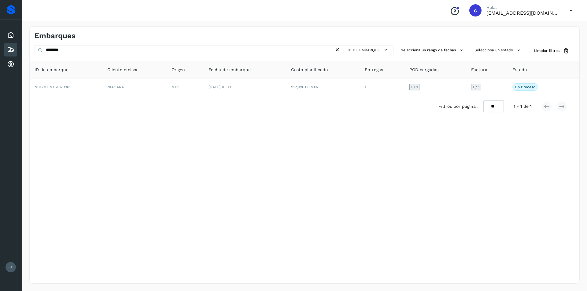
click at [339, 50] on icon at bounding box center [337, 50] width 6 height 6
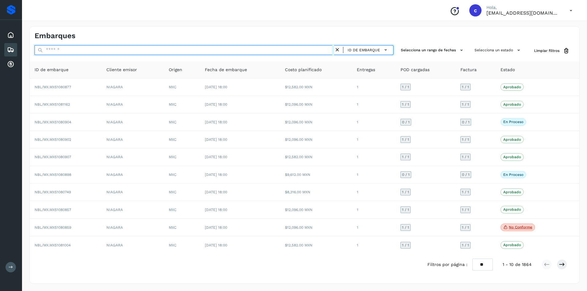
click at [305, 50] on input "text" at bounding box center [185, 50] width 300 height 10
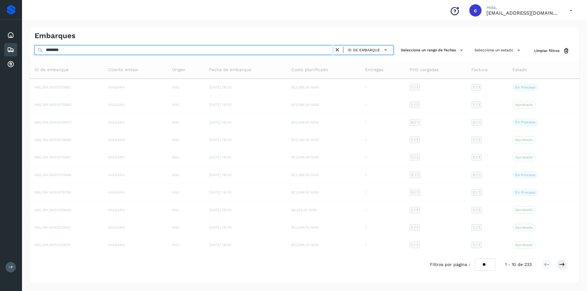
type input "********"
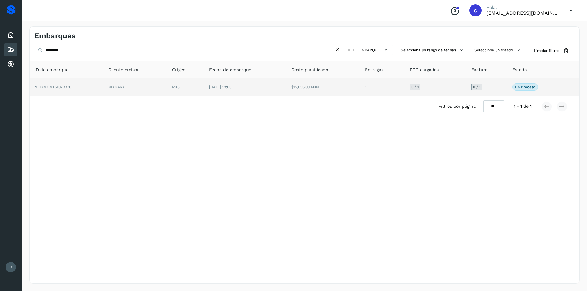
click at [94, 87] on td "NBL/MX.MX51079970" at bounding box center [67, 87] width 74 height 17
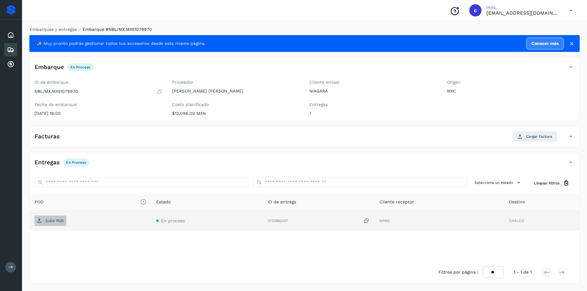
click at [53, 226] on span "Subir POD" at bounding box center [51, 221] width 32 height 10
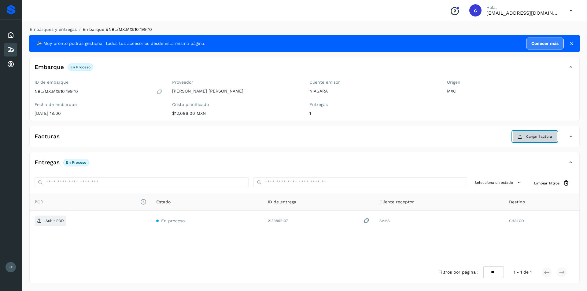
click at [530, 134] on span "Cargar factura" at bounding box center [539, 137] width 26 height 6
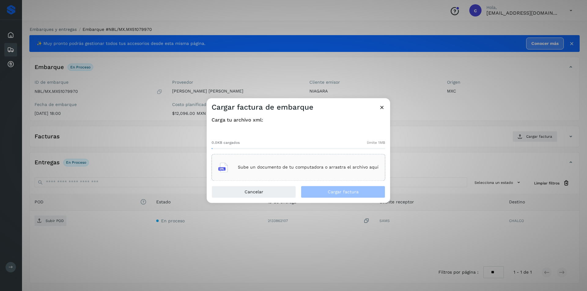
click at [317, 166] on p "Sube un documento de tu computadora o arrastra el archivo aquí" at bounding box center [308, 167] width 141 height 5
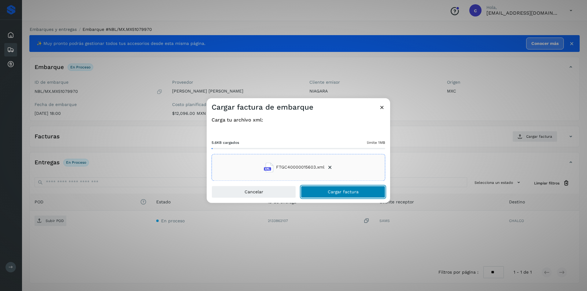
click at [347, 191] on span "Cargar factura" at bounding box center [343, 192] width 31 height 4
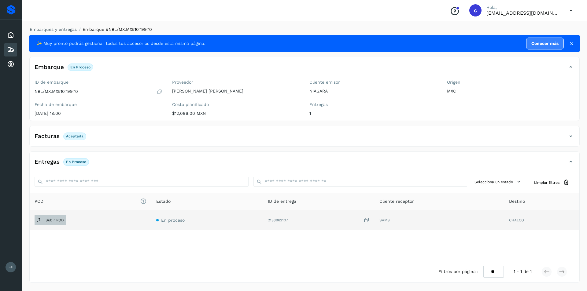
click at [43, 217] on span "Subir POD" at bounding box center [51, 221] width 32 height 10
click at [54, 220] on span "PDF" at bounding box center [45, 221] width 20 height 10
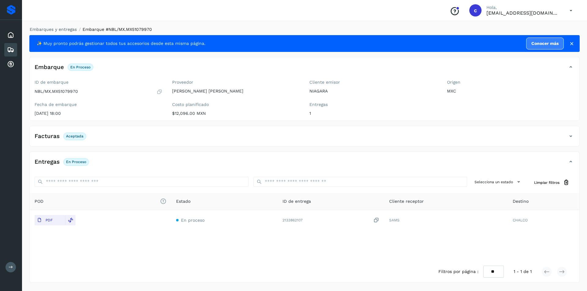
click at [14, 48] on icon at bounding box center [10, 49] width 7 height 7
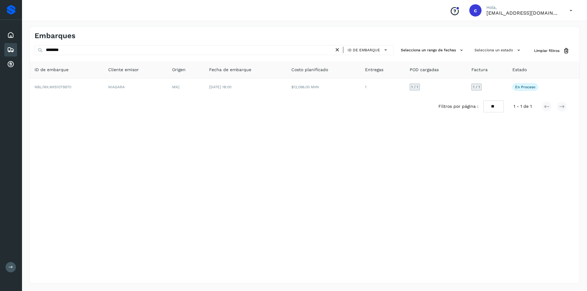
click at [341, 51] on icon at bounding box center [337, 50] width 6 height 6
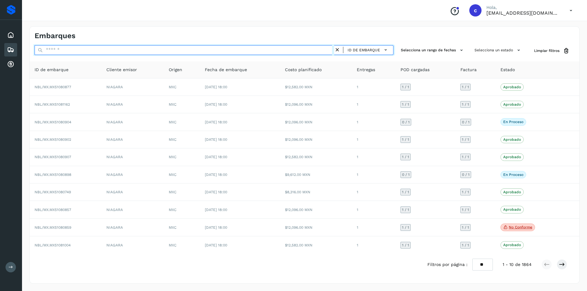
click at [291, 50] on input "text" at bounding box center [185, 50] width 300 height 10
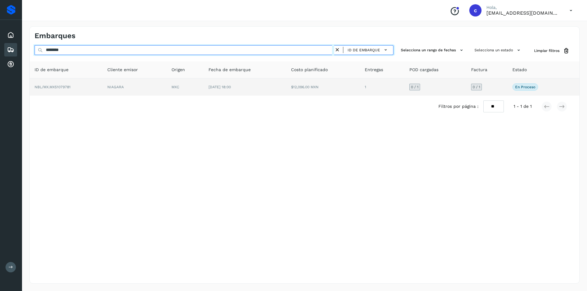
type input "********"
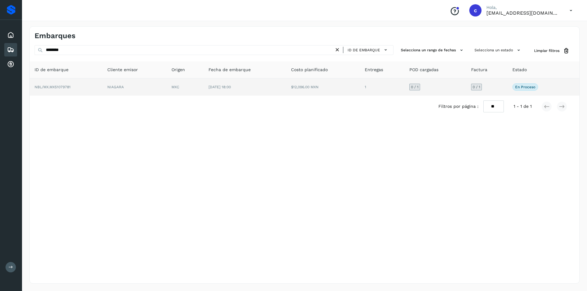
click at [110, 91] on td "NIAGARA" at bounding box center [134, 87] width 64 height 17
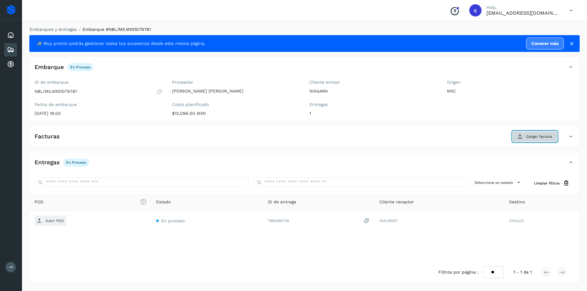
click at [527, 138] on span "Cargar factura" at bounding box center [539, 137] width 26 height 6
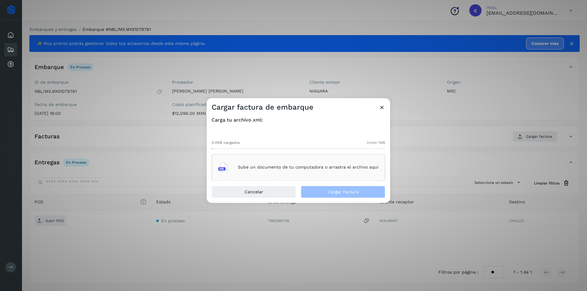
click at [285, 171] on div "Sube un documento de tu computadora o arrastra el archivo aquí" at bounding box center [298, 167] width 160 height 17
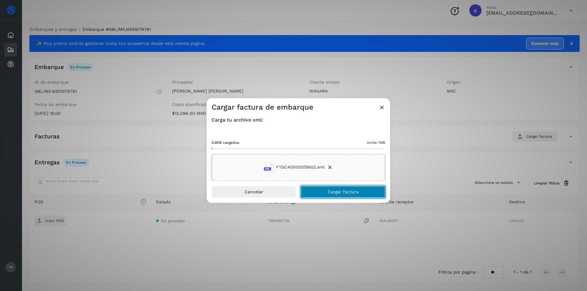
click at [359, 187] on button "Cargar factura" at bounding box center [343, 192] width 84 height 12
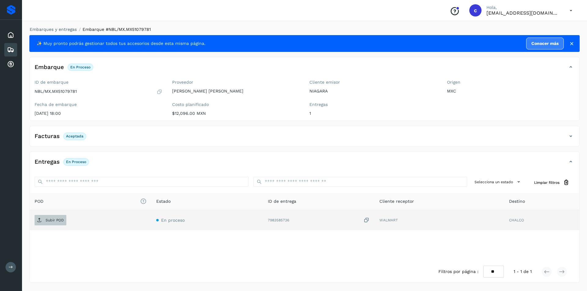
click at [57, 222] on p "Subir POD" at bounding box center [55, 220] width 18 height 4
click at [56, 220] on button "PDF" at bounding box center [50, 220] width 31 height 10
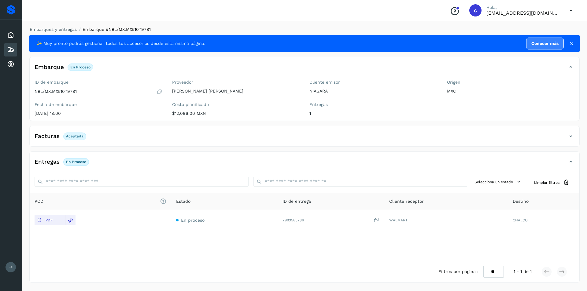
click at [9, 45] on div "Embarques" at bounding box center [10, 49] width 13 height 13
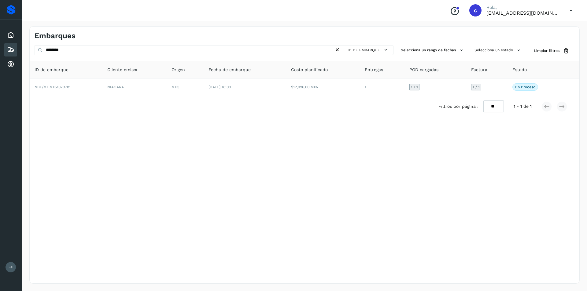
click at [337, 50] on icon at bounding box center [337, 50] width 6 height 6
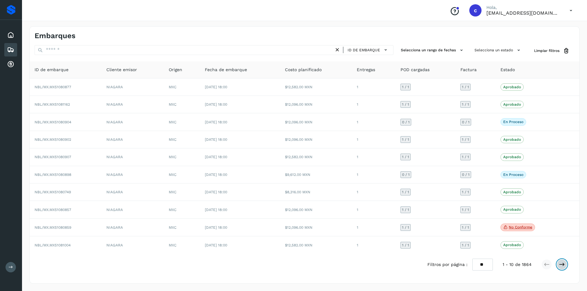
click at [563, 263] on icon at bounding box center [562, 265] width 6 height 6
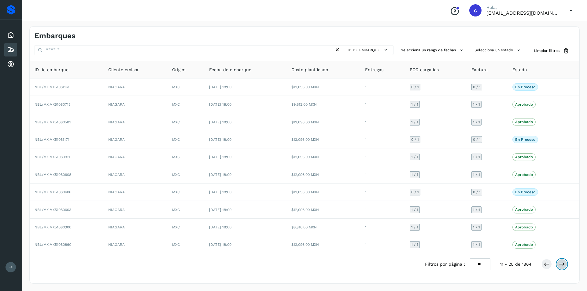
click at [560, 264] on icon at bounding box center [562, 264] width 6 height 6
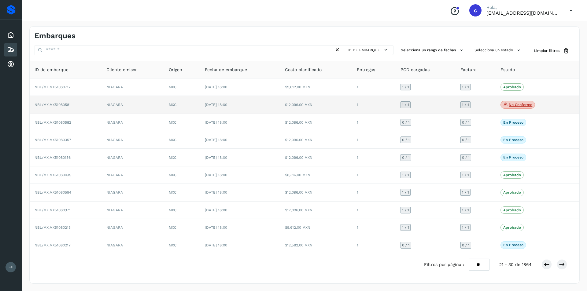
click at [524, 104] on p "No conforme" at bounding box center [521, 105] width 24 height 4
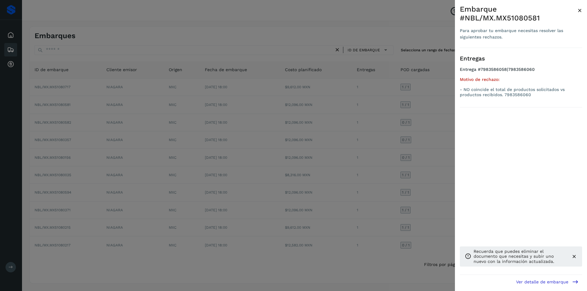
click at [386, 126] on div at bounding box center [293, 145] width 587 height 291
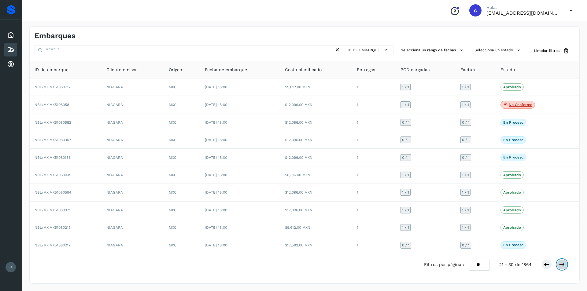
click at [559, 267] on button at bounding box center [562, 265] width 10 height 10
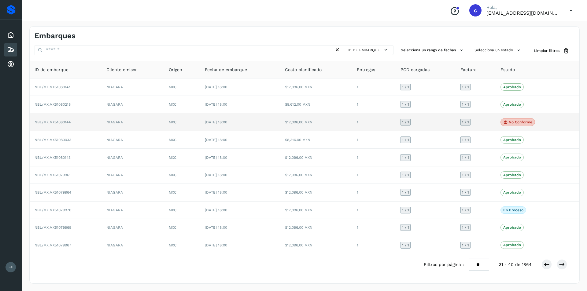
click at [519, 120] on p "No conforme" at bounding box center [521, 122] width 24 height 4
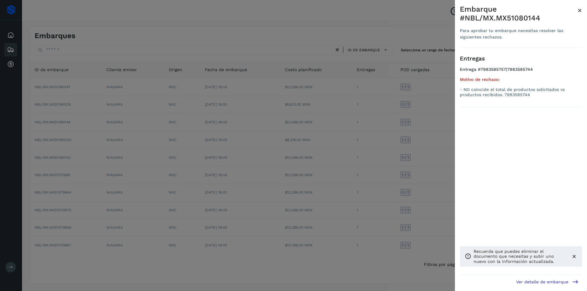
click at [579, 12] on span "×" at bounding box center [580, 10] width 5 height 9
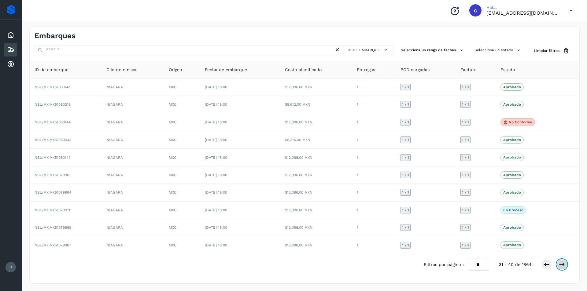
click at [560, 264] on icon at bounding box center [562, 265] width 6 height 6
click at [561, 264] on icon at bounding box center [562, 265] width 6 height 6
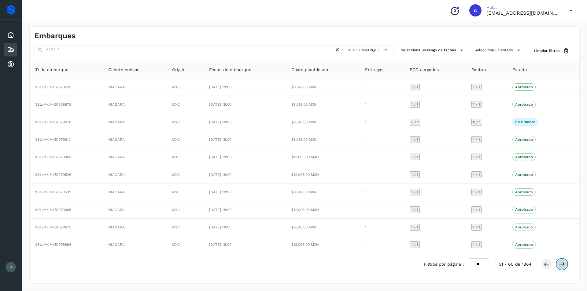
click at [562, 266] on icon at bounding box center [562, 264] width 6 height 6
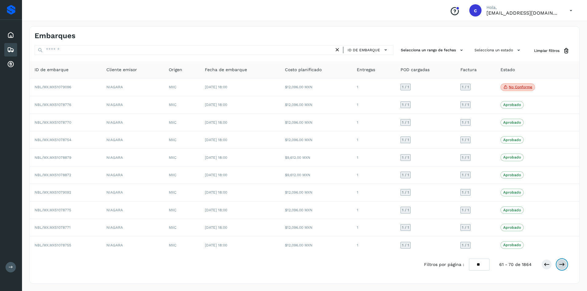
click at [562, 266] on icon at bounding box center [562, 265] width 6 height 6
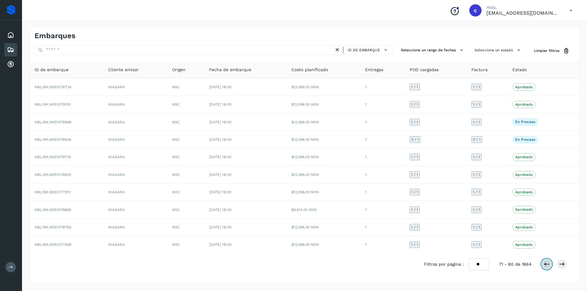
click at [544, 264] on icon at bounding box center [547, 264] width 6 height 6
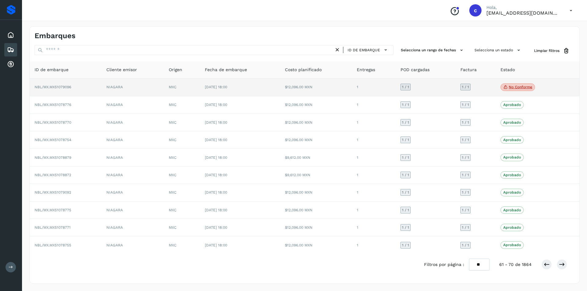
click at [521, 89] on p "No conforme" at bounding box center [521, 87] width 24 height 4
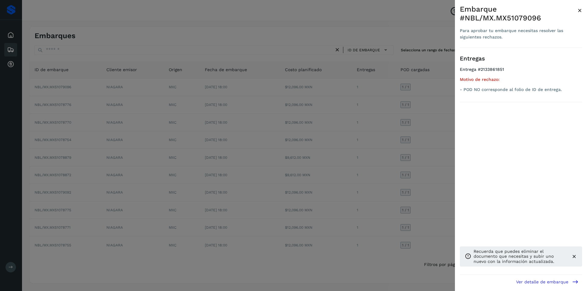
click at [579, 9] on span "×" at bounding box center [580, 10] width 5 height 9
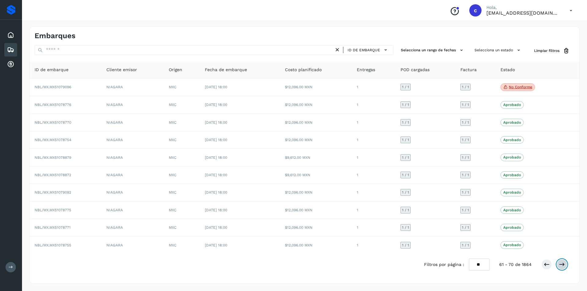
click at [564, 266] on icon at bounding box center [562, 265] width 6 height 6
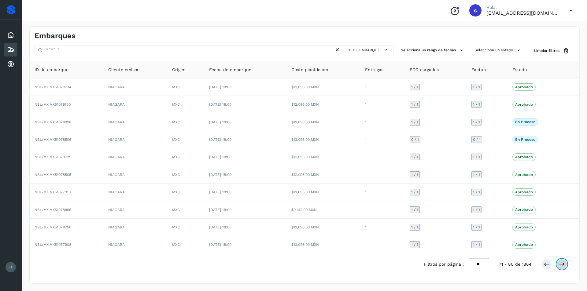
click at [564, 262] on icon at bounding box center [562, 264] width 6 height 6
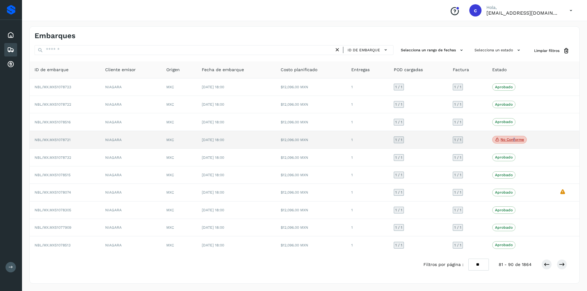
click at [514, 138] on p "No conforme" at bounding box center [513, 140] width 24 height 4
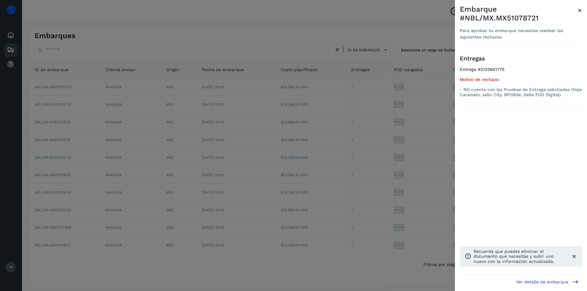
click at [432, 137] on div at bounding box center [293, 145] width 587 height 291
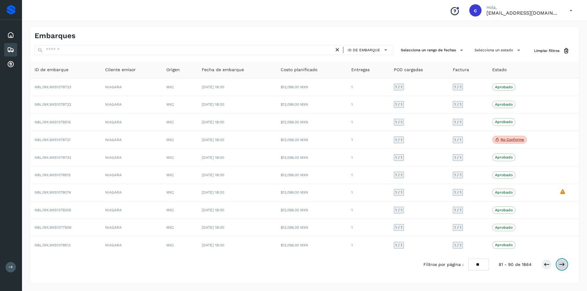
click at [563, 265] on icon at bounding box center [562, 265] width 6 height 6
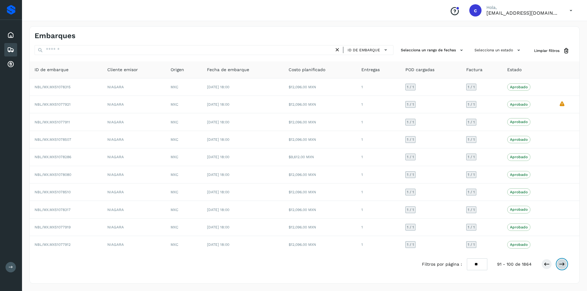
click at [564, 266] on icon at bounding box center [562, 264] width 6 height 6
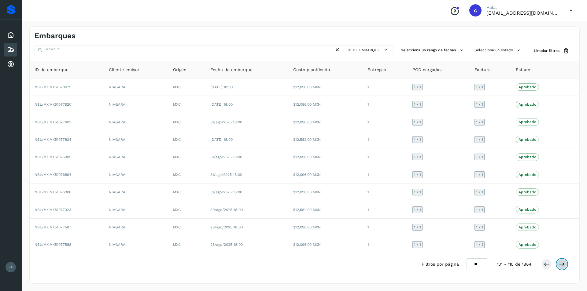
click at [564, 266] on icon at bounding box center [562, 264] width 6 height 6
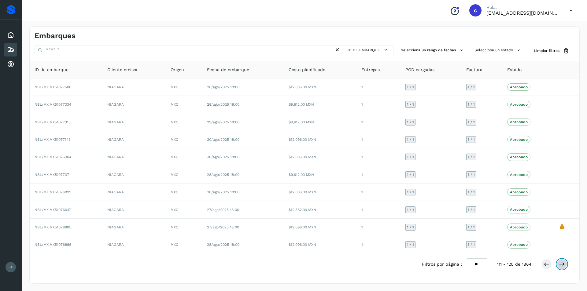
click at [564, 266] on icon at bounding box center [562, 264] width 6 height 6
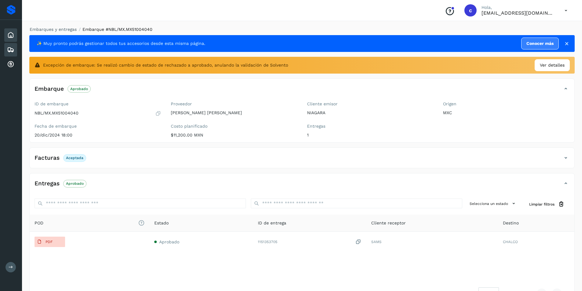
click at [17, 39] on div "Inicio" at bounding box center [10, 34] width 13 height 13
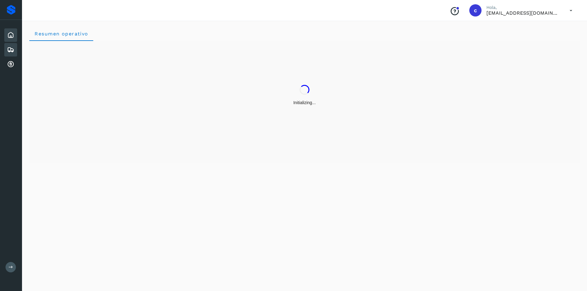
click at [9, 51] on icon at bounding box center [10, 49] width 7 height 7
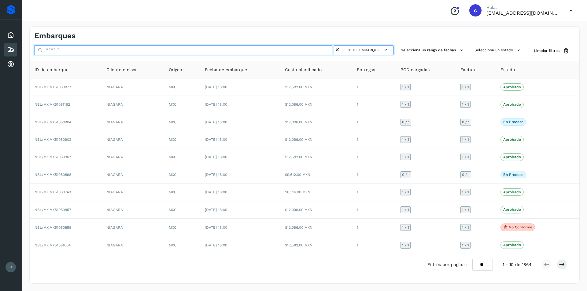
click at [77, 51] on input "text" at bounding box center [185, 50] width 300 height 10
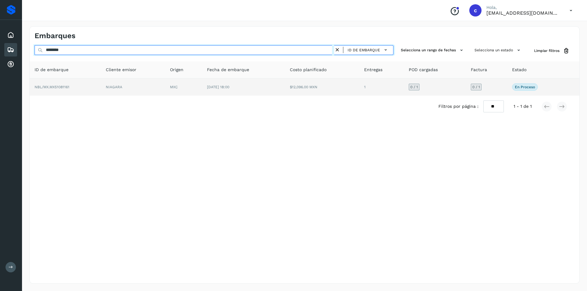
type input "********"
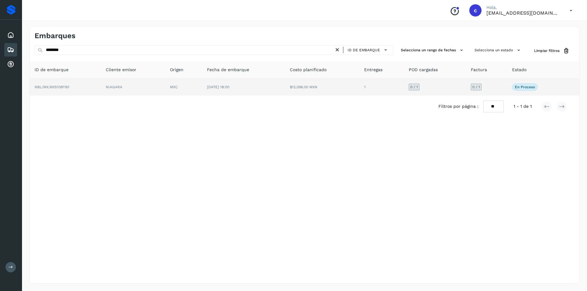
click at [100, 89] on td "NBL/MX.MX51081161" at bounding box center [65, 87] width 71 height 17
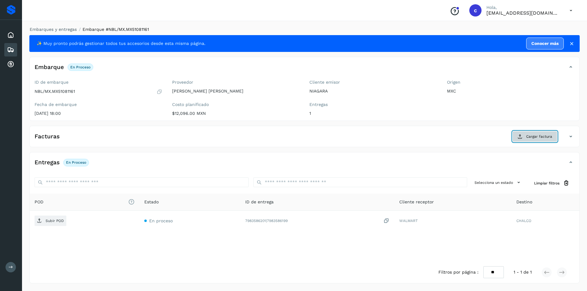
click at [523, 134] on button "Cargar factura" at bounding box center [534, 136] width 45 height 11
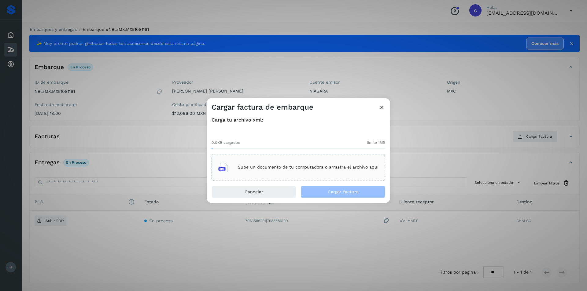
click at [347, 170] on p "Sube un documento de tu computadora o arrastra el archivo aquí" at bounding box center [308, 167] width 141 height 5
click at [293, 168] on p "Sube un documento de tu computadora o arrastra el archivo aquí" at bounding box center [308, 167] width 141 height 5
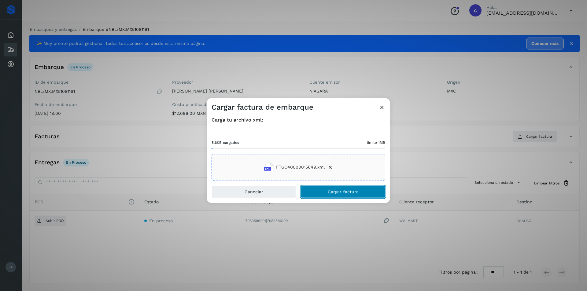
click at [360, 193] on button "Cargar factura" at bounding box center [343, 192] width 84 height 12
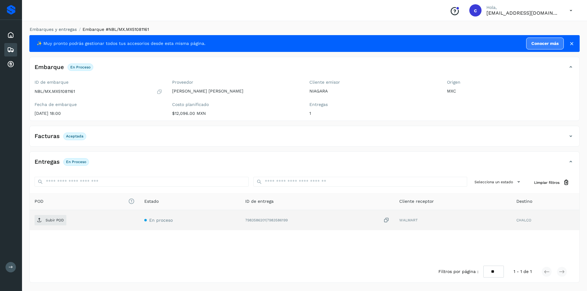
click at [41, 215] on td "Subir POD" at bounding box center [85, 220] width 110 height 20
click at [42, 218] on icon at bounding box center [39, 220] width 5 height 5
click at [40, 220] on icon at bounding box center [39, 220] width 5 height 5
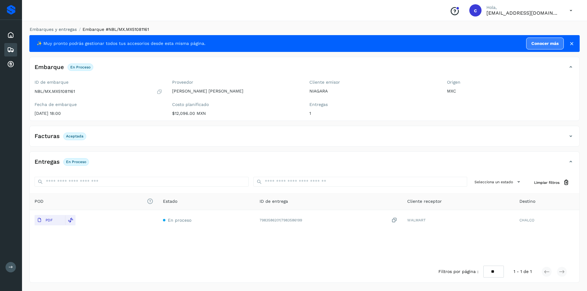
click at [16, 47] on div "Embarques" at bounding box center [10, 49] width 13 height 13
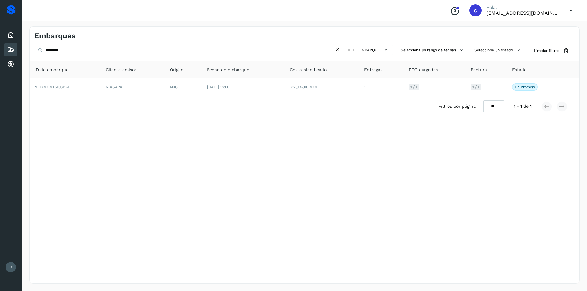
click at [337, 50] on icon at bounding box center [337, 50] width 6 height 6
